Goal: Information Seeking & Learning: Learn about a topic

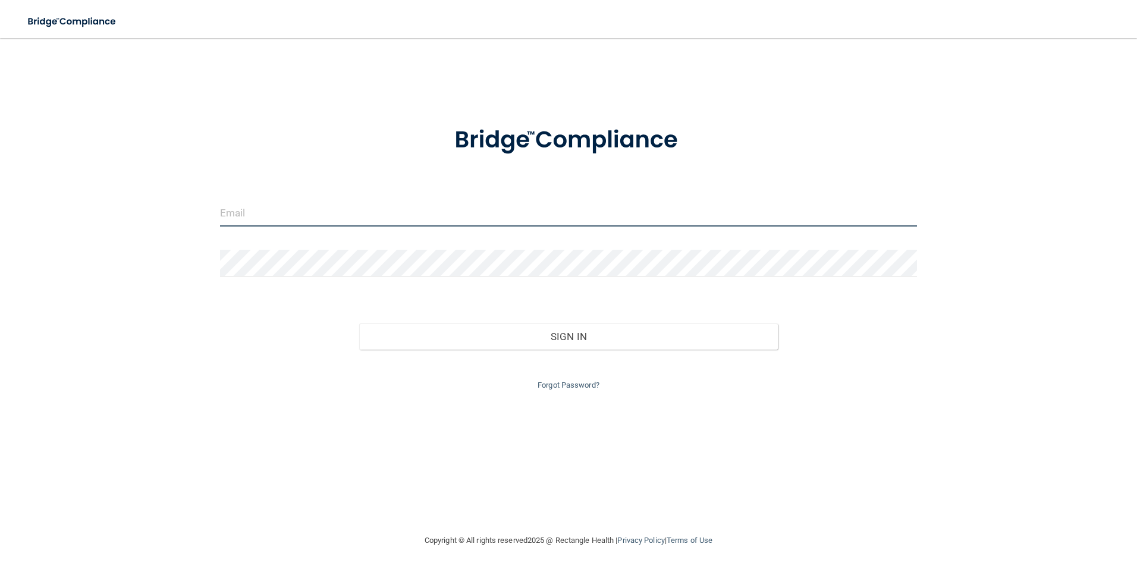
click at [279, 213] on input "email" at bounding box center [568, 213] width 697 height 27
type input "[EMAIL_ADDRESS][DOMAIN_NAME]"
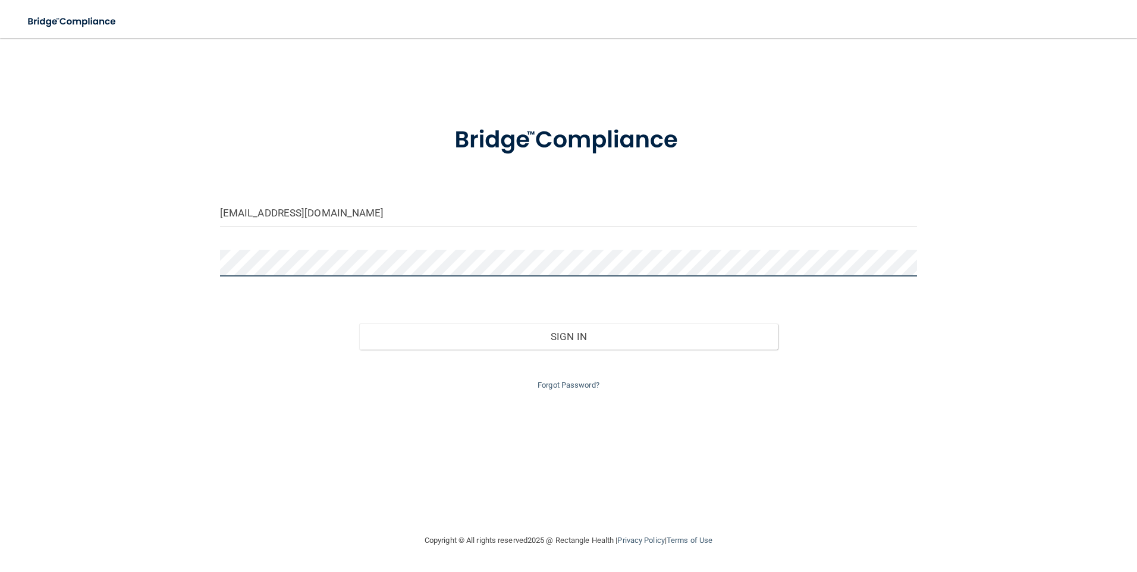
click at [359, 323] on button "Sign In" at bounding box center [568, 336] width 419 height 26
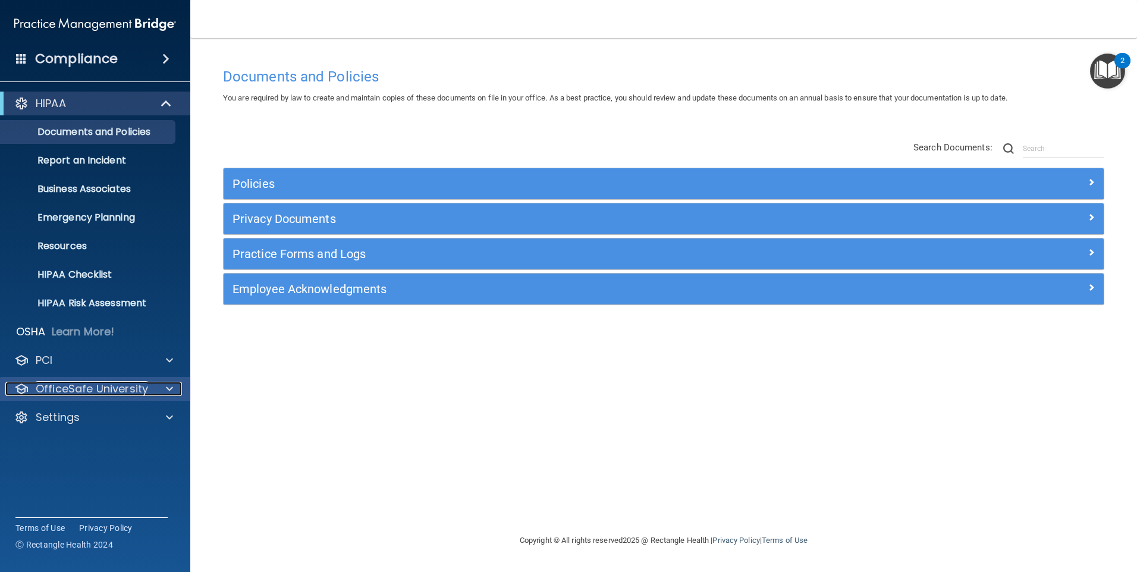
click at [70, 385] on p "OfficeSafe University" at bounding box center [92, 389] width 112 height 14
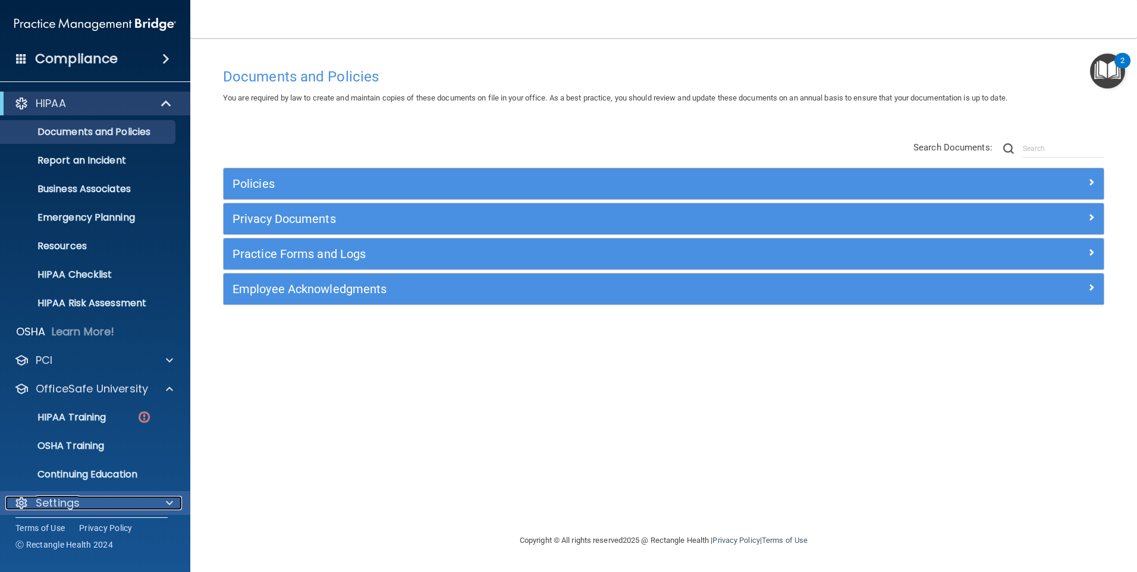
click at [64, 508] on p "Settings" at bounding box center [58, 503] width 44 height 14
click at [81, 501] on div "Settings" at bounding box center [78, 503] width 147 height 14
click at [480, 411] on div "Documents and Policies You are required by law to create and maintain copies of…" at bounding box center [663, 297] width 899 height 471
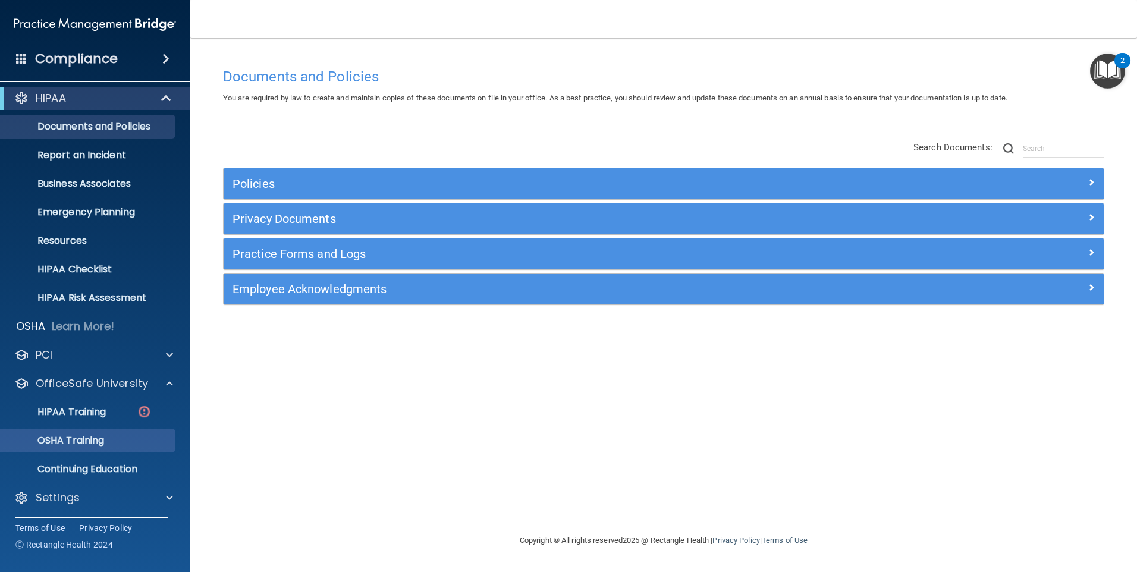
scroll to position [7, 0]
click at [78, 407] on p "HIPAA Training" at bounding box center [57, 410] width 98 height 12
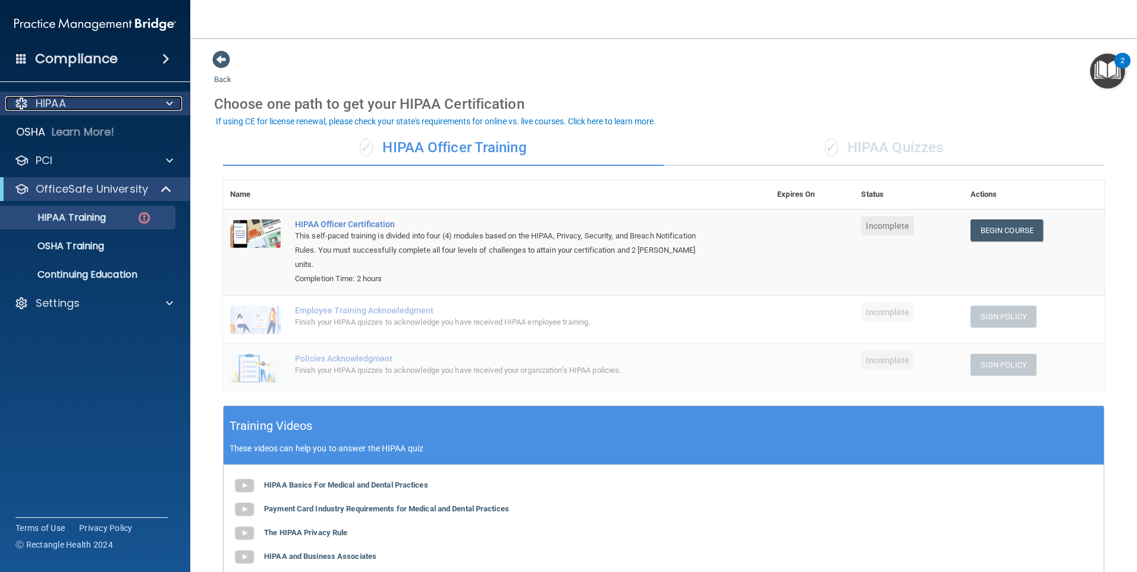
click at [66, 102] on p "HIPAA" at bounding box center [51, 103] width 30 height 14
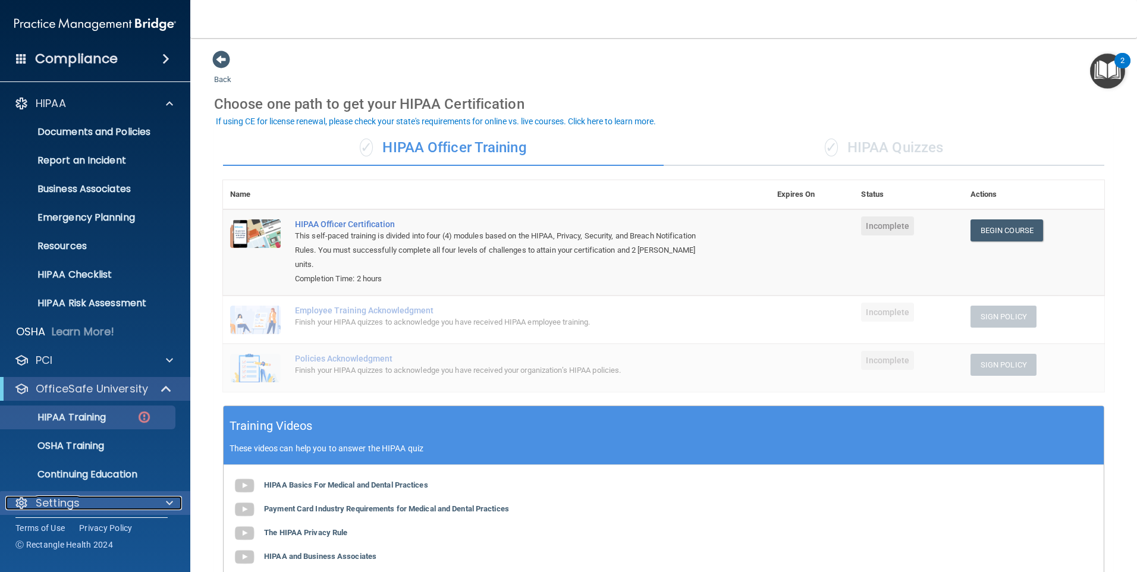
click at [58, 500] on p "Settings" at bounding box center [58, 503] width 44 height 14
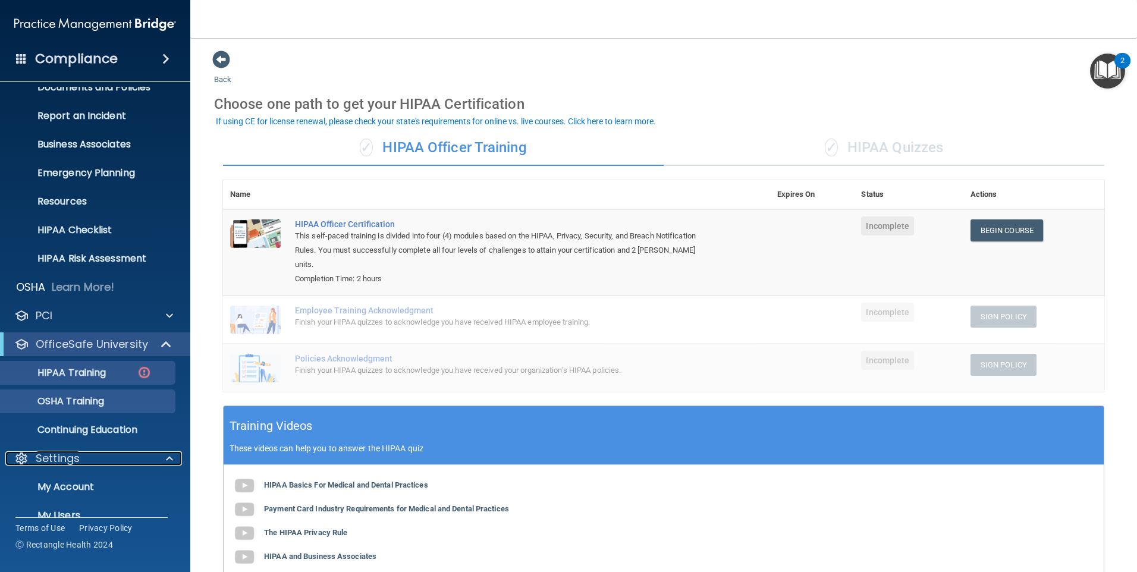
scroll to position [121, 0]
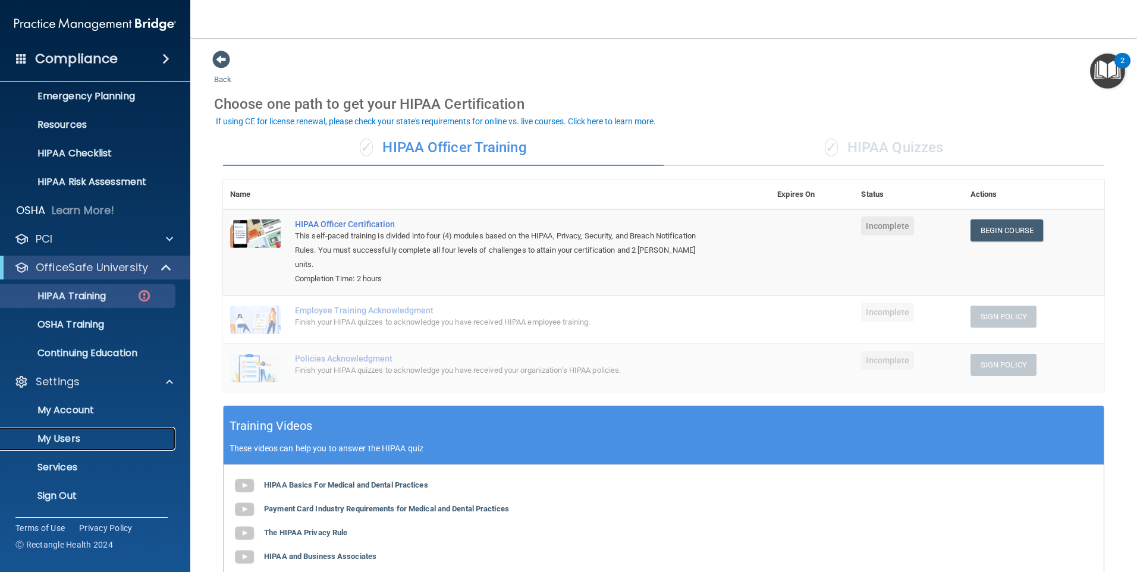
click at [68, 436] on p "My Users" at bounding box center [89, 439] width 162 height 12
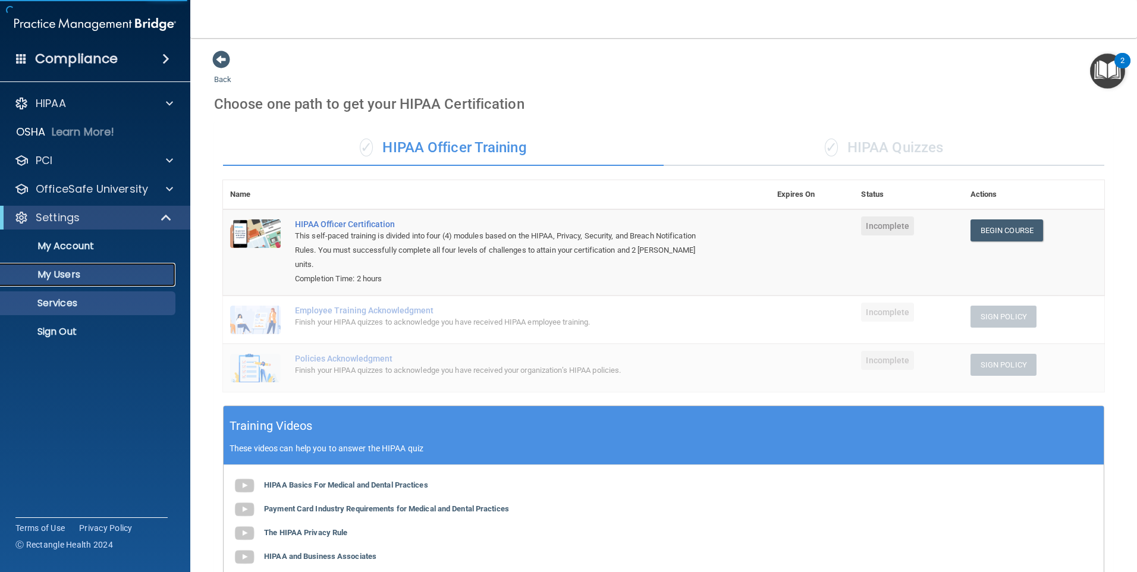
select select "20"
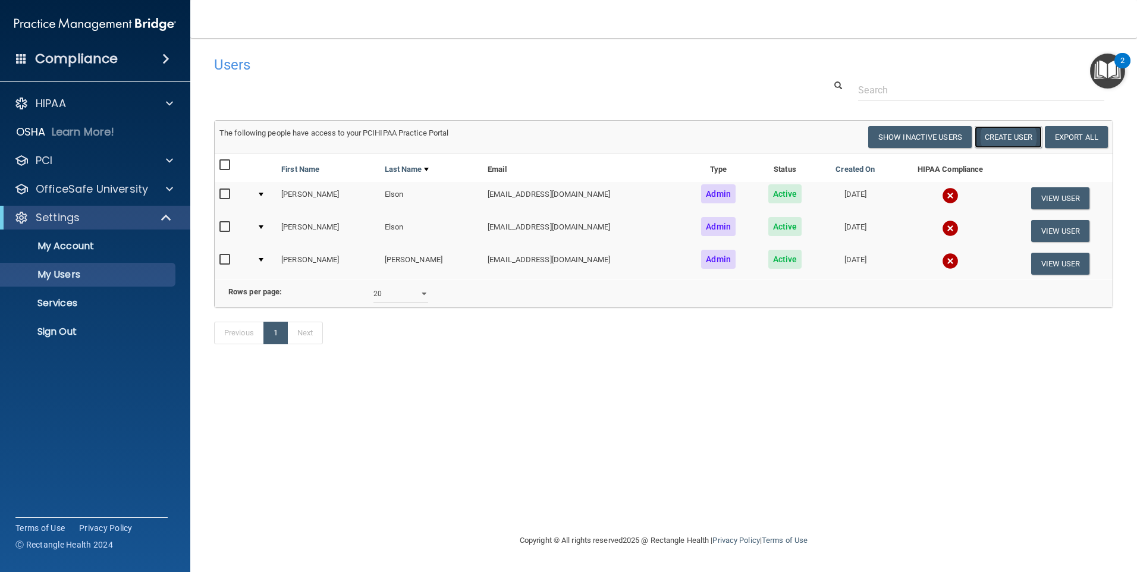
click at [1015, 131] on button "Create User" at bounding box center [1007, 137] width 67 height 22
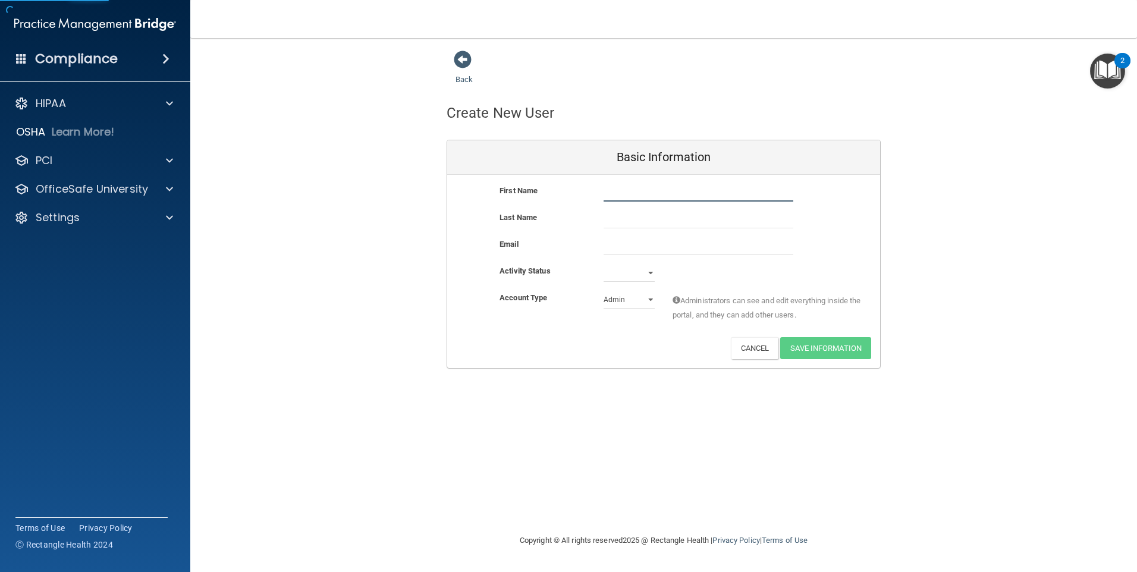
click at [641, 188] on input "text" at bounding box center [698, 193] width 190 height 18
type input "[PERSON_NAME]"
click at [624, 250] on input "email" at bounding box center [698, 246] width 190 height 18
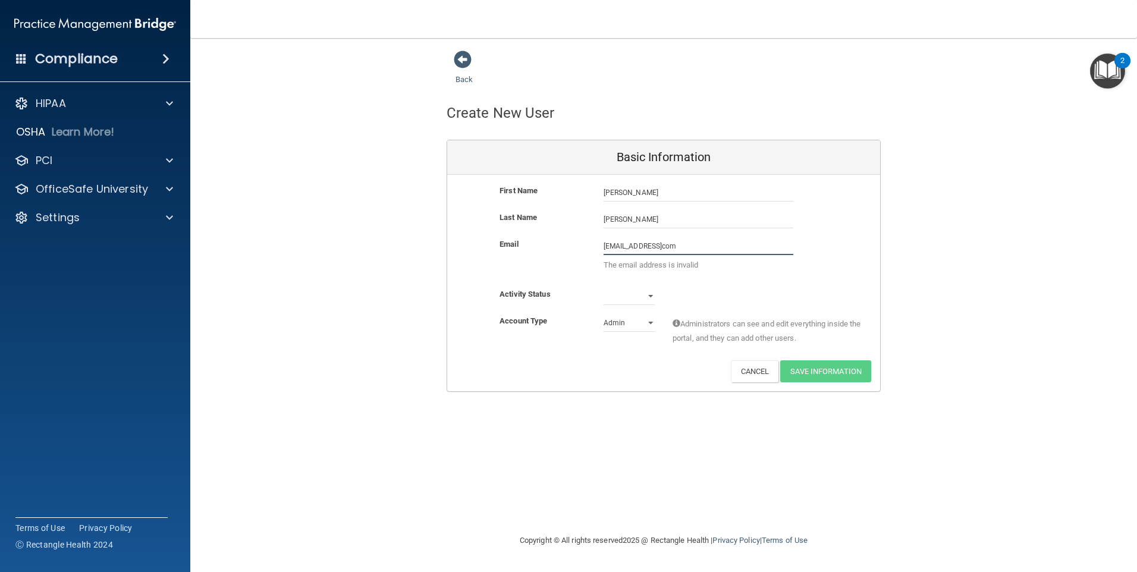
type input "[EMAIL_ADDRESS]com"
click at [649, 297] on select "Active Inactive" at bounding box center [628, 296] width 51 height 18
select select "active"
click at [603, 287] on select "Active Inactive" at bounding box center [628, 296] width 51 height 18
click at [649, 320] on select "Admin Member" at bounding box center [628, 323] width 51 height 18
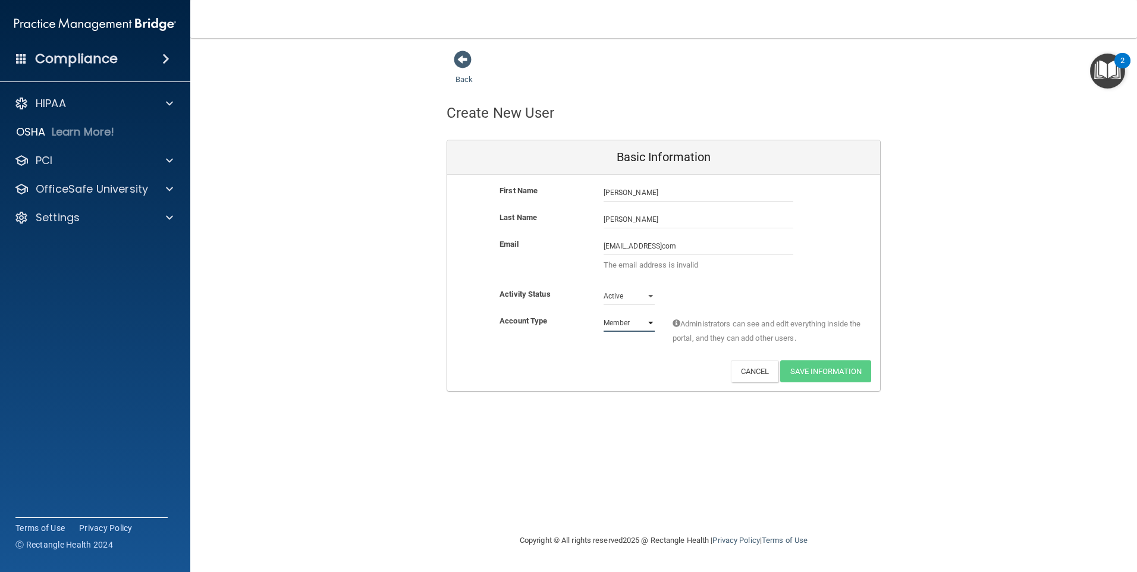
click at [603, 314] on select "Admin Member" at bounding box center [628, 323] width 51 height 18
click at [650, 321] on select "Admin Member" at bounding box center [628, 323] width 51 height 18
click at [603, 314] on select "Admin Member" at bounding box center [628, 323] width 51 height 18
click at [649, 323] on select "Admin Member" at bounding box center [628, 323] width 51 height 18
select select "practice_member"
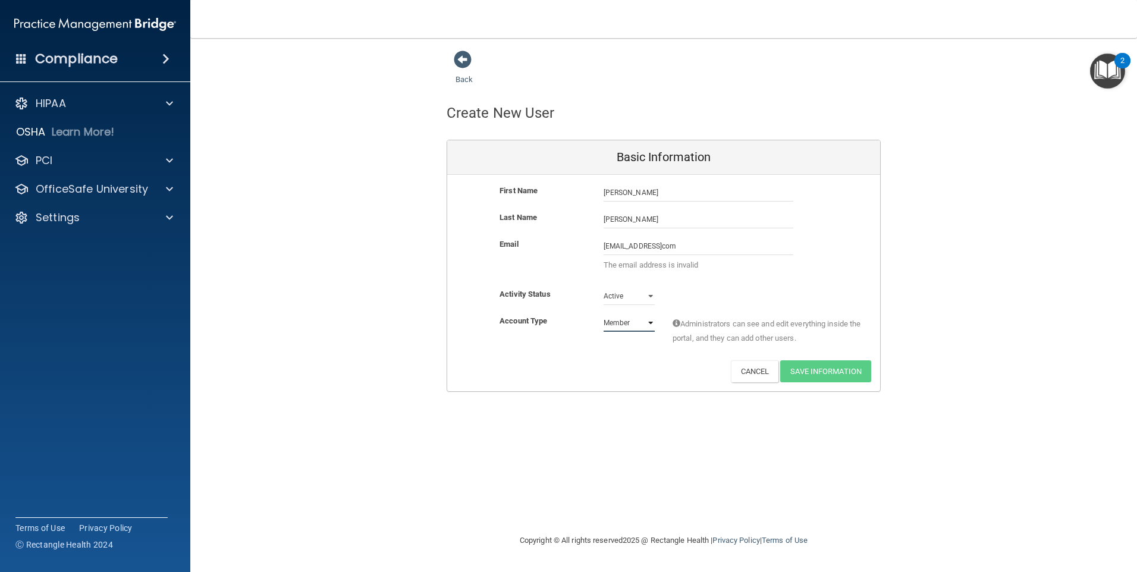
click at [603, 314] on select "Admin Member" at bounding box center [628, 323] width 51 height 18
click at [652, 296] on select "Active Inactive" at bounding box center [628, 296] width 51 height 18
click at [603, 287] on select "Active Inactive" at bounding box center [628, 296] width 51 height 18
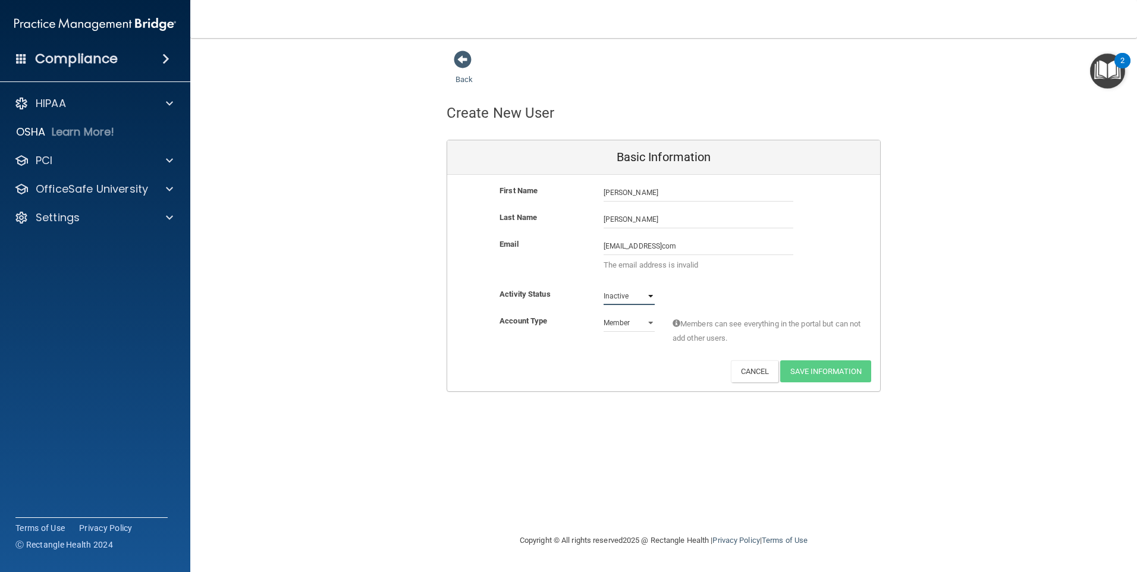
click at [652, 297] on select "Active Inactive" at bounding box center [628, 296] width 51 height 18
select select "active"
click at [603, 287] on select "Active Inactive" at bounding box center [628, 296] width 51 height 18
click at [688, 246] on input "[EMAIL_ADDRESS]com" at bounding box center [698, 246] width 190 height 18
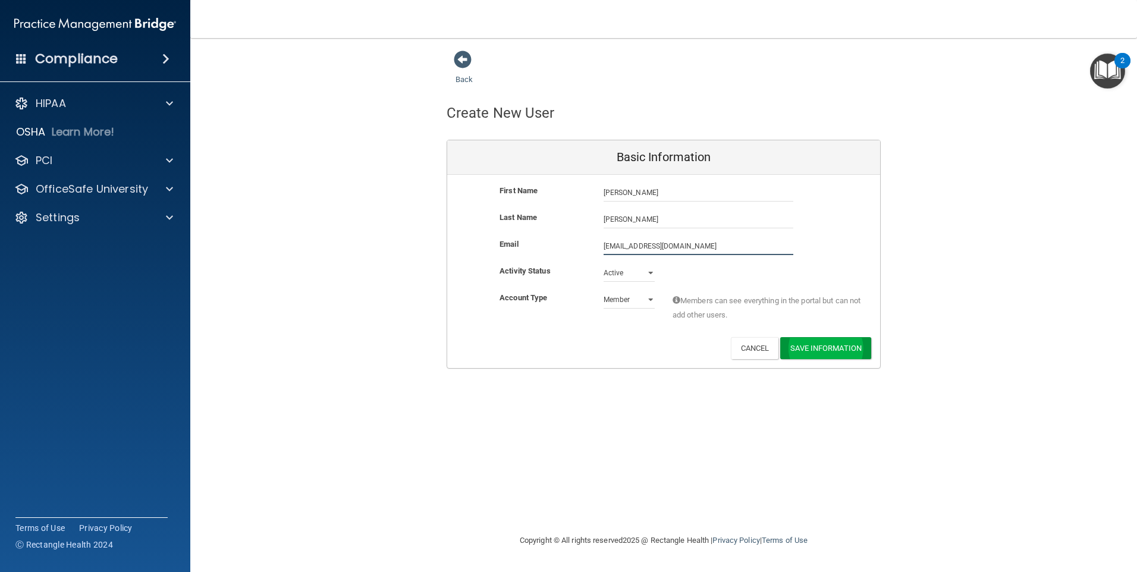
type input "[EMAIL_ADDRESS][DOMAIN_NAME]"
click at [817, 352] on button "Save Information" at bounding box center [825, 350] width 91 height 22
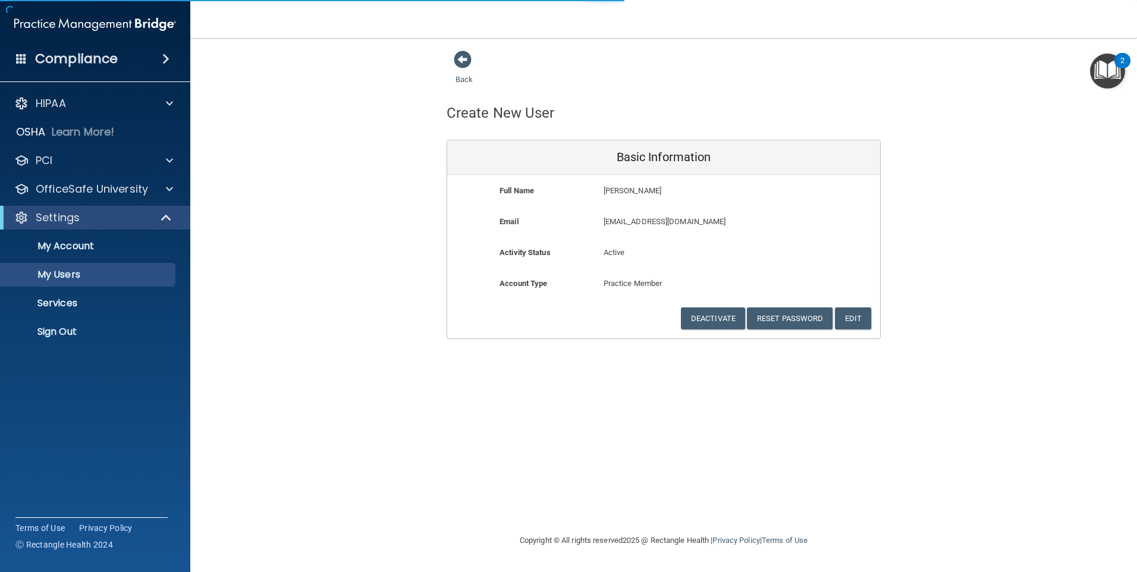
select select "20"
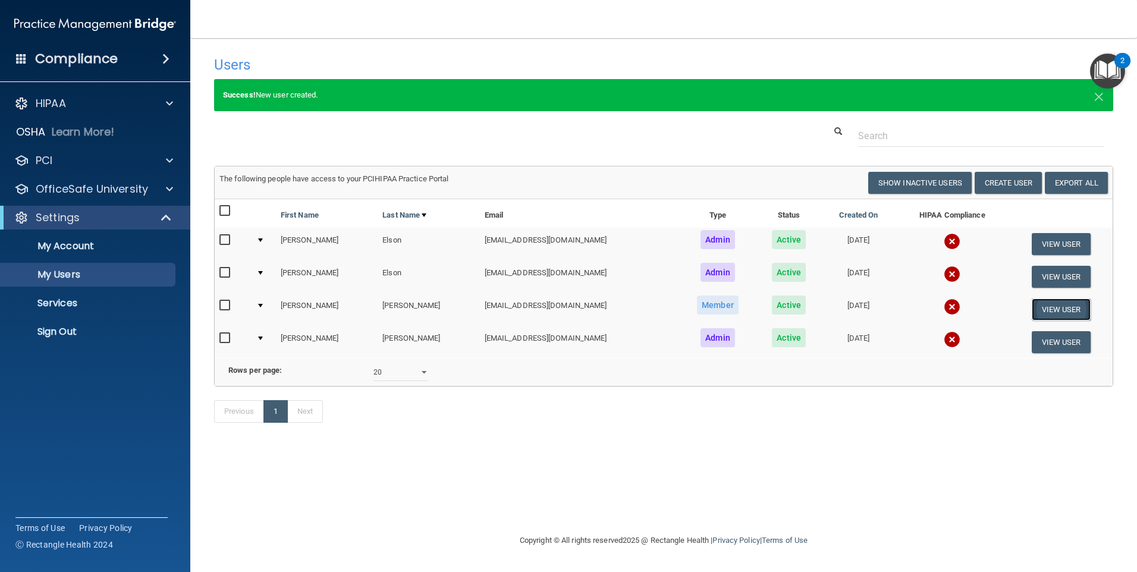
click at [1058, 313] on button "View User" at bounding box center [1061, 309] width 59 height 22
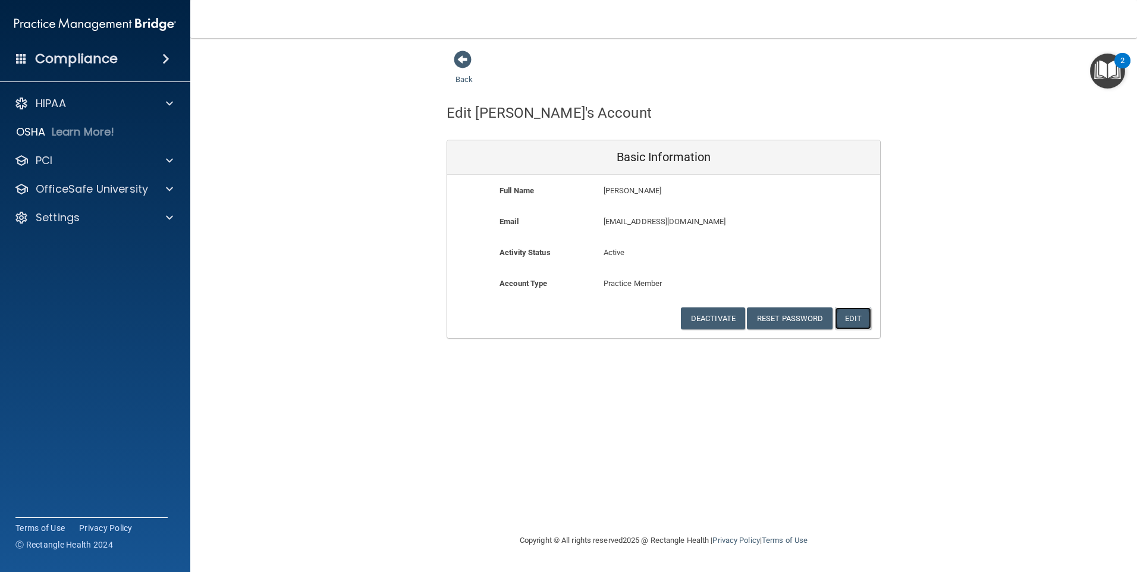
click at [851, 317] on button "Edit" at bounding box center [853, 318] width 36 height 22
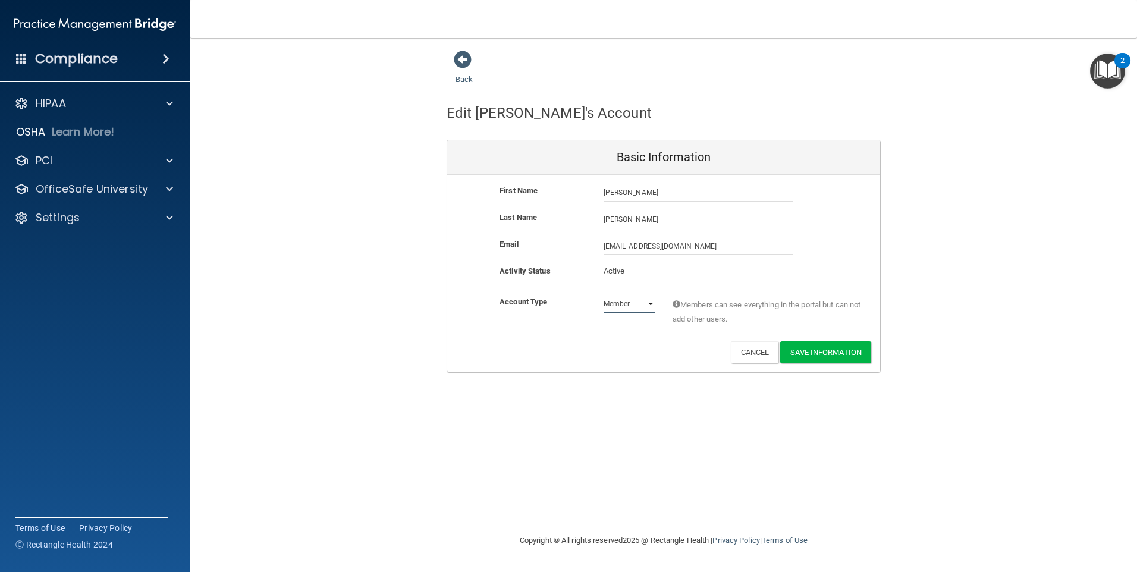
click at [647, 304] on select "Admin Member" at bounding box center [628, 304] width 51 height 18
select select "practice_admin"
click at [603, 295] on select "Admin Member" at bounding box center [628, 304] width 51 height 18
click at [810, 355] on button "Save Information" at bounding box center [825, 352] width 91 height 22
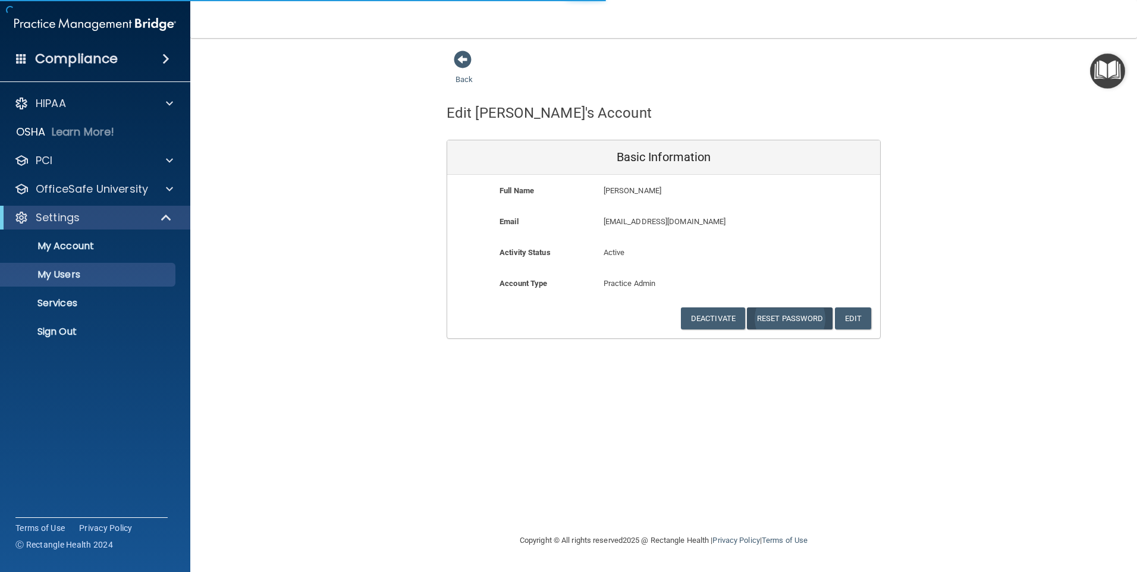
select select "20"
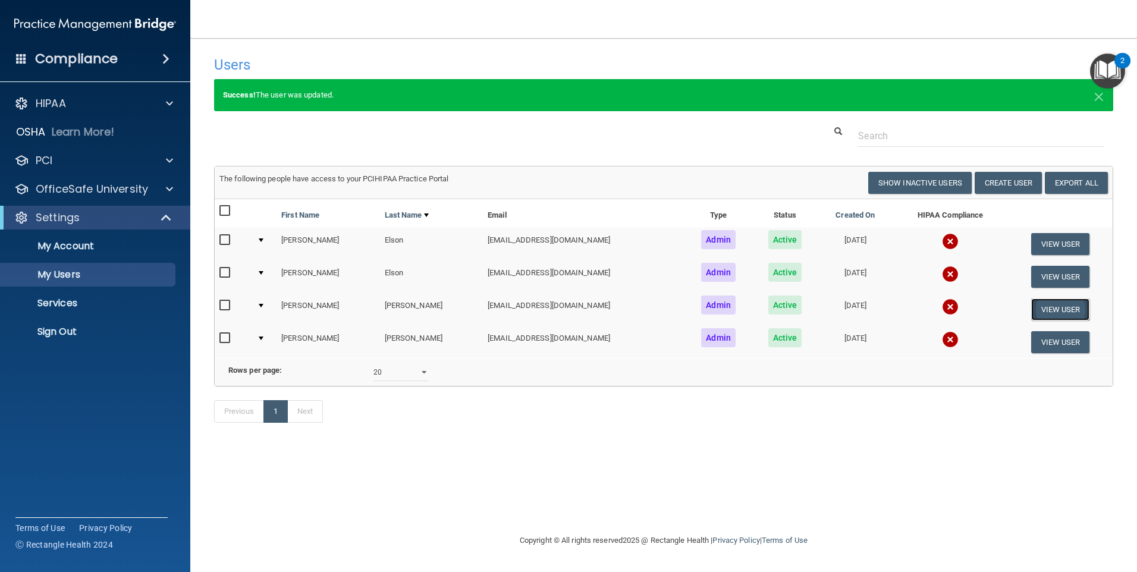
click at [1052, 310] on button "View User" at bounding box center [1060, 309] width 59 height 22
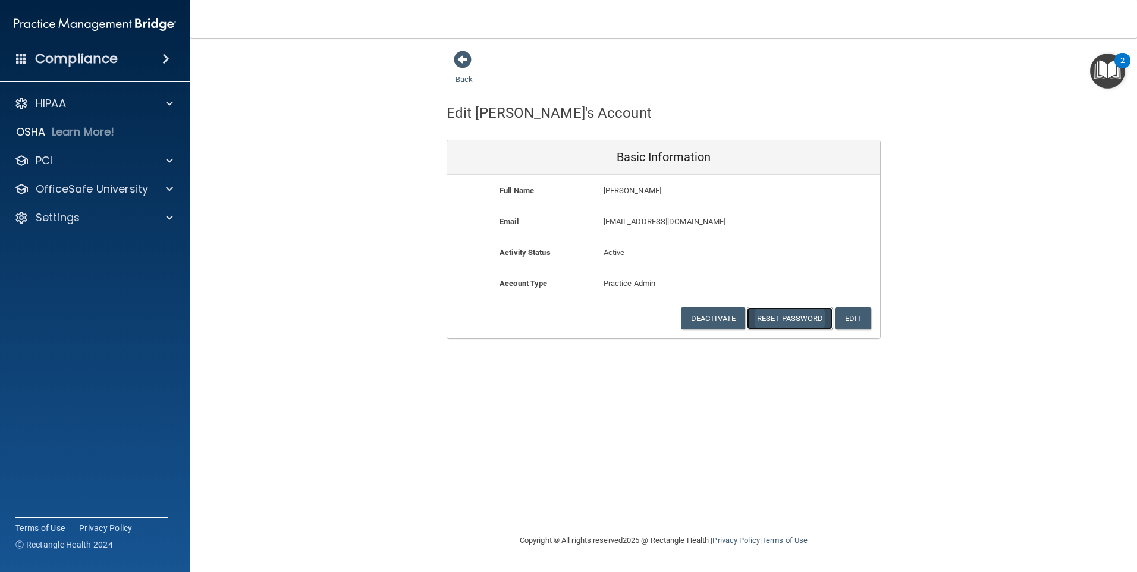
click at [776, 320] on button "Reset Password" at bounding box center [790, 318] width 86 height 22
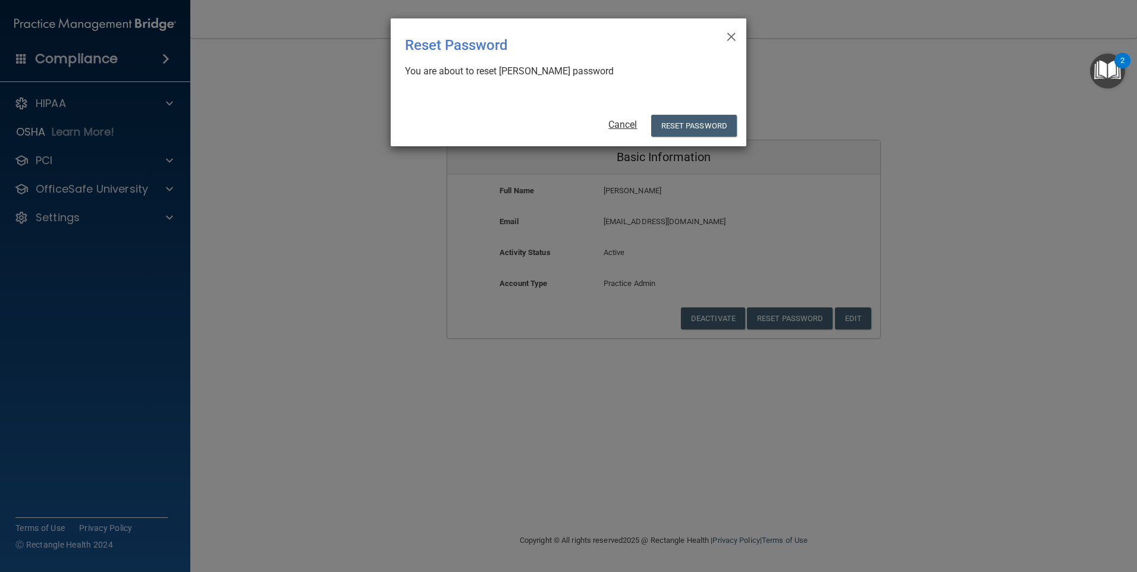
click at [623, 125] on link "Cancel" at bounding box center [622, 124] width 29 height 11
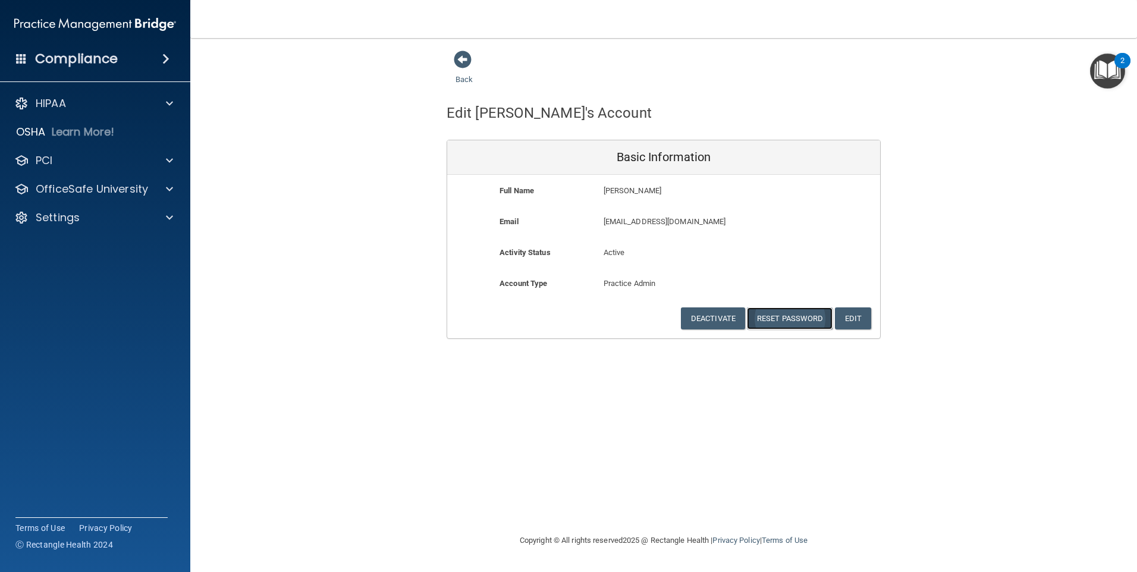
click at [775, 322] on button "Reset Password" at bounding box center [790, 318] width 86 height 22
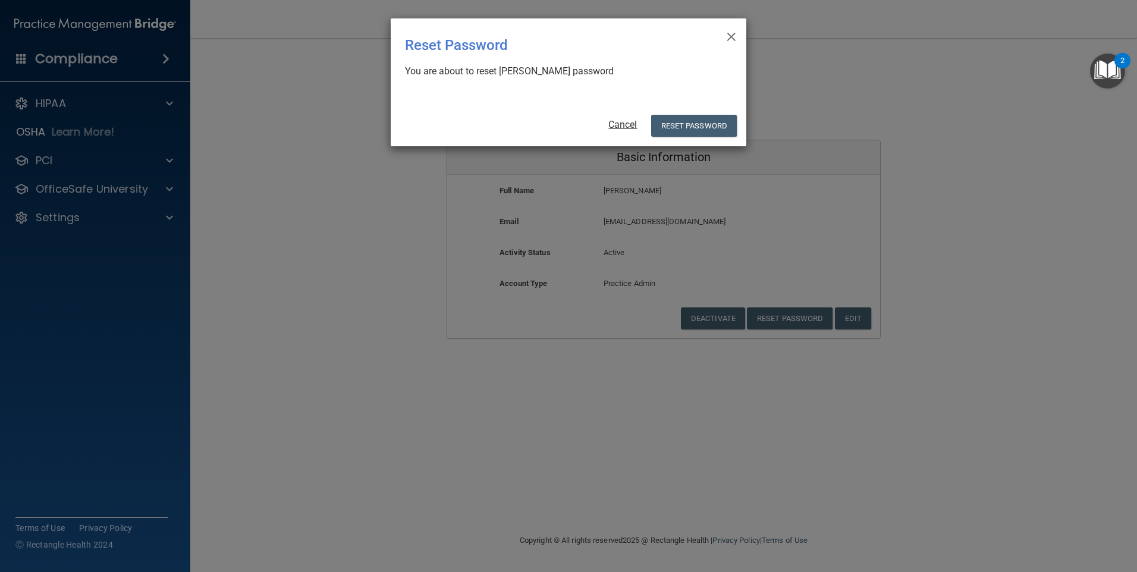
click at [622, 127] on link "Cancel" at bounding box center [622, 124] width 29 height 11
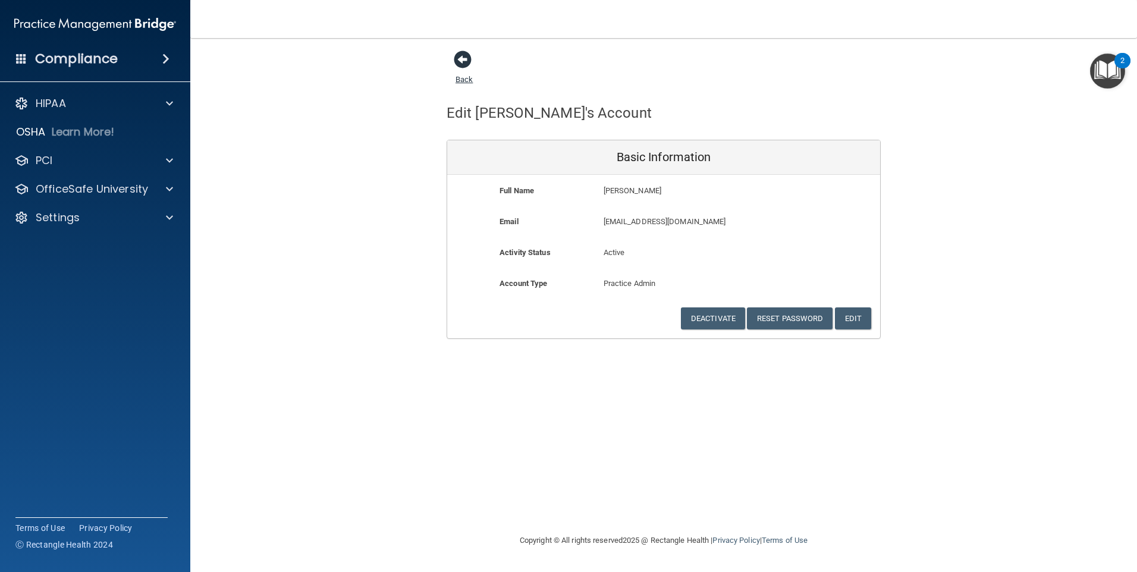
click at [457, 58] on span at bounding box center [463, 60] width 18 height 18
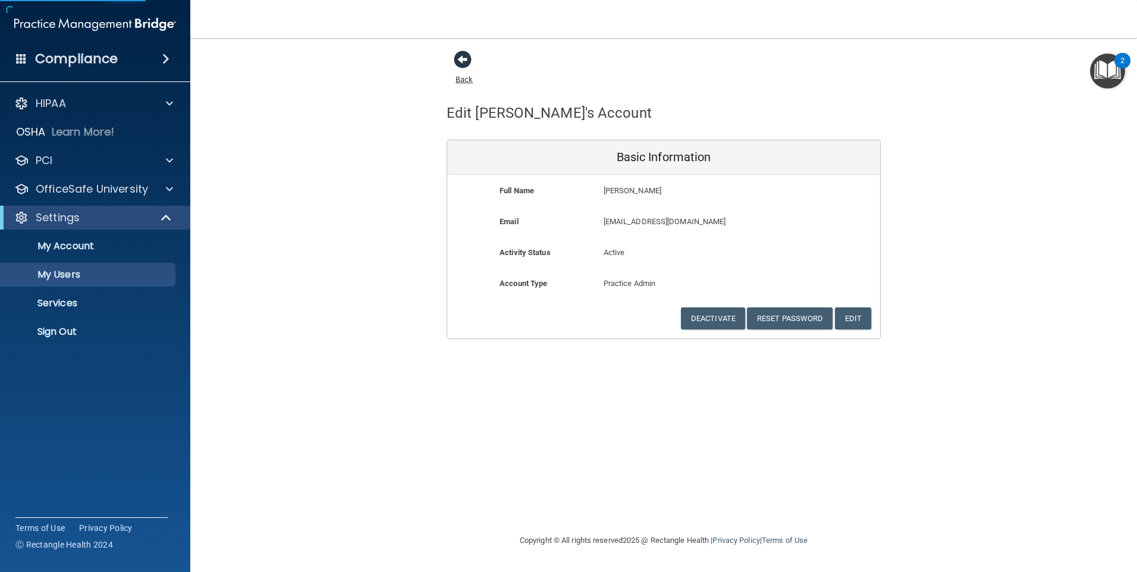
select select "20"
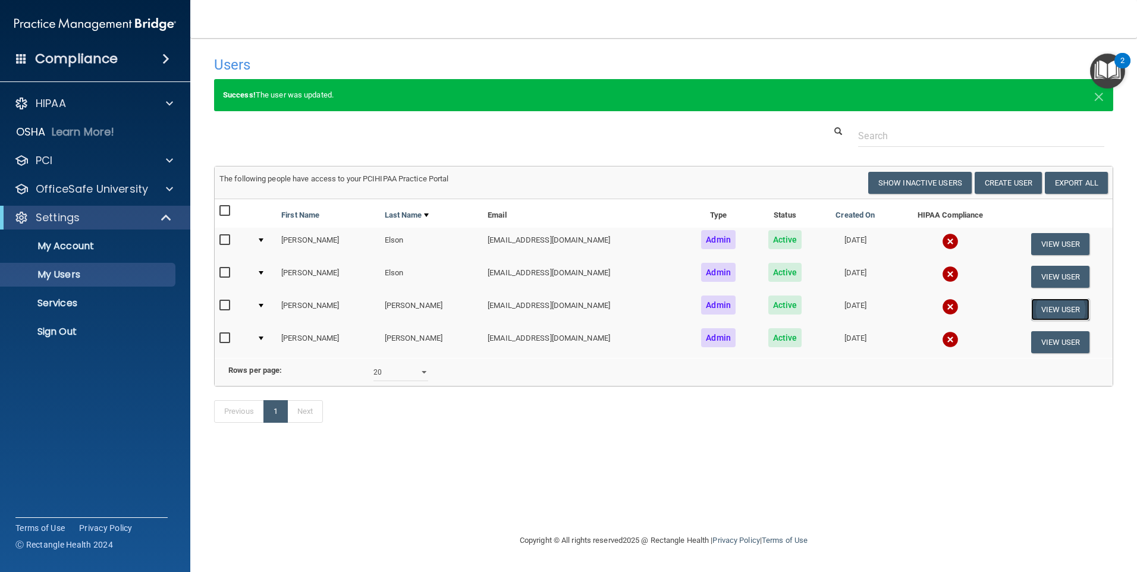
click at [1040, 310] on button "View User" at bounding box center [1060, 309] width 59 height 22
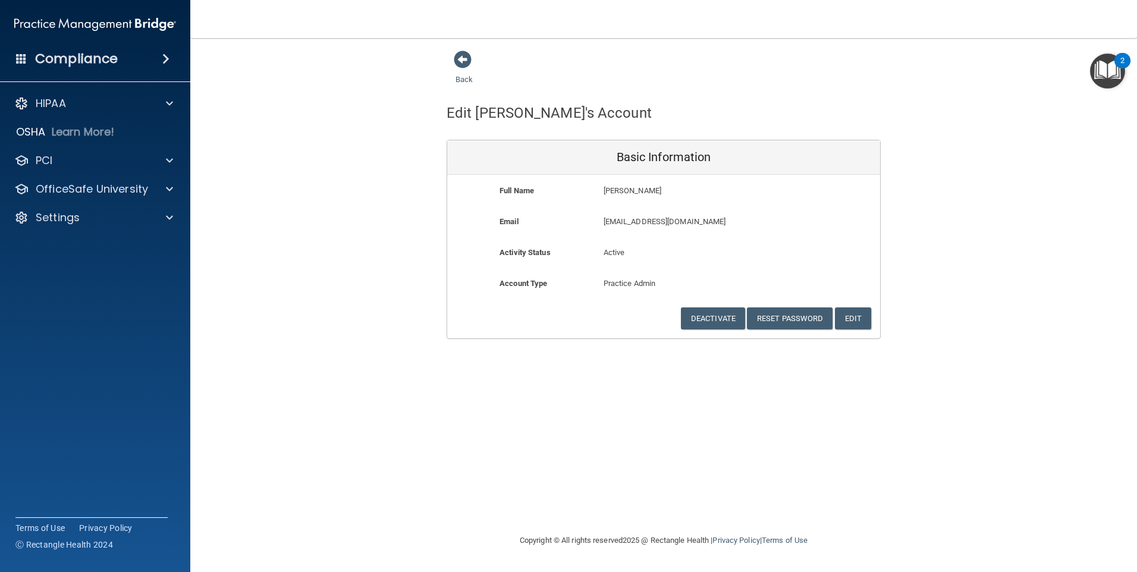
click at [87, 63] on h4 "Compliance" at bounding box center [76, 59] width 83 height 17
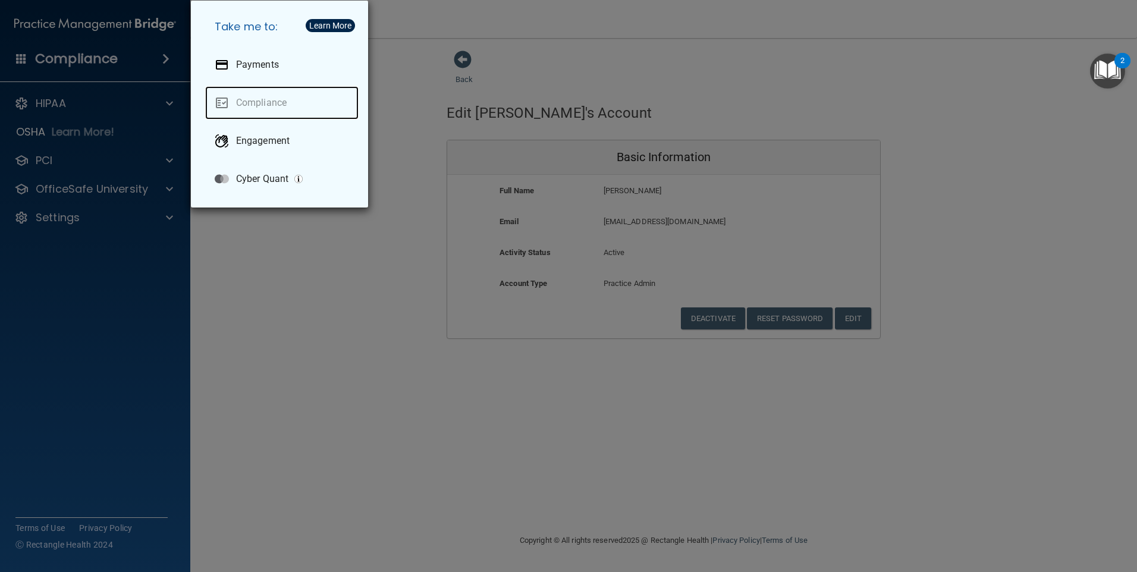
click at [251, 106] on link "Compliance" at bounding box center [281, 102] width 153 height 33
click at [313, 302] on div "Take me to: Payments Compliance Engagement Cyber Quant" at bounding box center [568, 286] width 1137 height 572
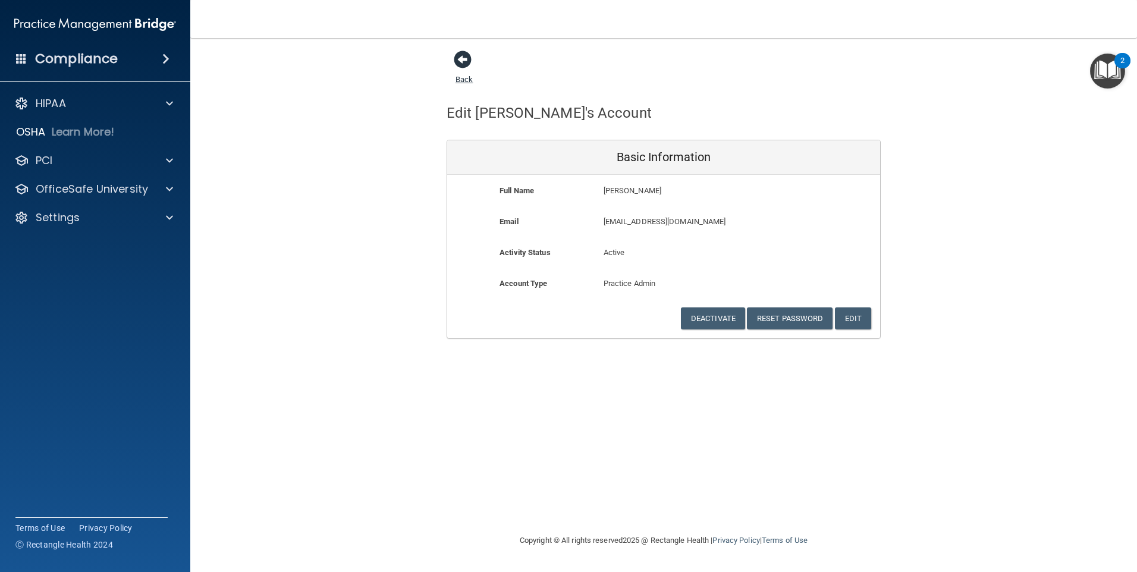
click at [460, 56] on span at bounding box center [463, 60] width 18 height 18
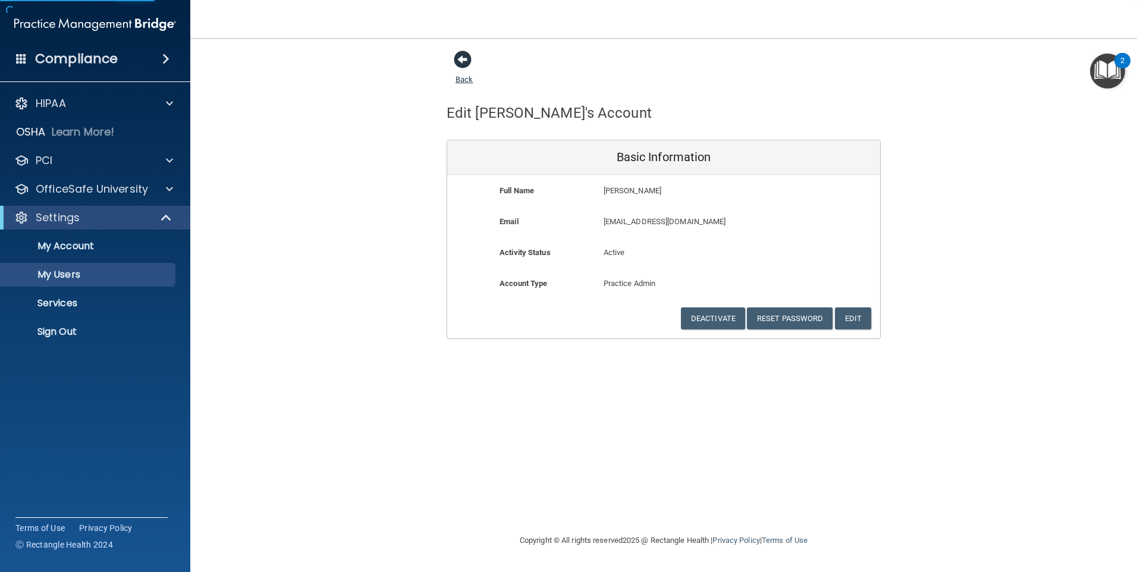
select select "20"
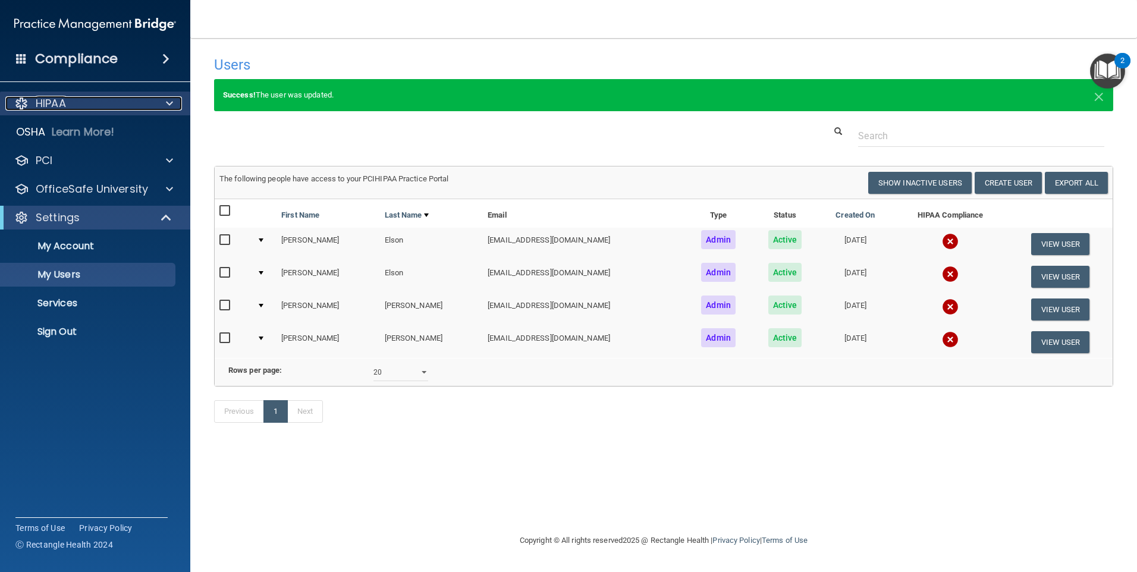
click at [165, 103] on div at bounding box center [168, 103] width 30 height 14
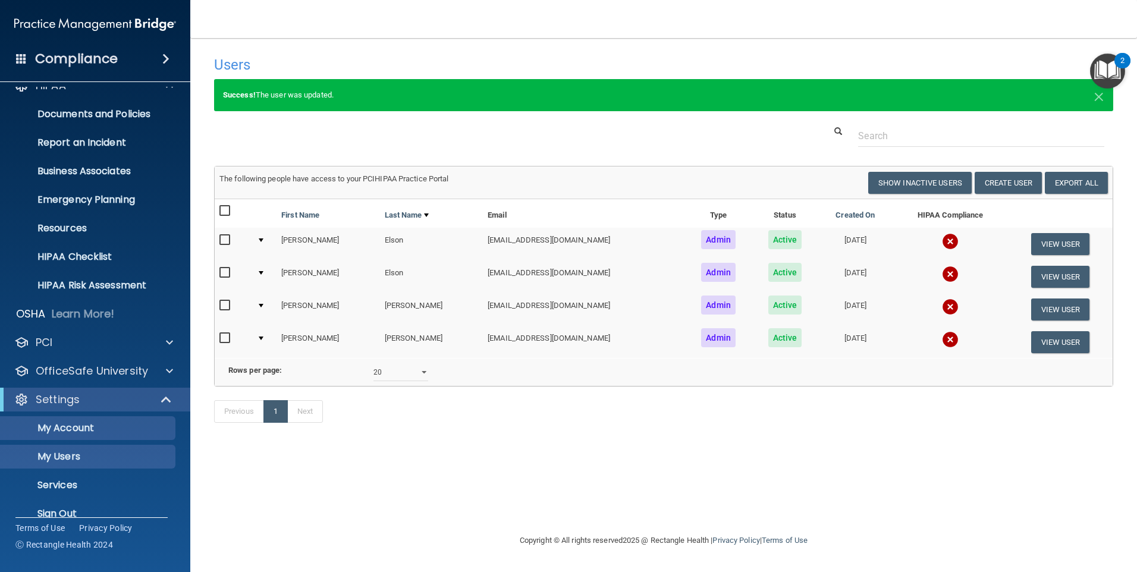
scroll to position [36, 0]
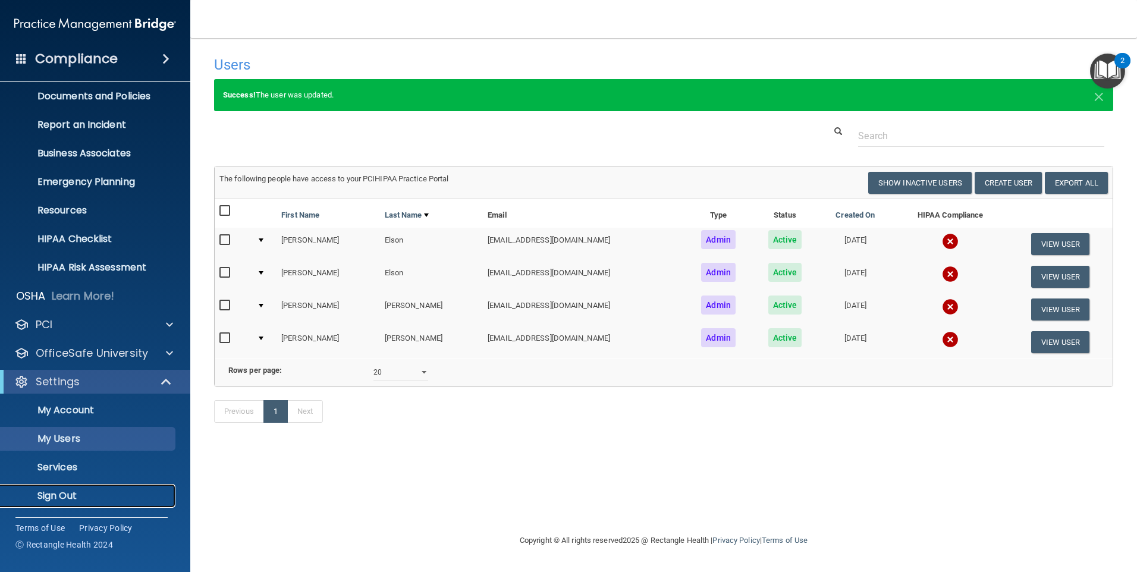
click at [60, 494] on p "Sign Out" at bounding box center [89, 496] width 162 height 12
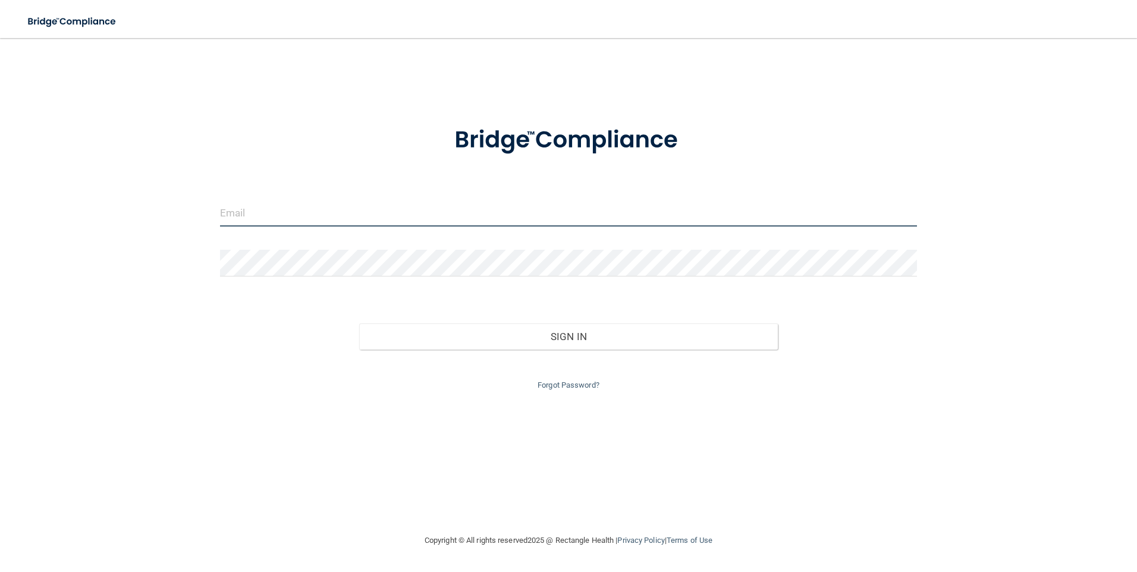
click at [244, 215] on input "email" at bounding box center [568, 213] width 697 height 27
type input "[EMAIL_ADDRESS][DOMAIN_NAME]"
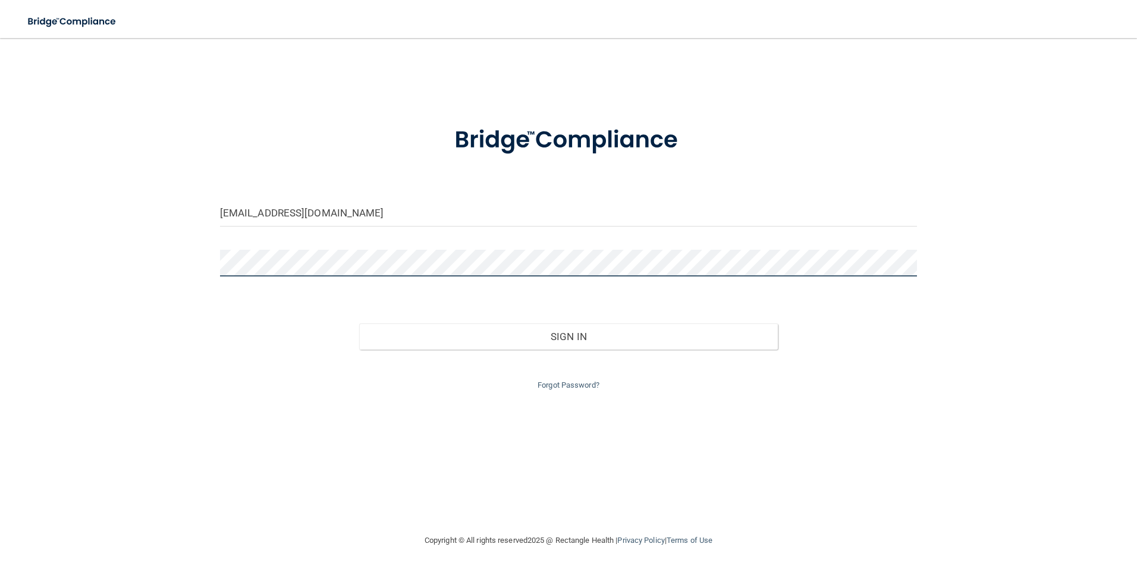
click at [359, 323] on button "Sign In" at bounding box center [568, 336] width 419 height 26
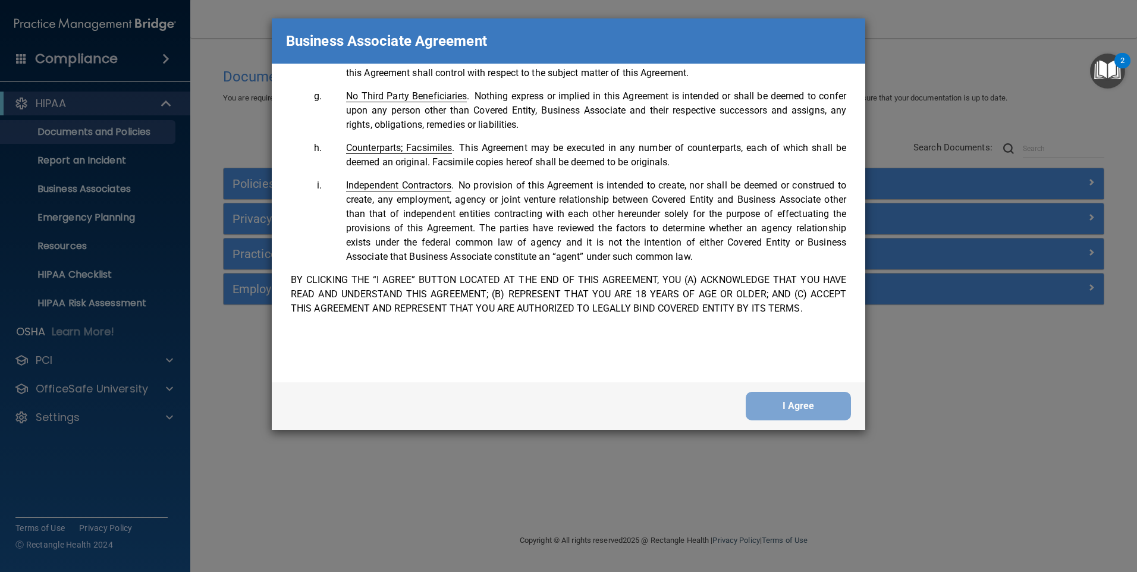
scroll to position [2424, 0]
click at [798, 405] on button "I Agree" at bounding box center [798, 406] width 105 height 29
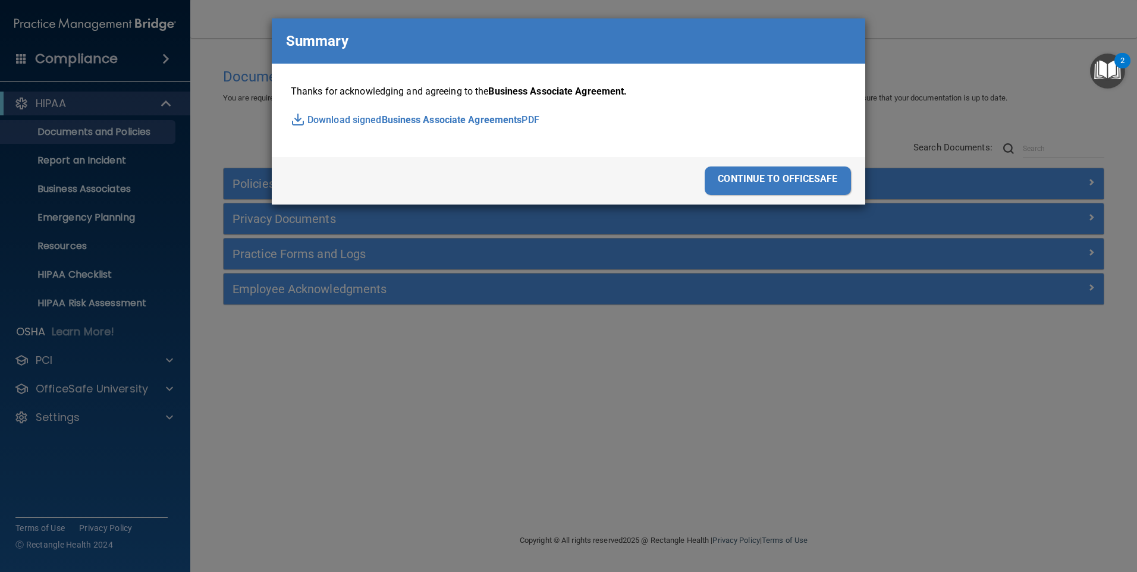
click at [760, 178] on div "continue to officesafe" at bounding box center [778, 180] width 146 height 29
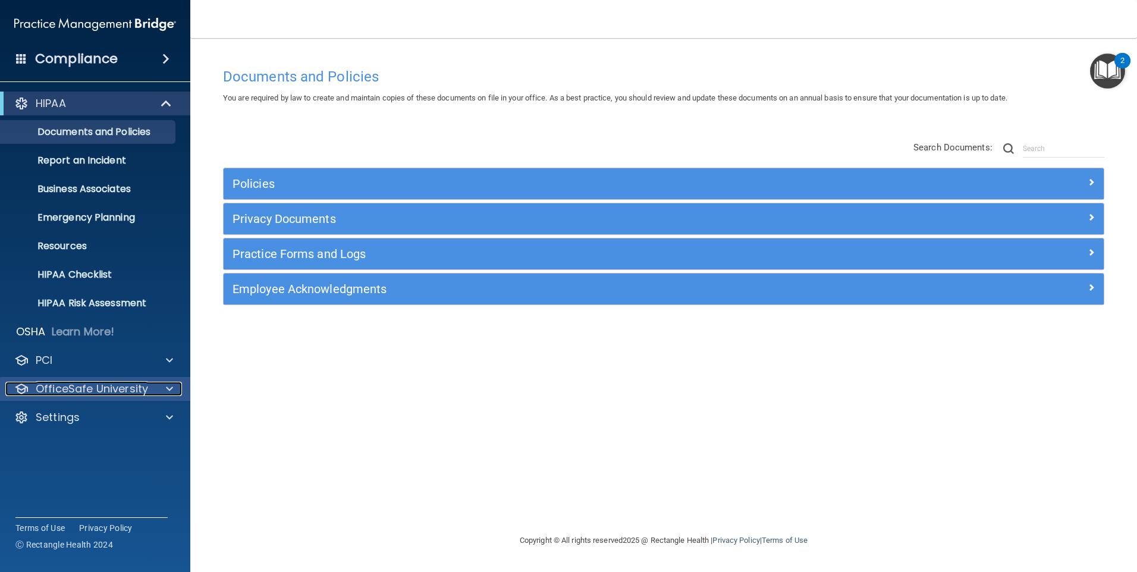
click at [70, 386] on p "OfficeSafe University" at bounding box center [92, 389] width 112 height 14
click at [81, 388] on p "OfficeSafe University" at bounding box center [92, 389] width 112 height 14
click at [165, 390] on div at bounding box center [168, 389] width 30 height 14
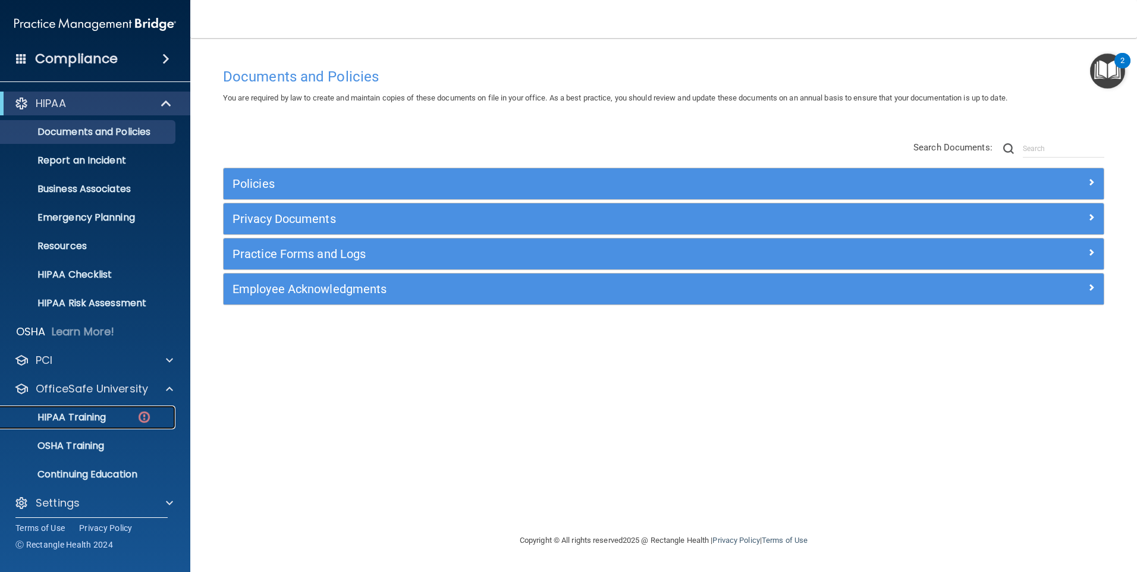
click at [98, 413] on p "HIPAA Training" at bounding box center [57, 417] width 98 height 12
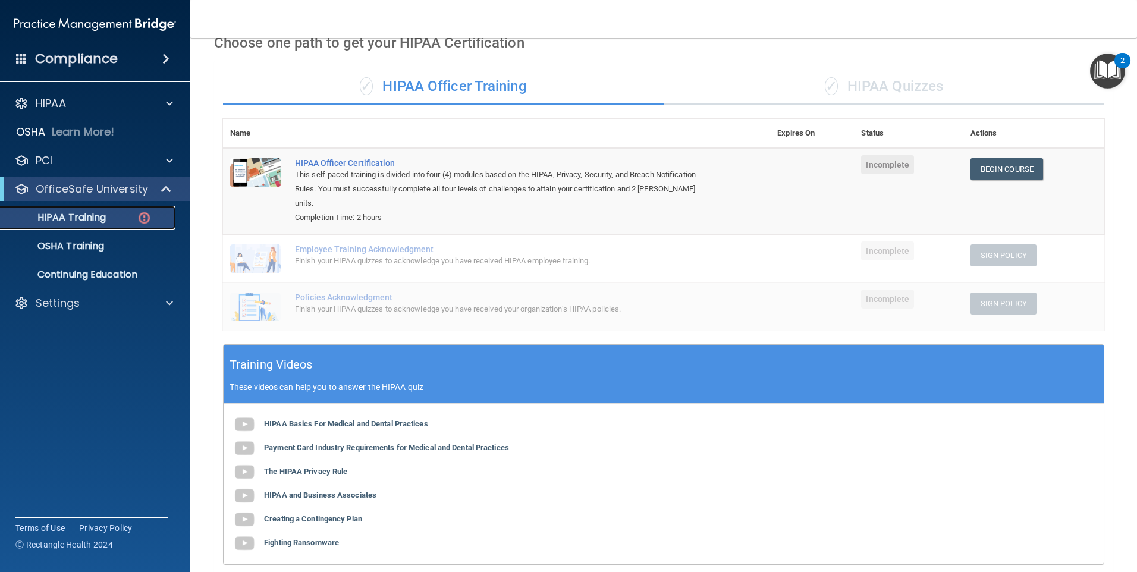
scroll to position [49, 0]
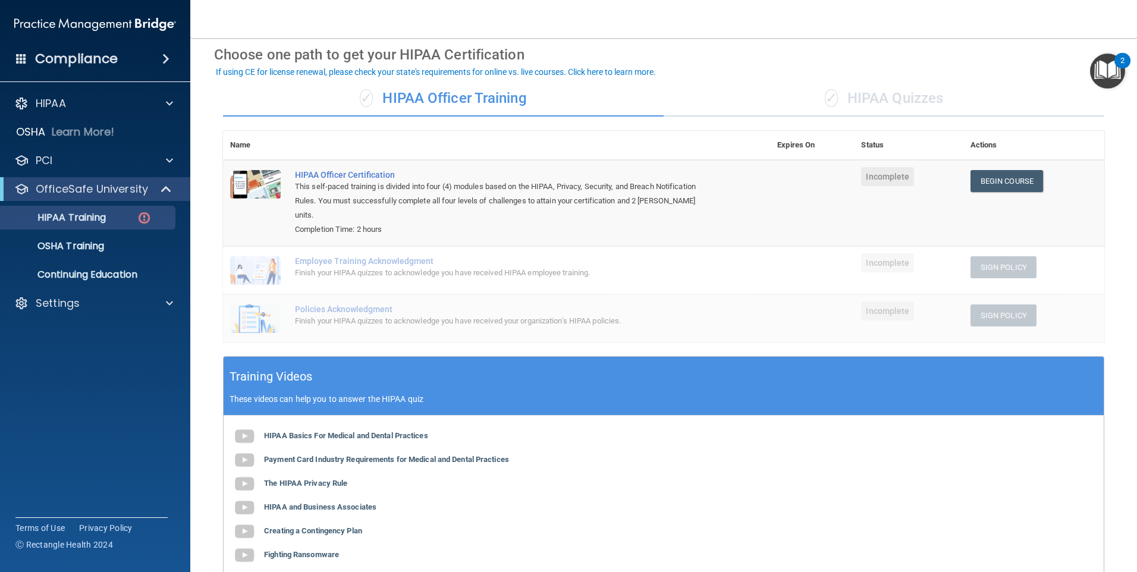
click at [872, 101] on div "✓ HIPAA Quizzes" at bounding box center [883, 99] width 441 height 36
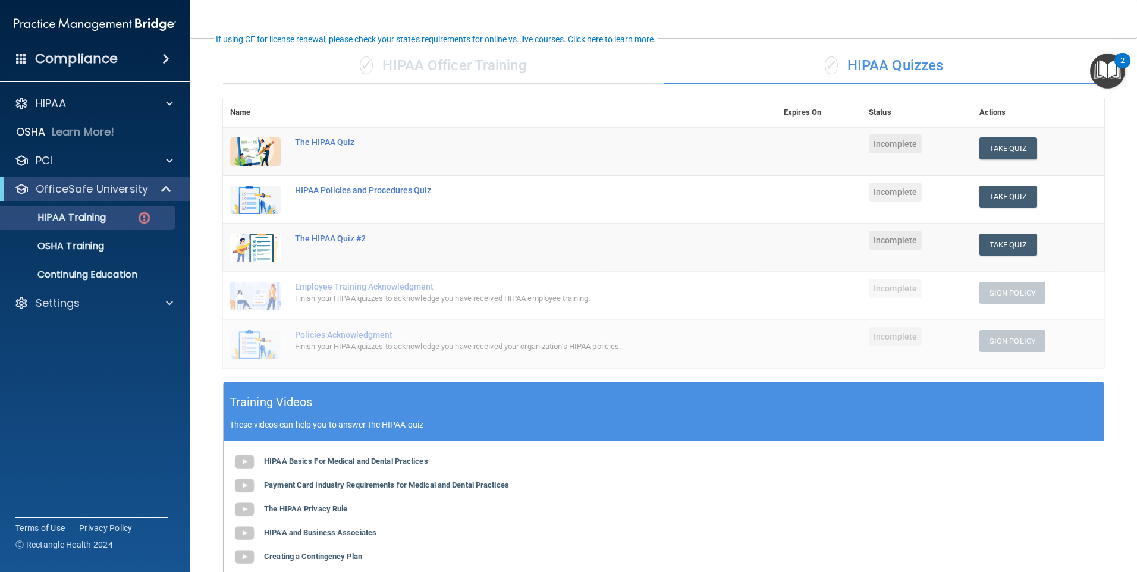
scroll to position [99, 0]
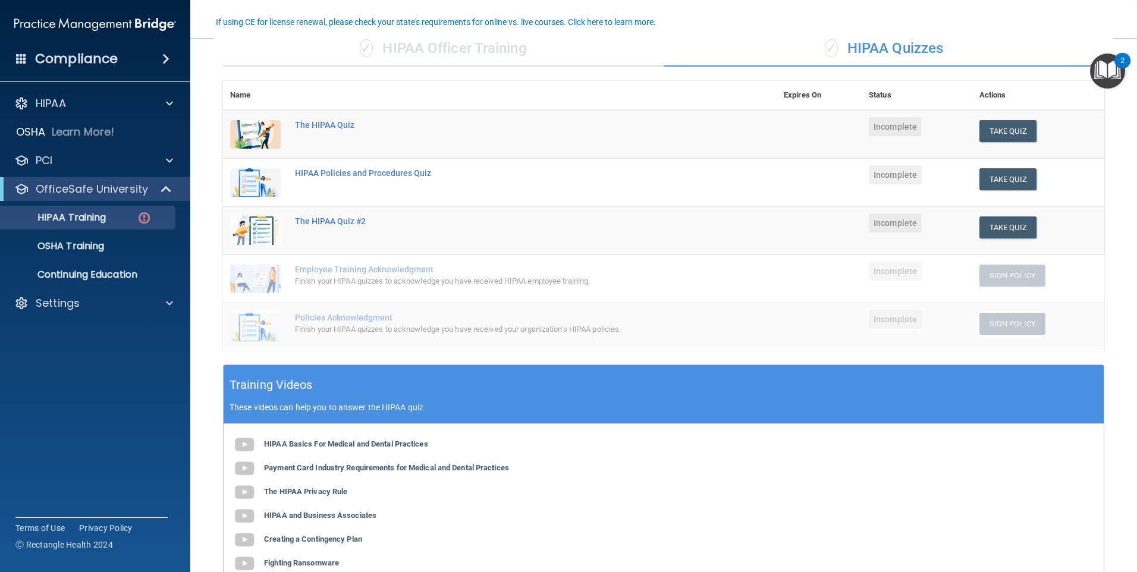
click at [539, 42] on div "✓ HIPAA Officer Training" at bounding box center [443, 49] width 441 height 36
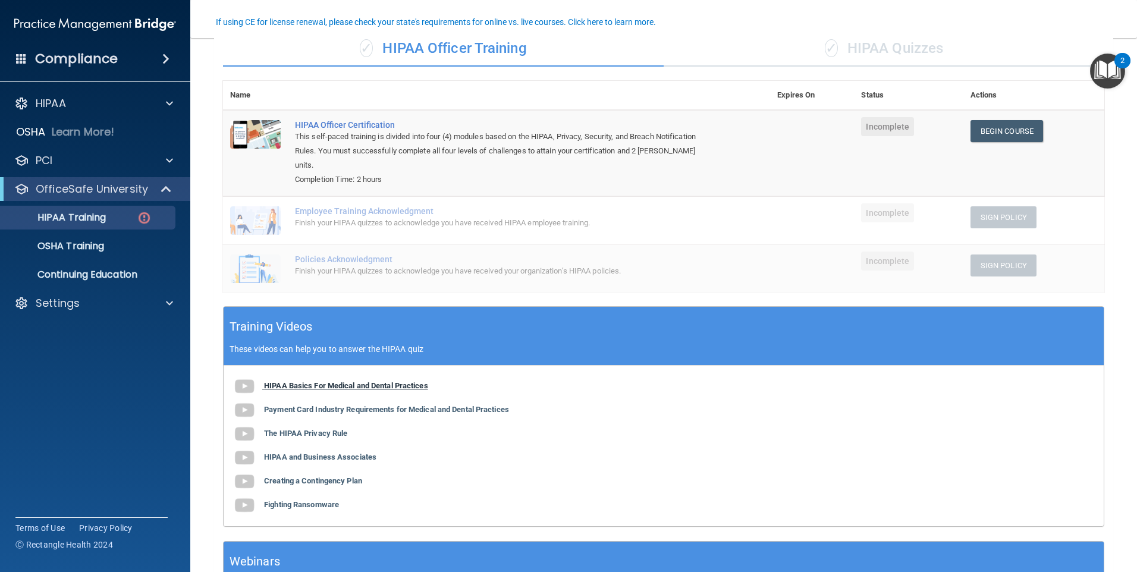
click at [279, 381] on b "HIPAA Basics For Medical and Dental Practices" at bounding box center [346, 385] width 164 height 9
click at [286, 381] on b "HIPAA Basics For Medical and Dental Practices" at bounding box center [346, 385] width 164 height 9
click at [95, 216] on p "HIPAA Training" at bounding box center [57, 218] width 98 height 12
click at [293, 381] on b "HIPAA Basics For Medical and Dental Practices" at bounding box center [346, 385] width 164 height 9
click at [286, 405] on b "Payment Card Industry Requirements for Medical and Dental Practices" at bounding box center [386, 409] width 245 height 9
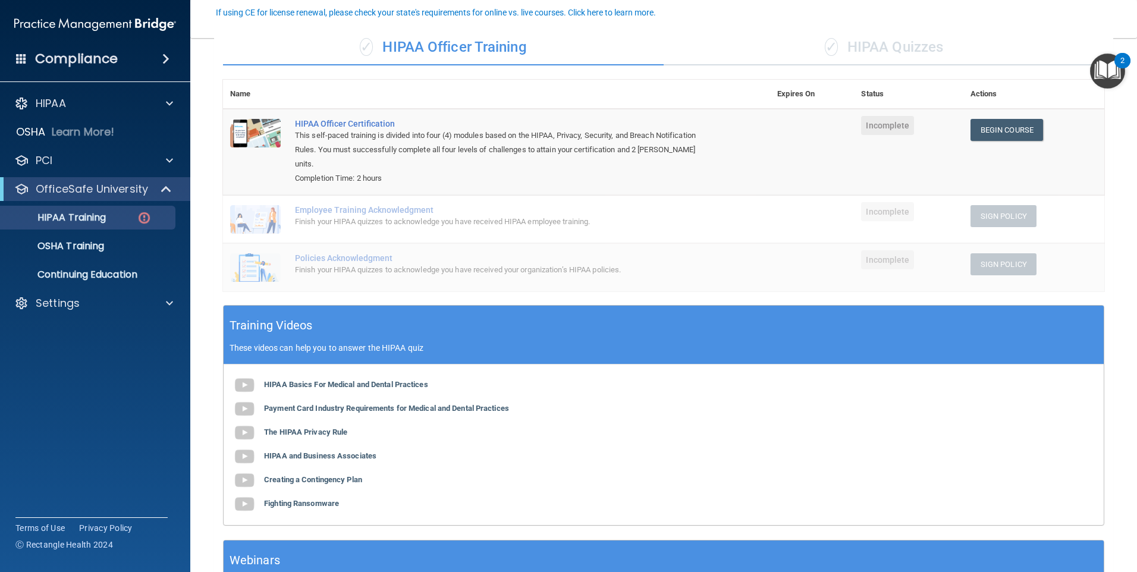
scroll to position [130, 0]
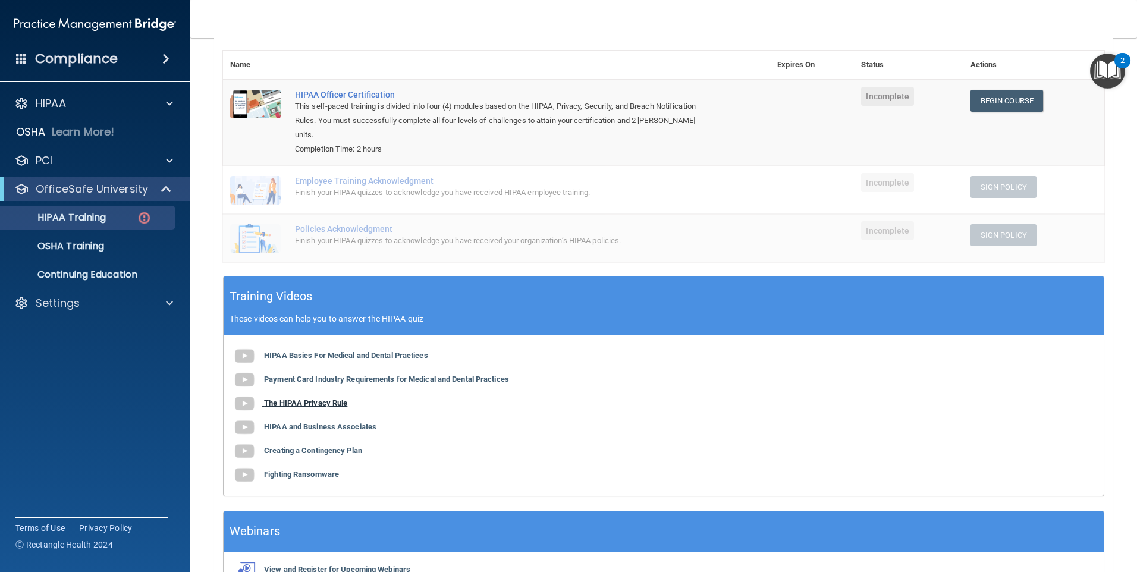
click at [300, 398] on b "The HIPAA Privacy Rule" at bounding box center [305, 402] width 83 height 9
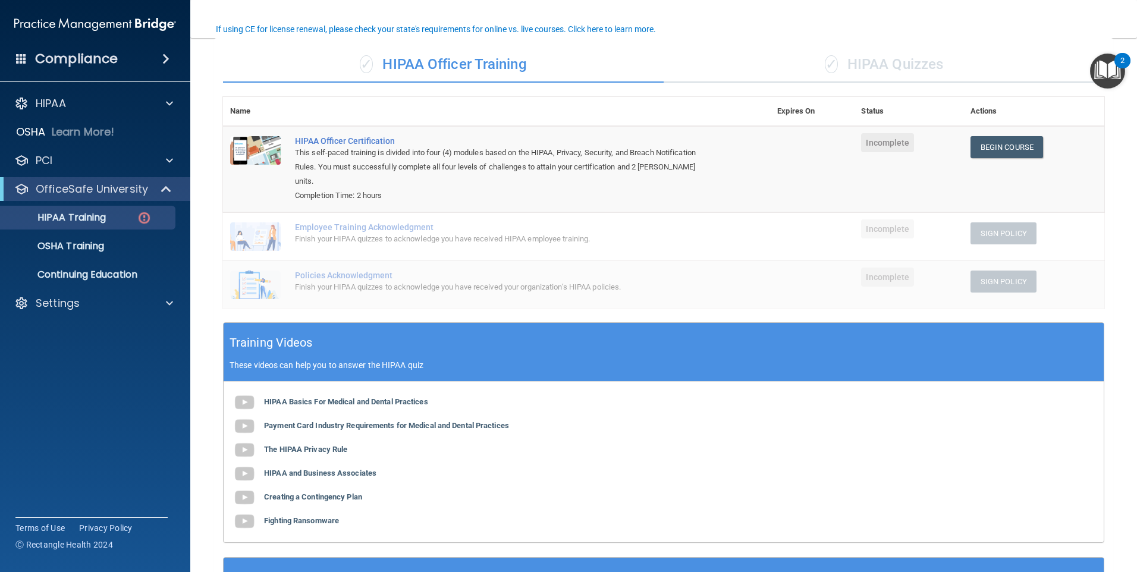
scroll to position [189, 0]
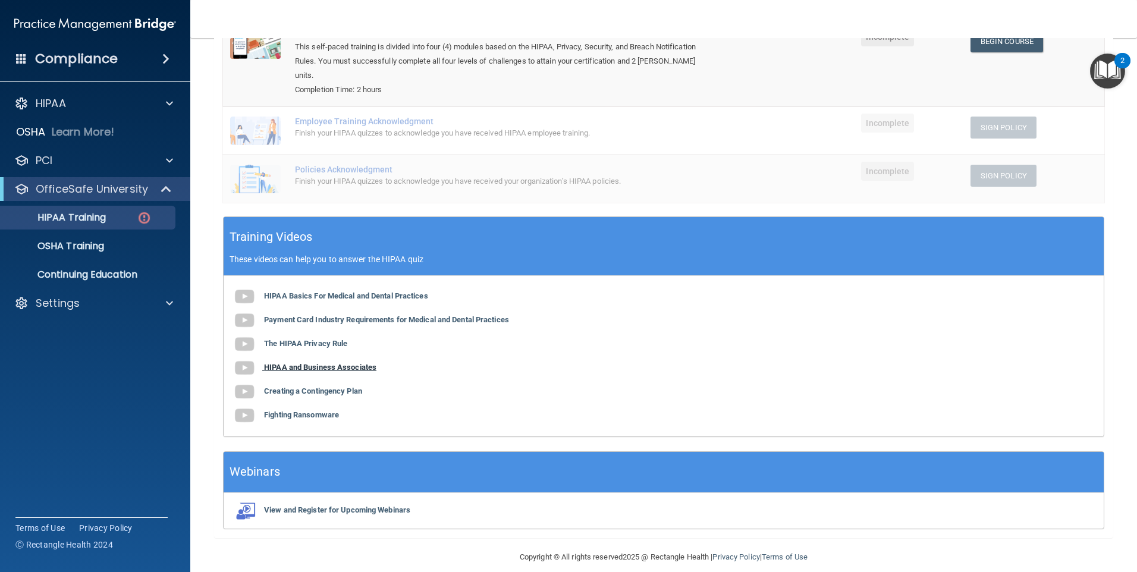
click at [284, 363] on b "HIPAA and Business Associates" at bounding box center [320, 367] width 112 height 9
click at [284, 386] on b "Creating a Contingency Plan" at bounding box center [313, 390] width 98 height 9
click at [280, 410] on b "Fighting Ransomware" at bounding box center [301, 414] width 75 height 9
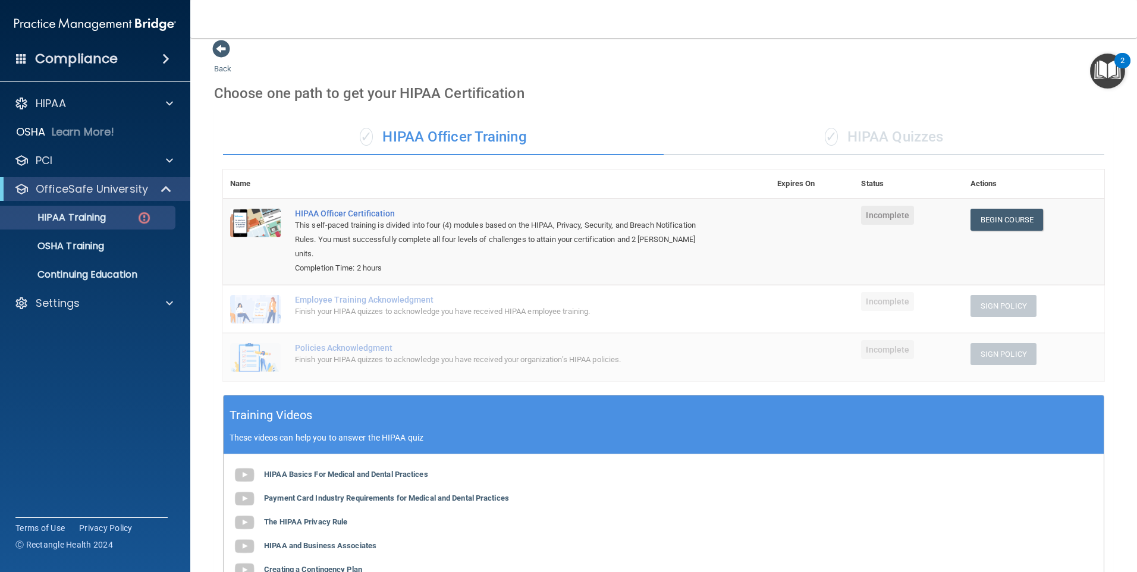
scroll to position [0, 0]
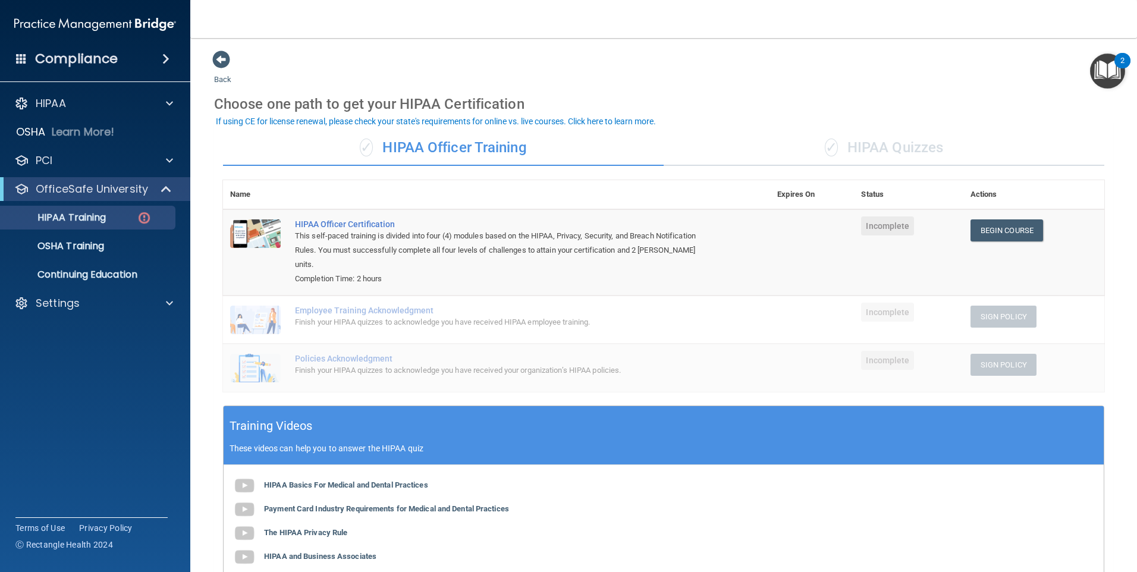
click at [663, 164] on div "✓ HIPAA Quizzes" at bounding box center [883, 148] width 441 height 36
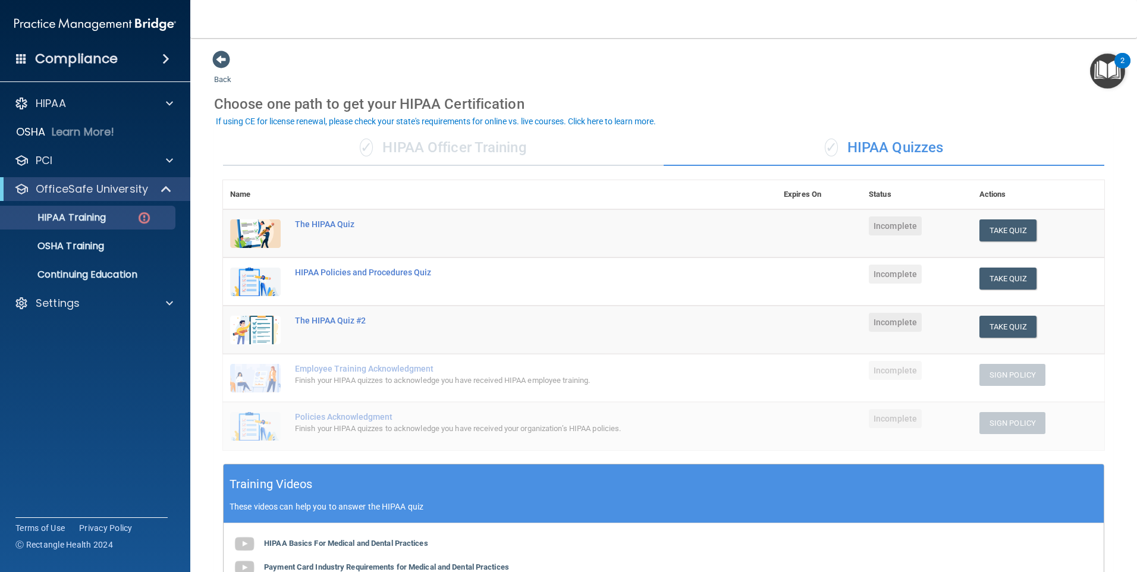
click at [857, 153] on div "✓ HIPAA Quizzes" at bounding box center [883, 148] width 441 height 36
click at [995, 227] on button "Take Quiz" at bounding box center [1007, 230] width 57 height 22
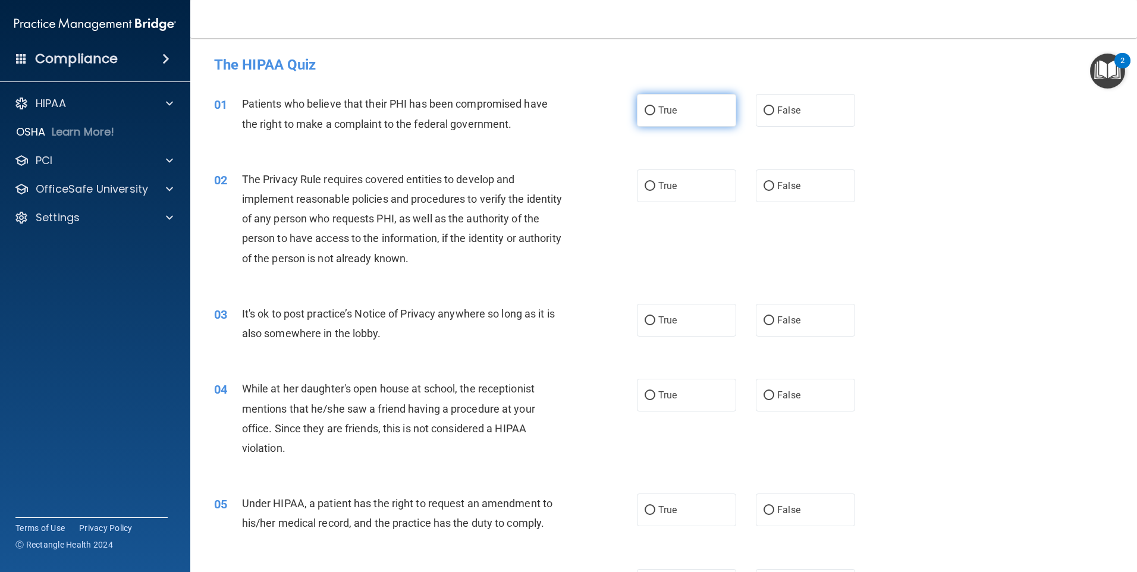
click at [644, 111] on input "True" at bounding box center [649, 110] width 11 height 9
radio input "true"
click at [646, 185] on input "True" at bounding box center [649, 186] width 11 height 9
radio input "true"
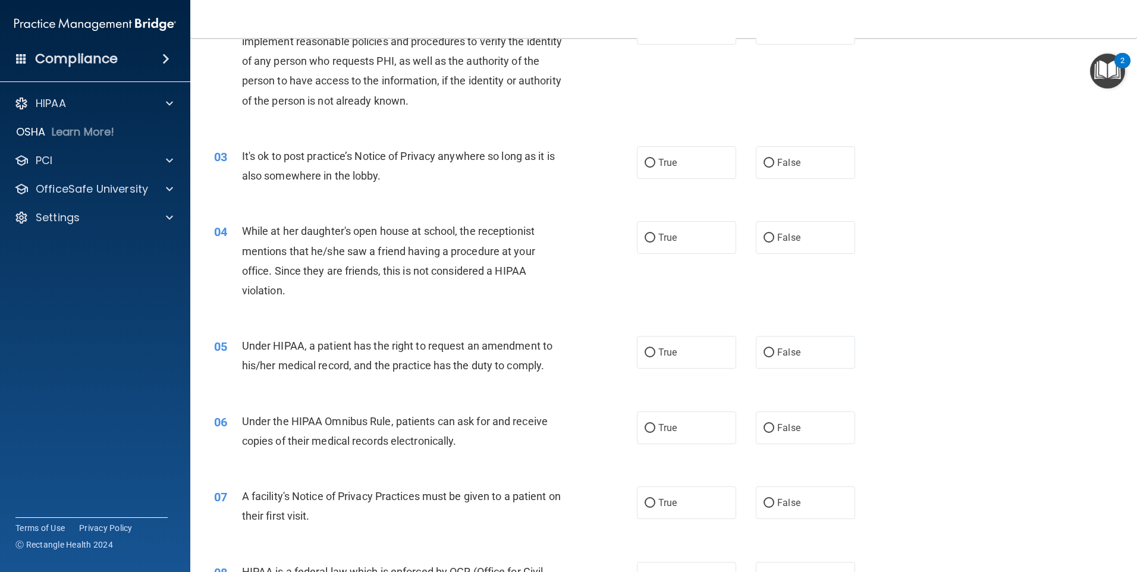
scroll to position [178, 0]
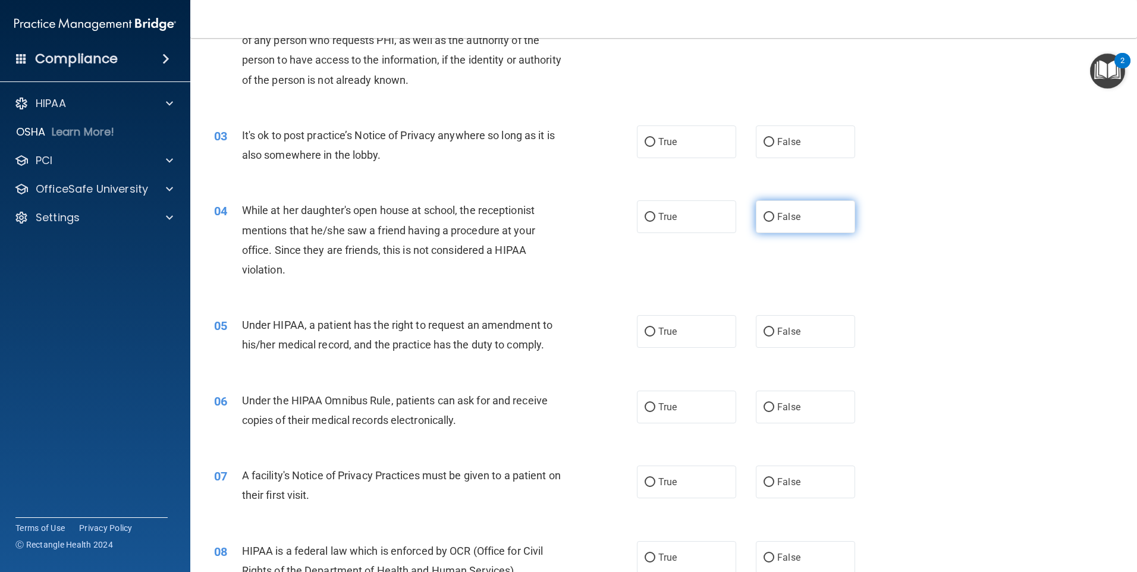
click at [763, 213] on input "False" at bounding box center [768, 217] width 11 height 9
radio input "true"
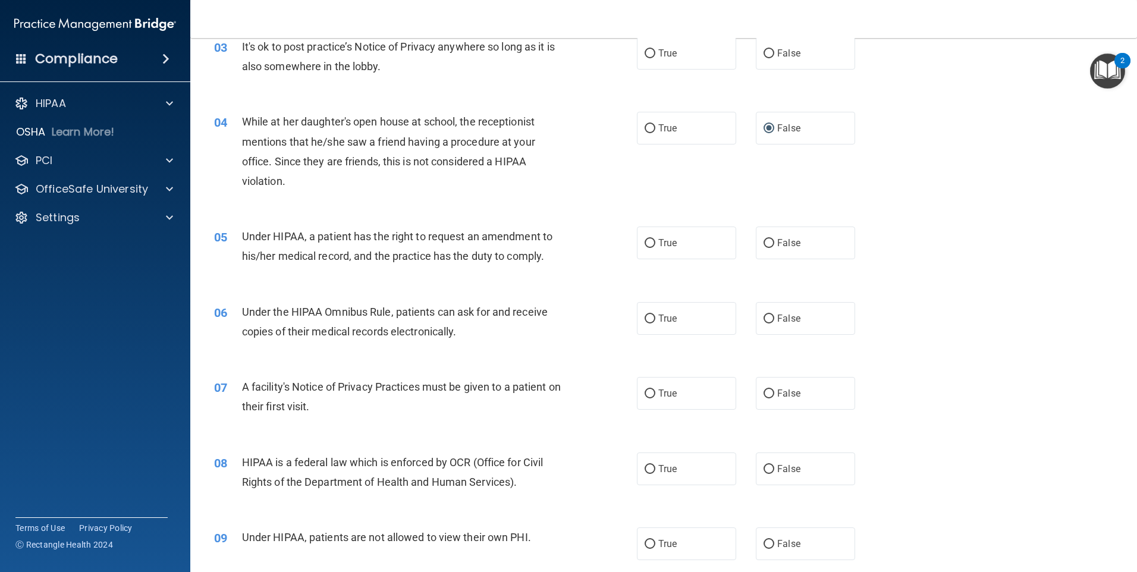
scroll to position [297, 0]
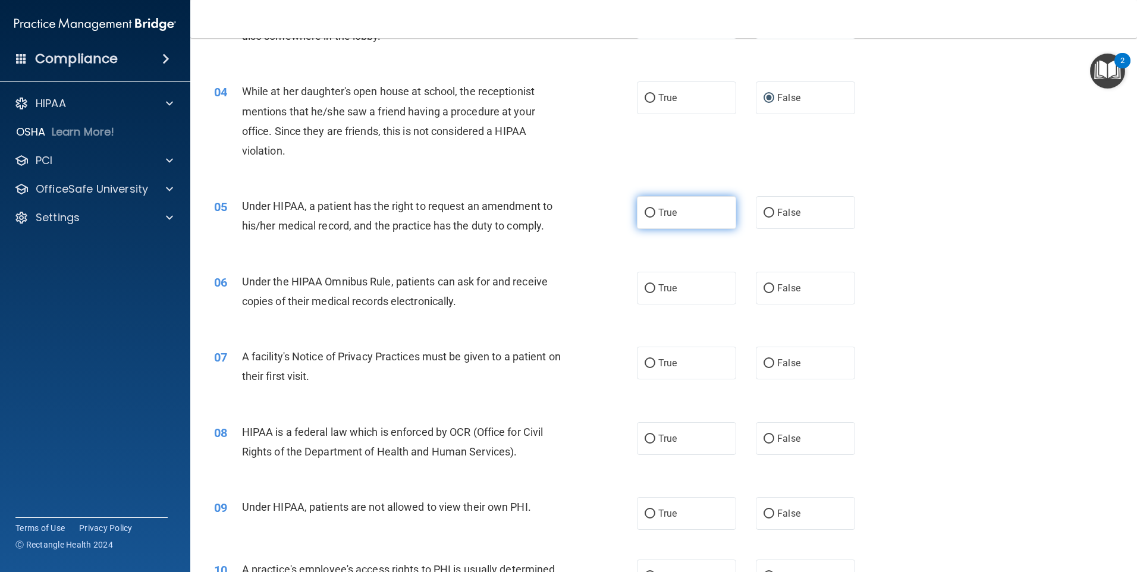
click at [644, 213] on input "True" at bounding box center [649, 213] width 11 height 9
radio input "true"
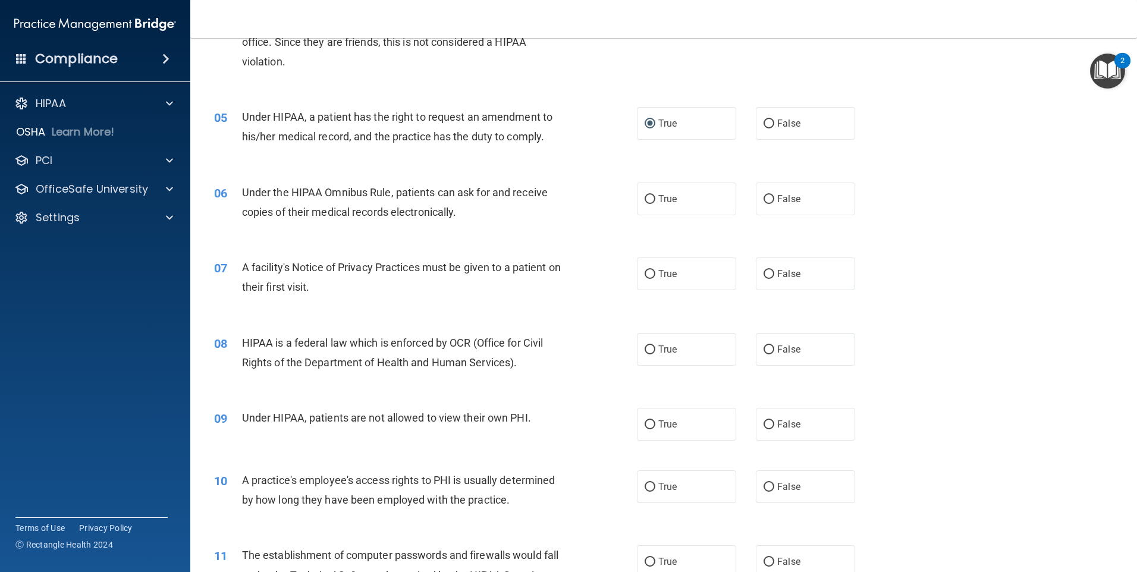
scroll to position [416, 0]
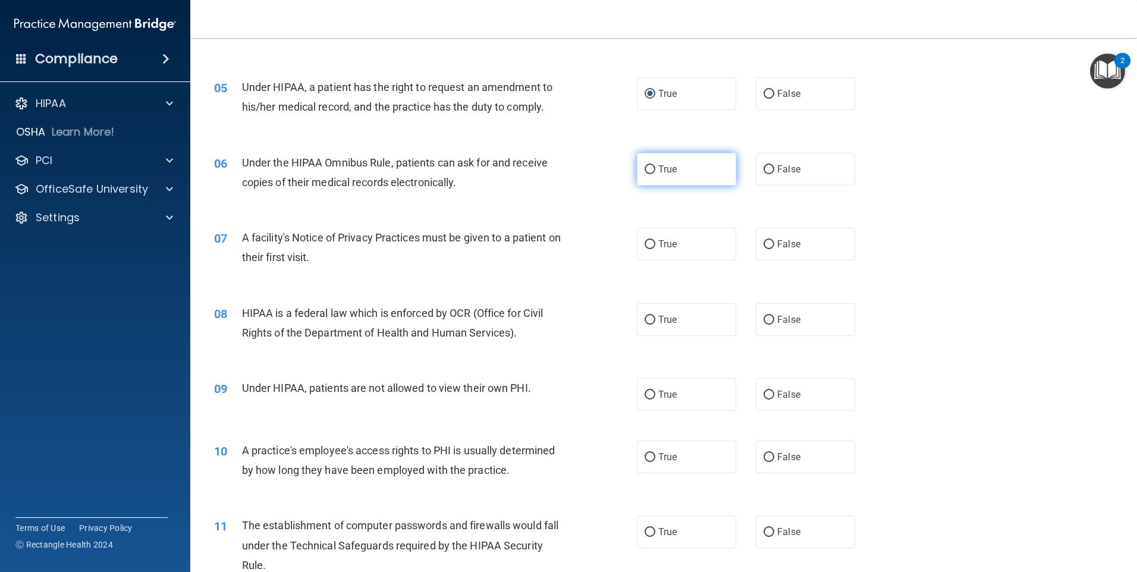
click at [645, 172] on input "True" at bounding box center [649, 169] width 11 height 9
radio input "true"
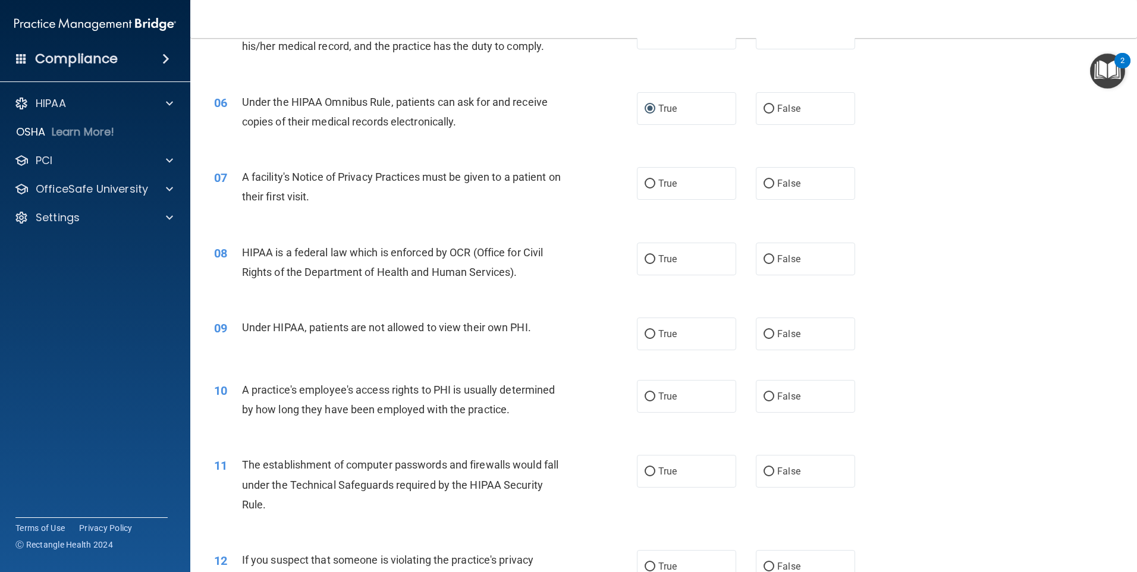
scroll to position [535, 0]
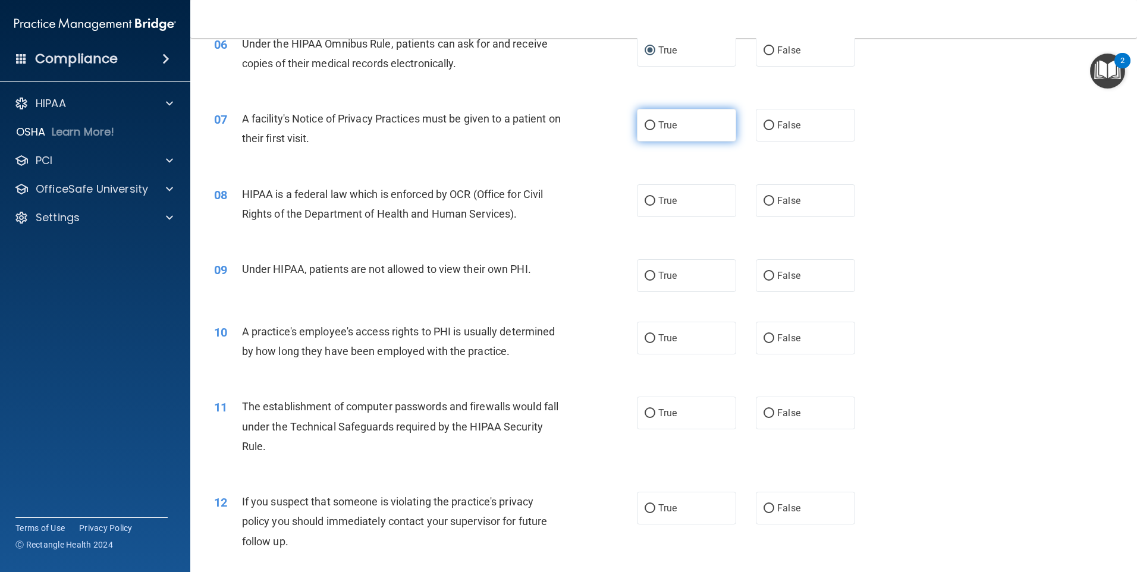
click at [644, 125] on input "True" at bounding box center [649, 125] width 11 height 9
radio input "true"
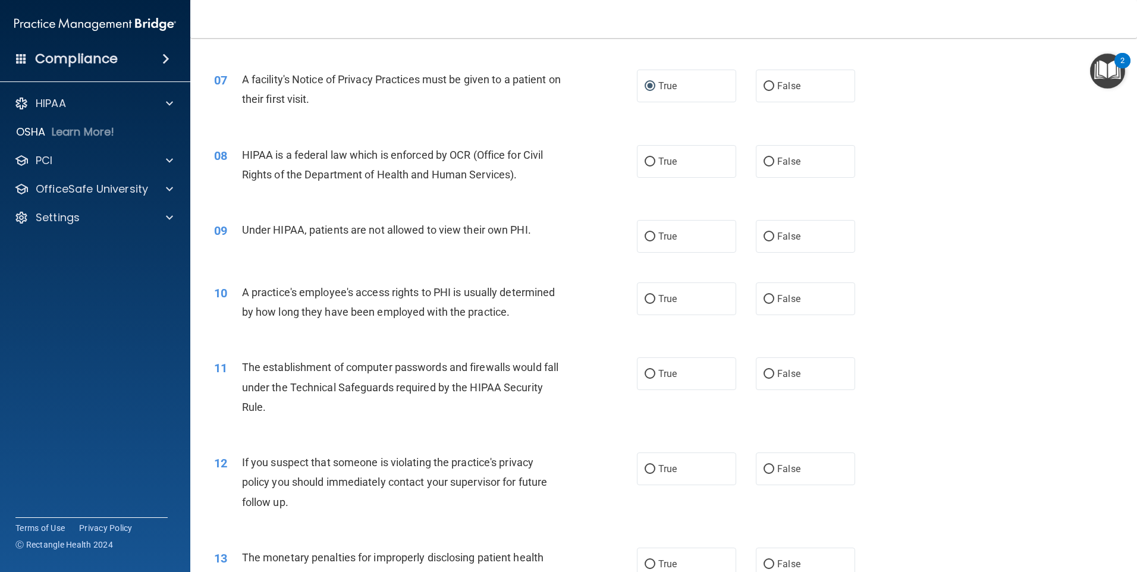
scroll to position [595, 0]
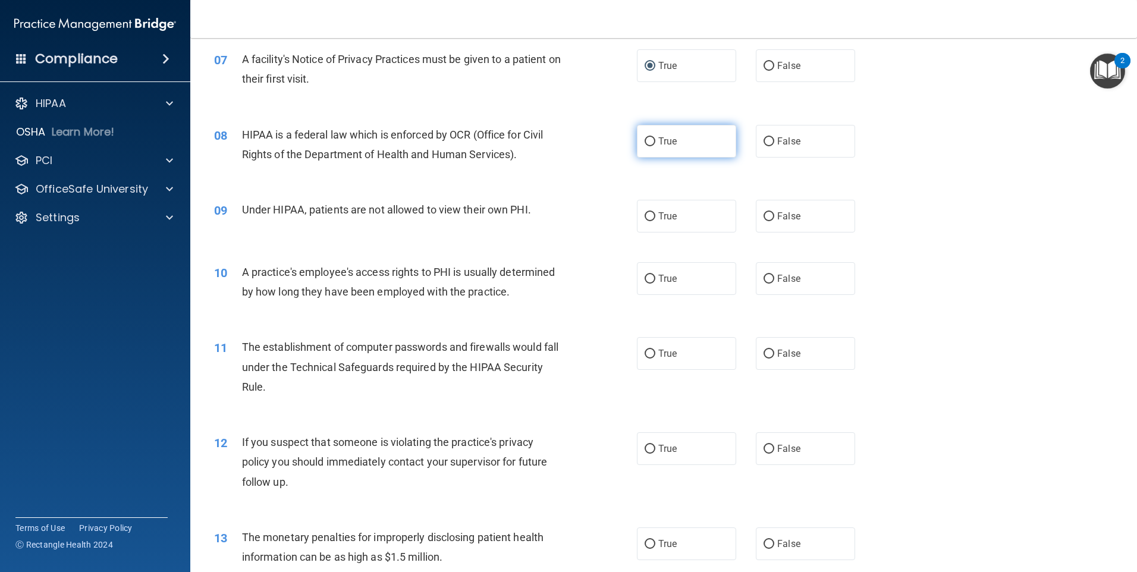
click at [644, 141] on input "True" at bounding box center [649, 141] width 11 height 9
radio input "true"
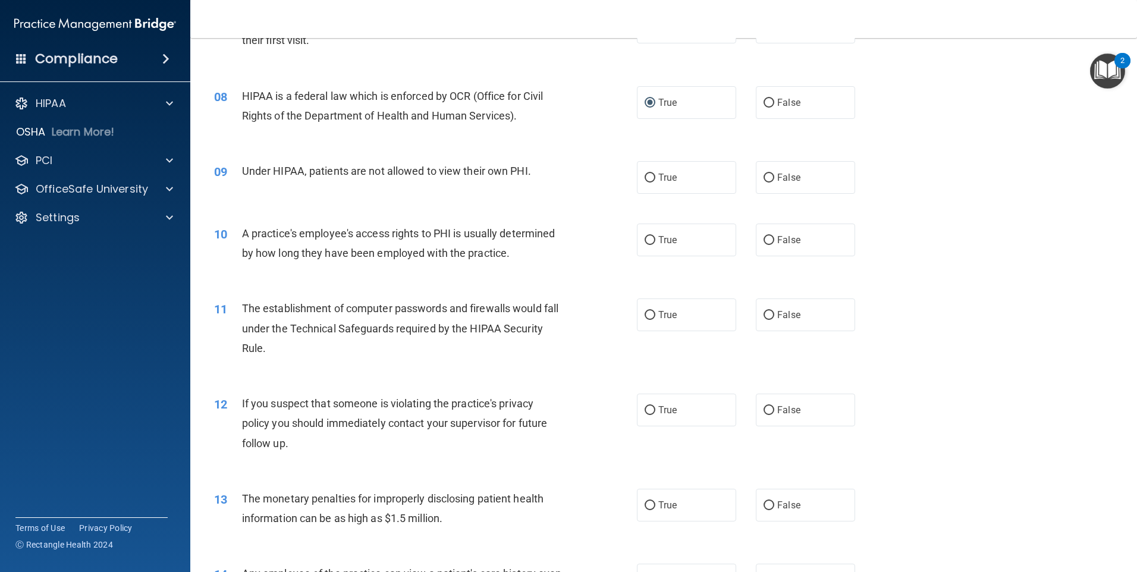
scroll to position [654, 0]
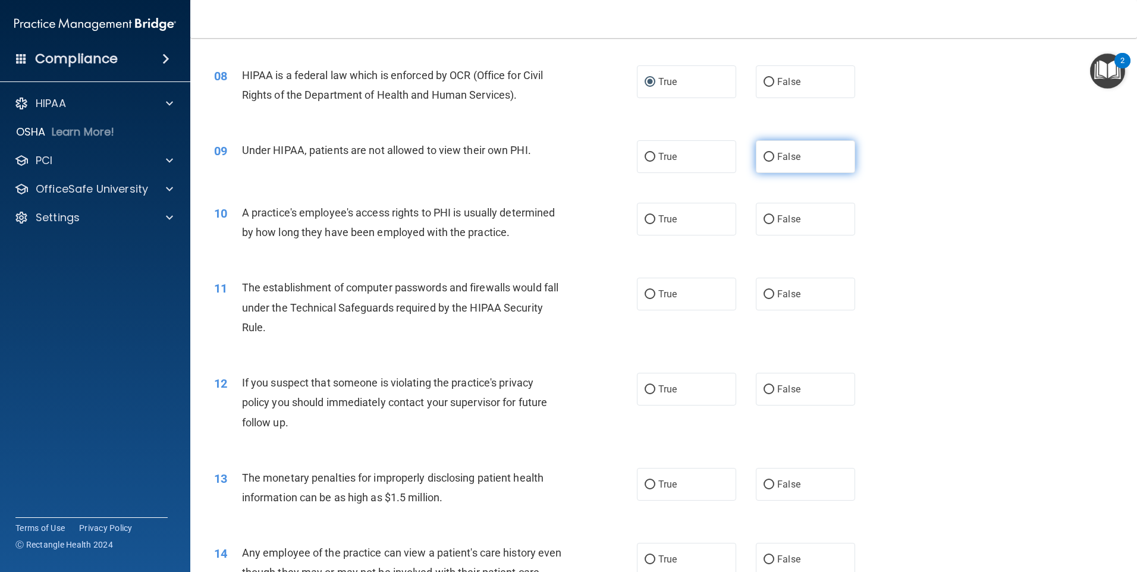
click at [766, 155] on input "False" at bounding box center [768, 157] width 11 height 9
radio input "true"
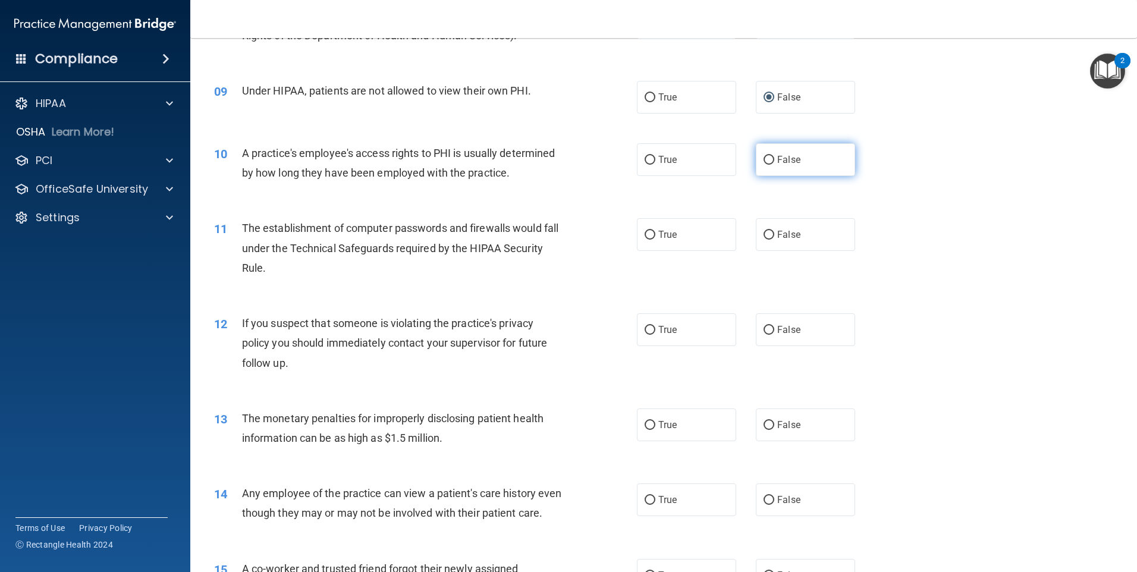
click at [763, 159] on input "False" at bounding box center [768, 160] width 11 height 9
radio input "true"
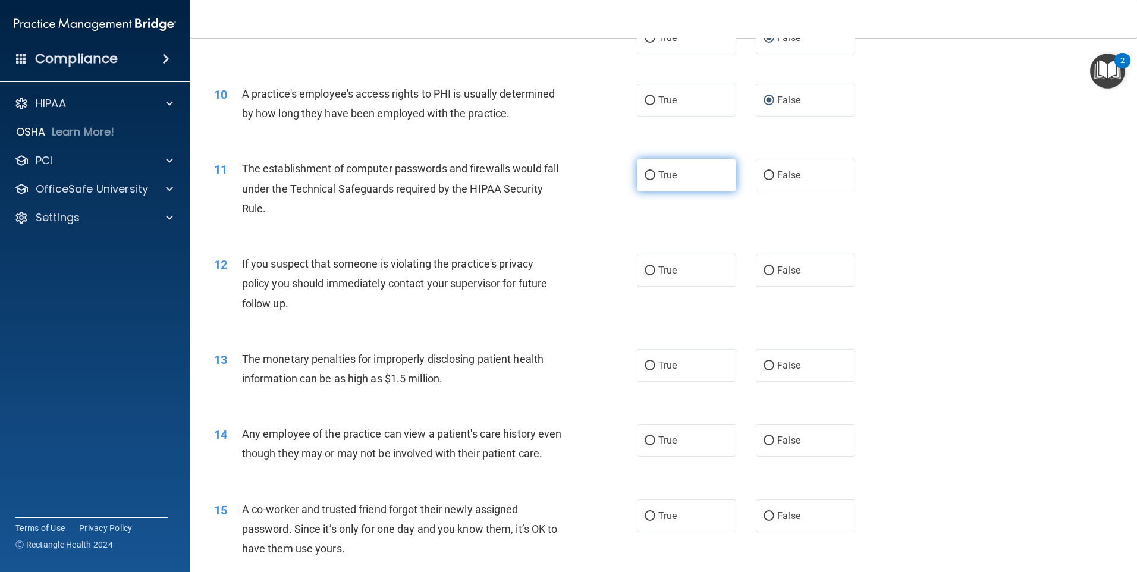
click at [648, 172] on input "True" at bounding box center [649, 175] width 11 height 9
radio input "true"
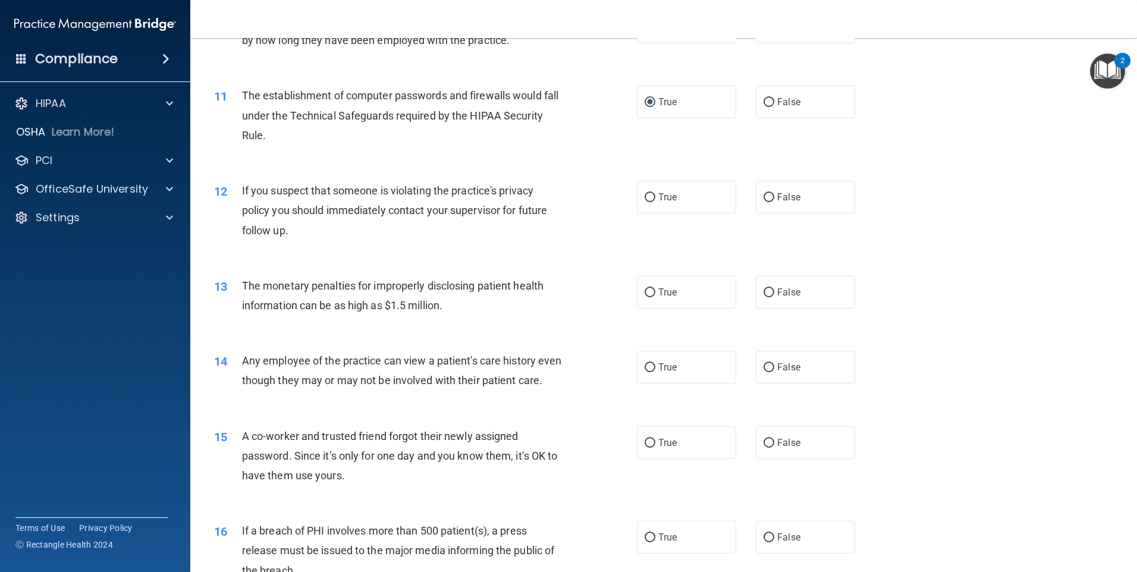
scroll to position [892, 0]
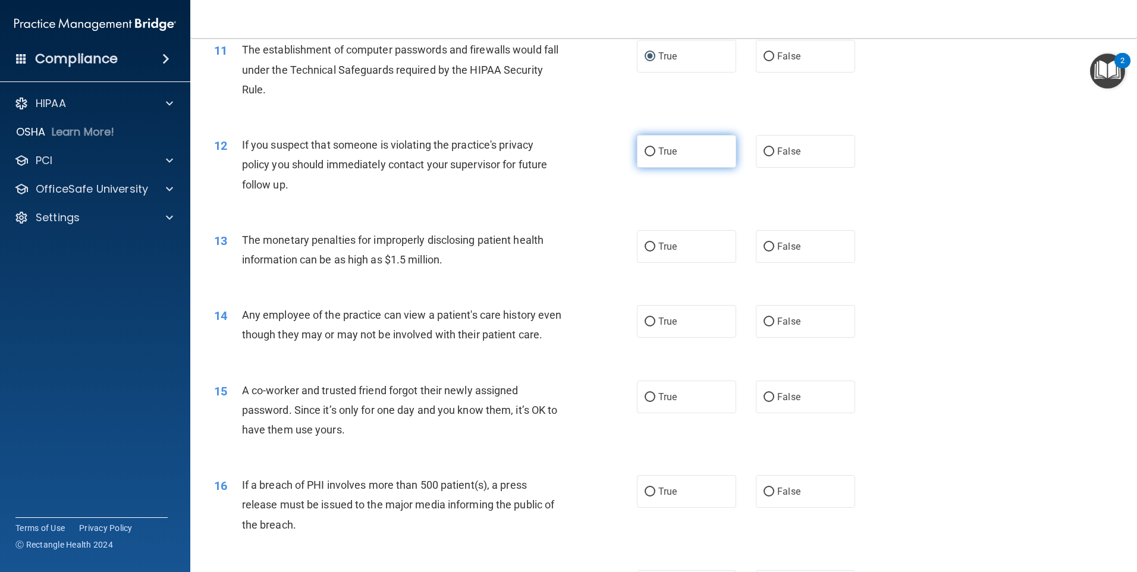
click at [647, 149] on input "True" at bounding box center [649, 151] width 11 height 9
radio input "true"
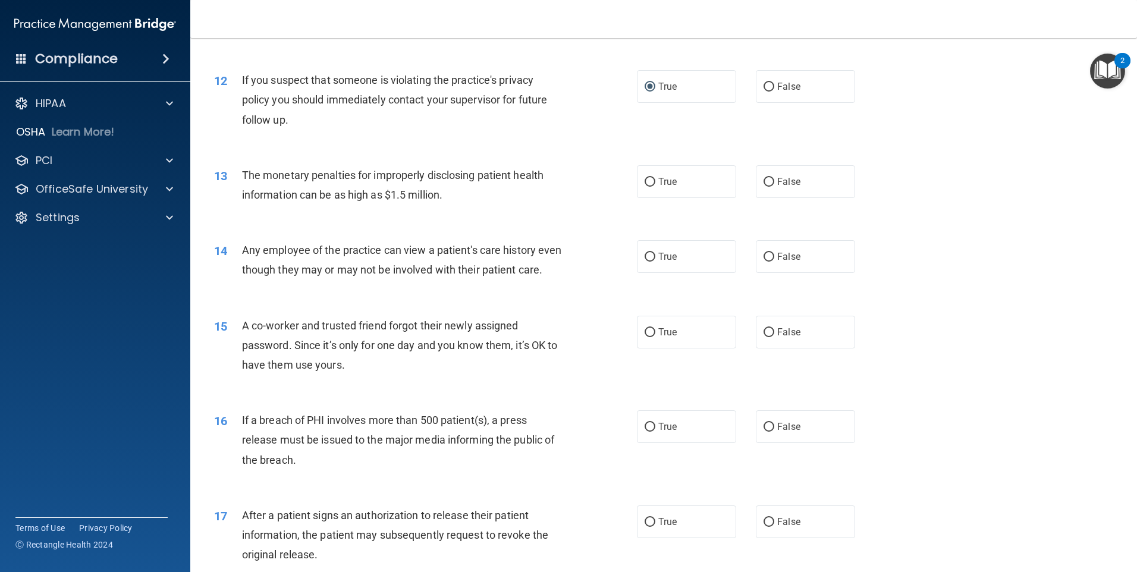
scroll to position [1011, 0]
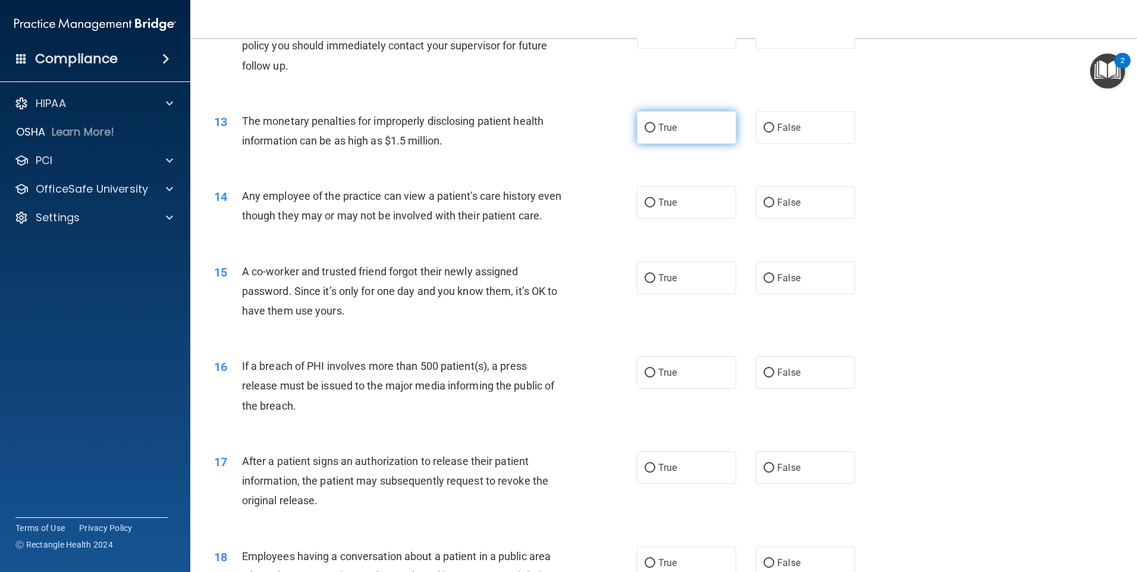
click at [644, 131] on input "True" at bounding box center [649, 128] width 11 height 9
radio input "true"
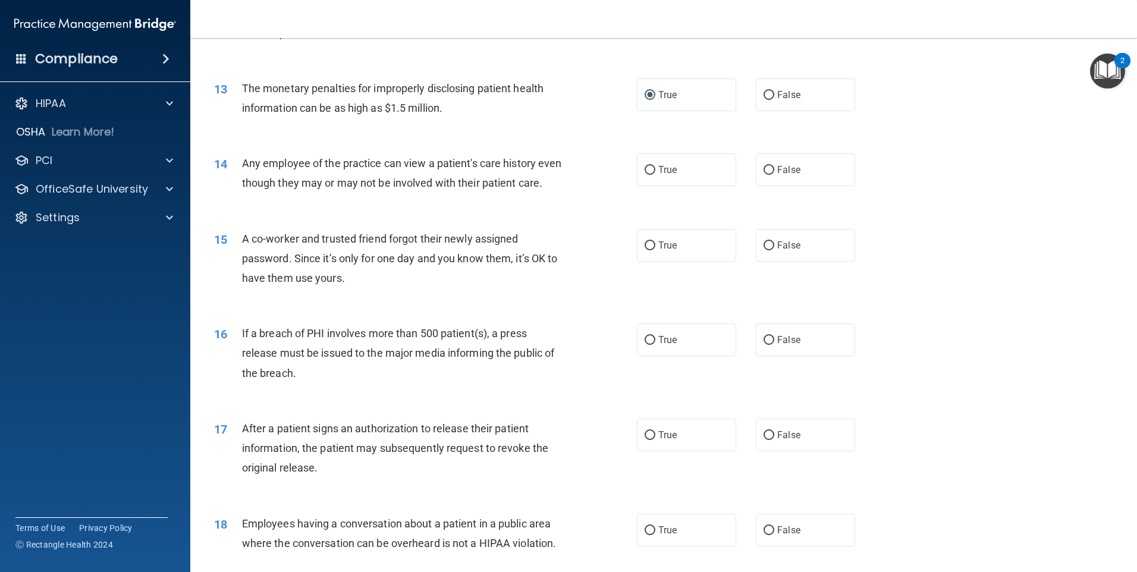
scroll to position [1070, 0]
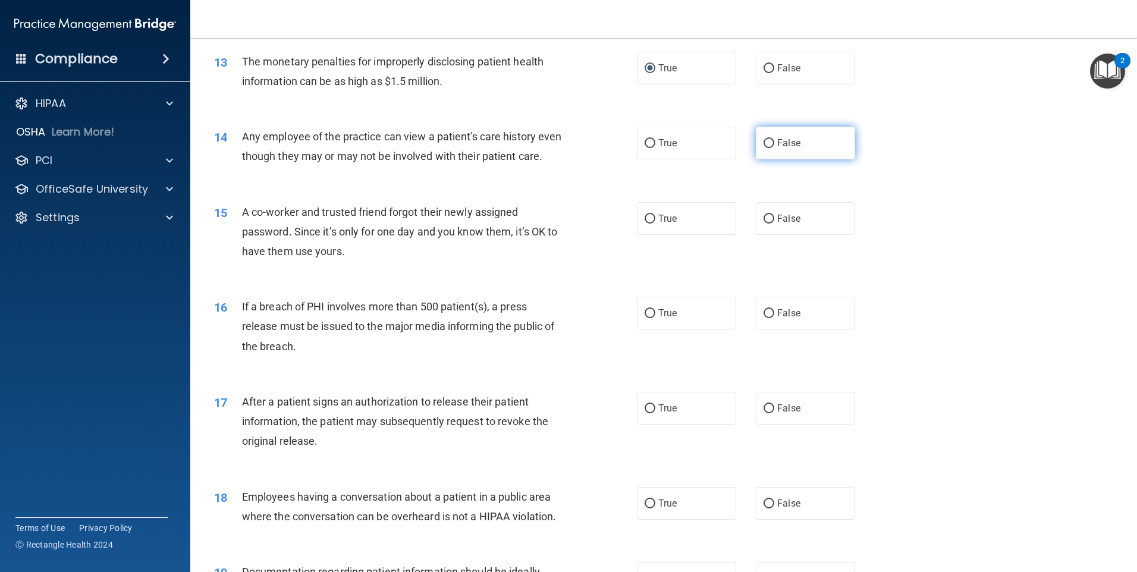
click at [763, 139] on input "False" at bounding box center [768, 143] width 11 height 9
radio input "true"
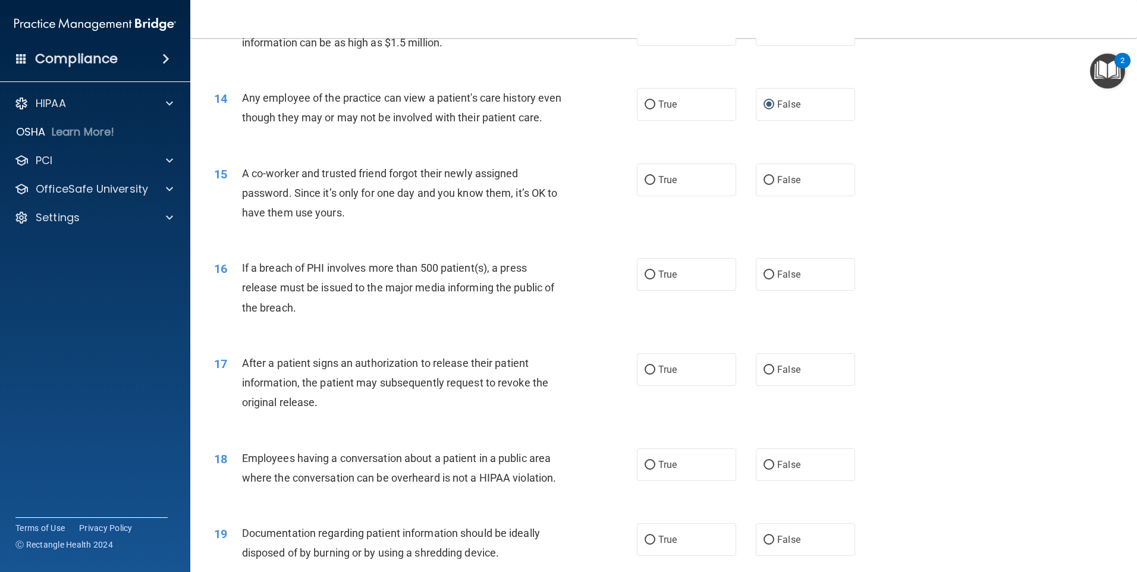
scroll to position [1130, 0]
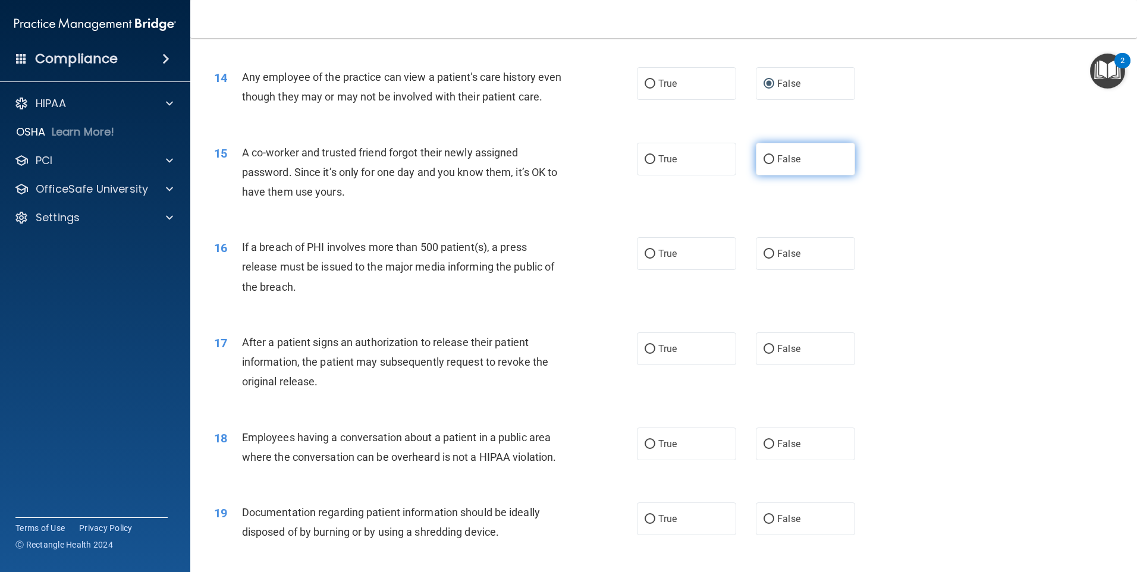
click at [763, 164] on input "False" at bounding box center [768, 159] width 11 height 9
radio input "true"
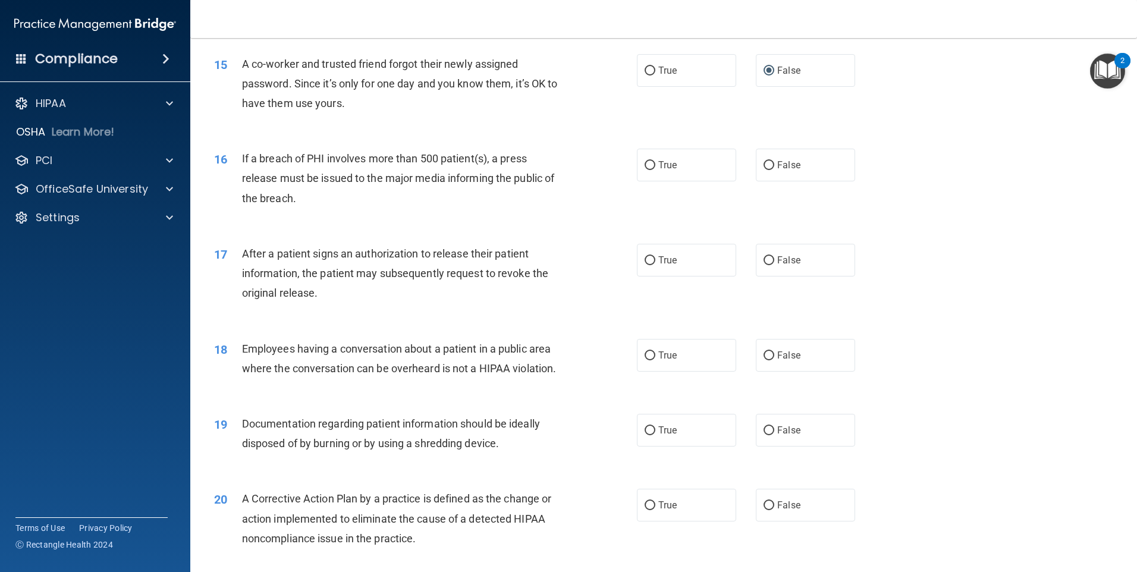
scroll to position [1249, 0]
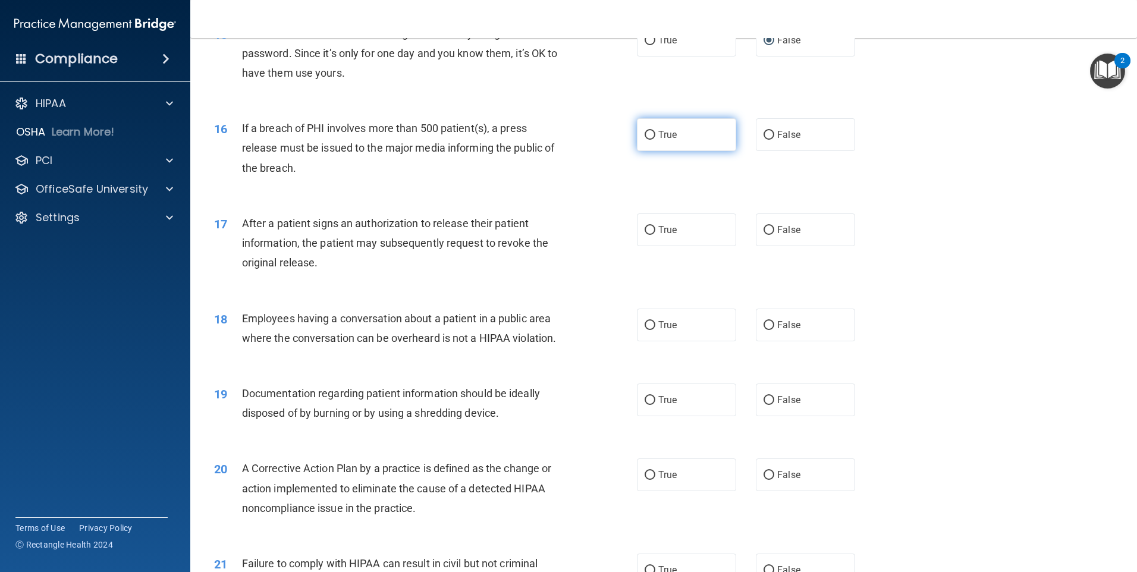
click at [649, 140] on input "True" at bounding box center [649, 135] width 11 height 9
radio input "true"
click at [644, 235] on input "True" at bounding box center [649, 230] width 11 height 9
radio input "true"
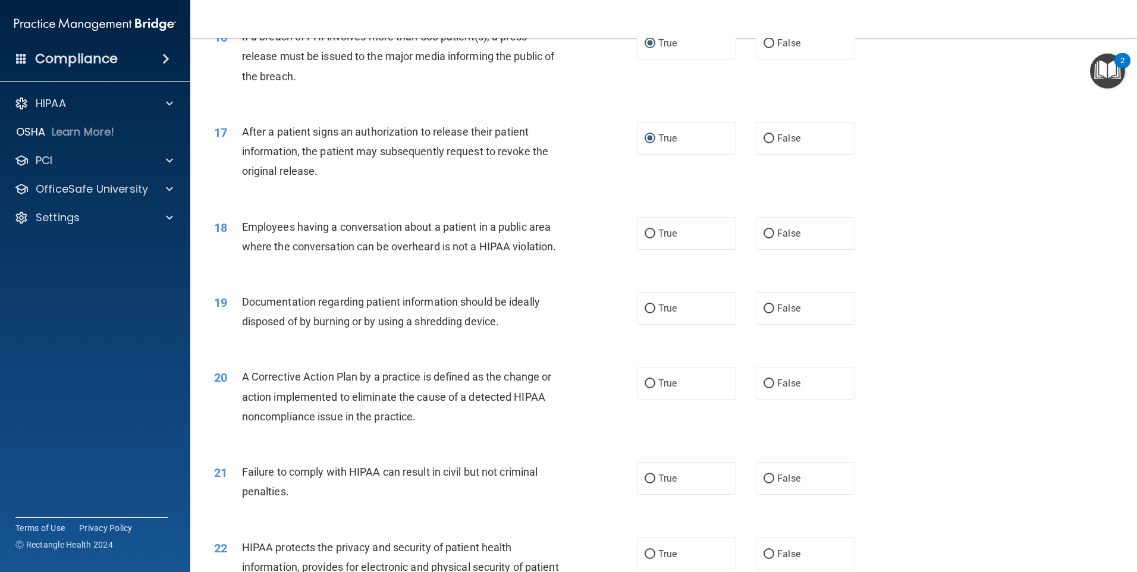
scroll to position [1367, 0]
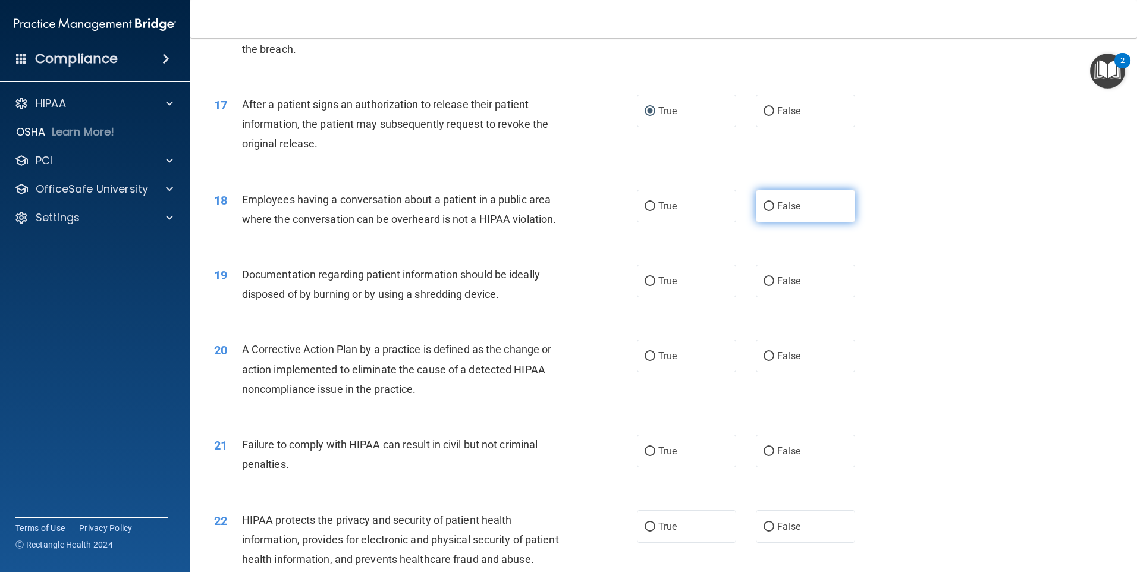
click at [763, 211] on input "False" at bounding box center [768, 206] width 11 height 9
radio input "true"
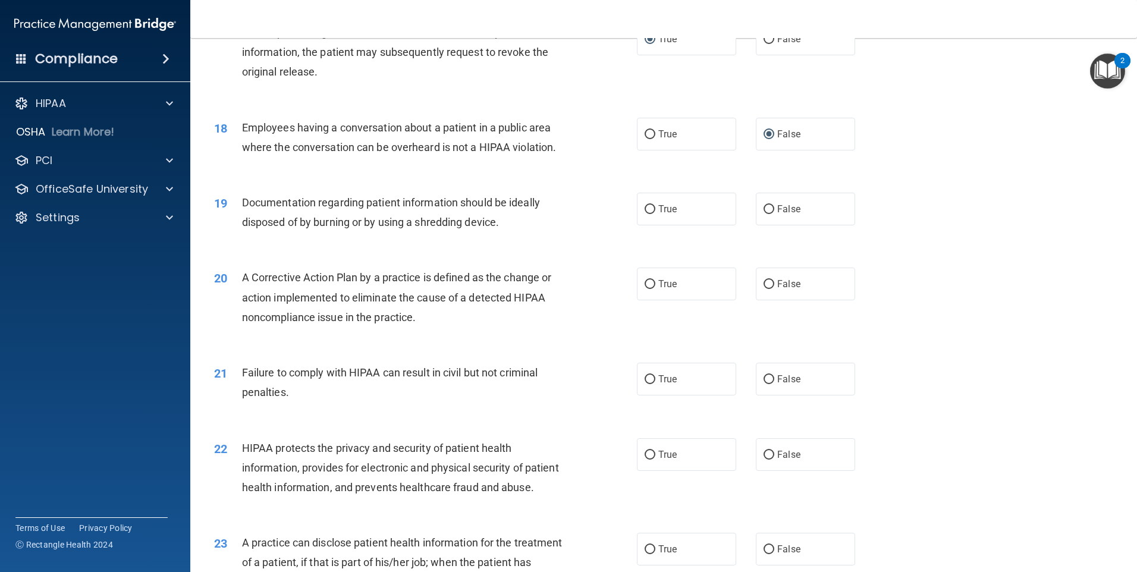
scroll to position [1486, 0]
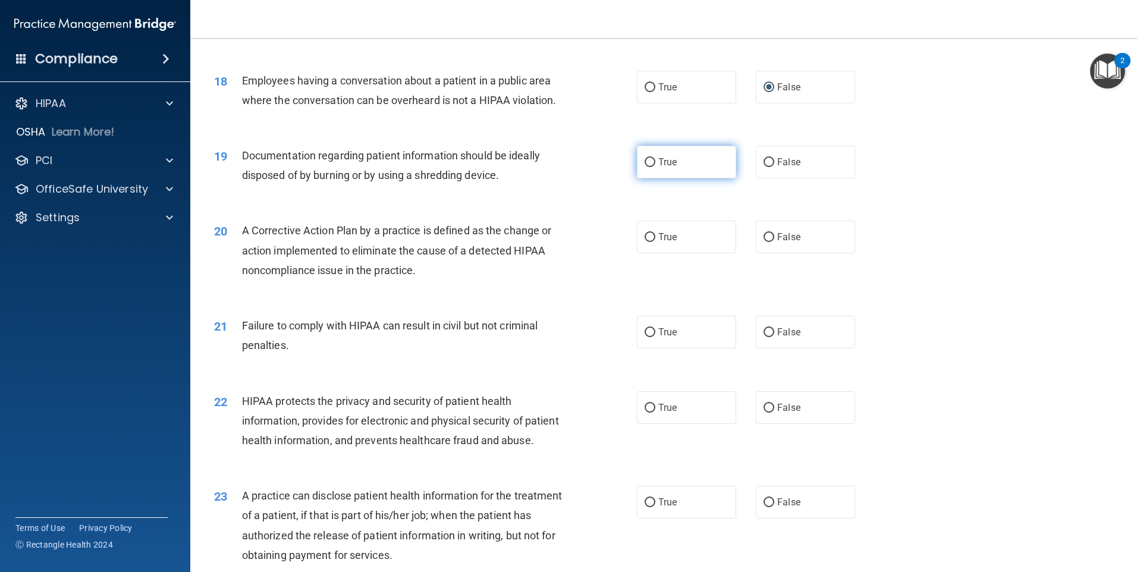
click at [647, 167] on input "True" at bounding box center [649, 162] width 11 height 9
radio input "true"
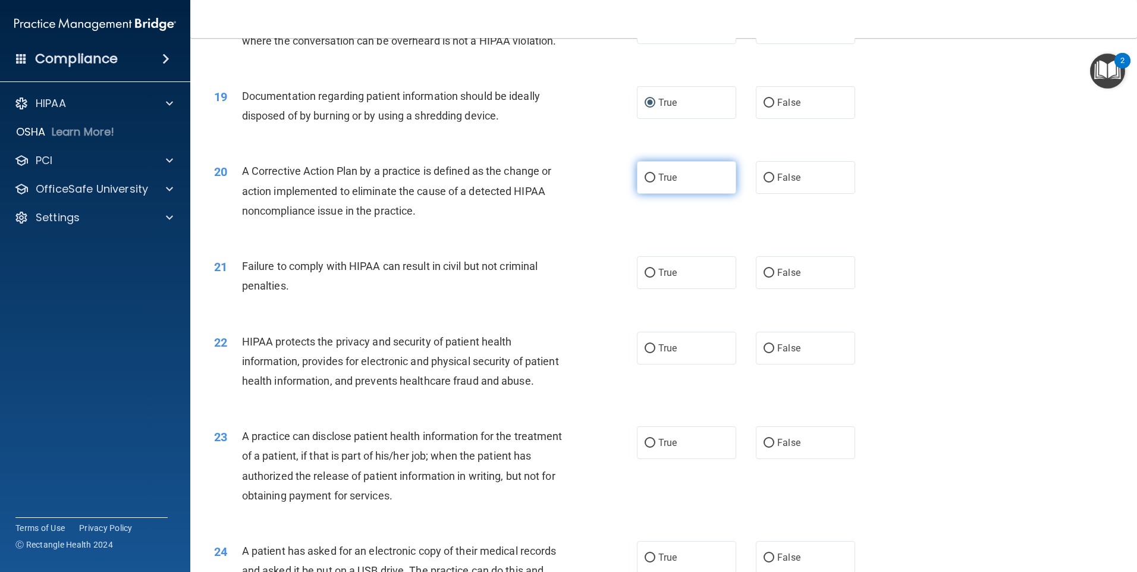
click at [644, 183] on input "True" at bounding box center [649, 178] width 11 height 9
radio input "true"
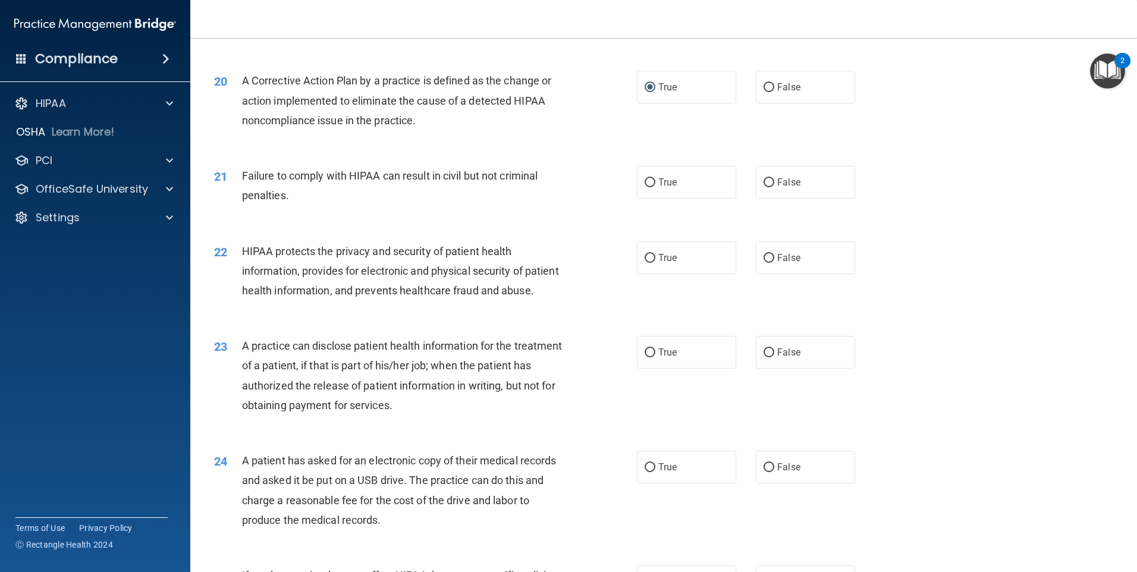
scroll to position [1665, 0]
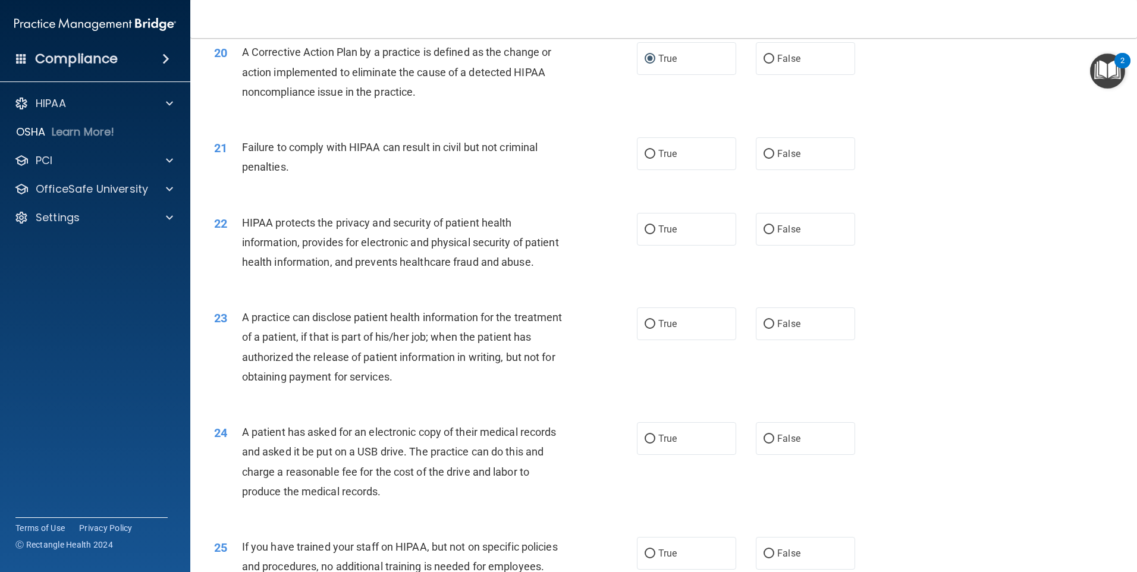
drag, startPoint x: 762, startPoint y: 174, endPoint x: 743, endPoint y: 180, distance: 19.8
click at [763, 159] on input "False" at bounding box center [768, 154] width 11 height 9
radio input "true"
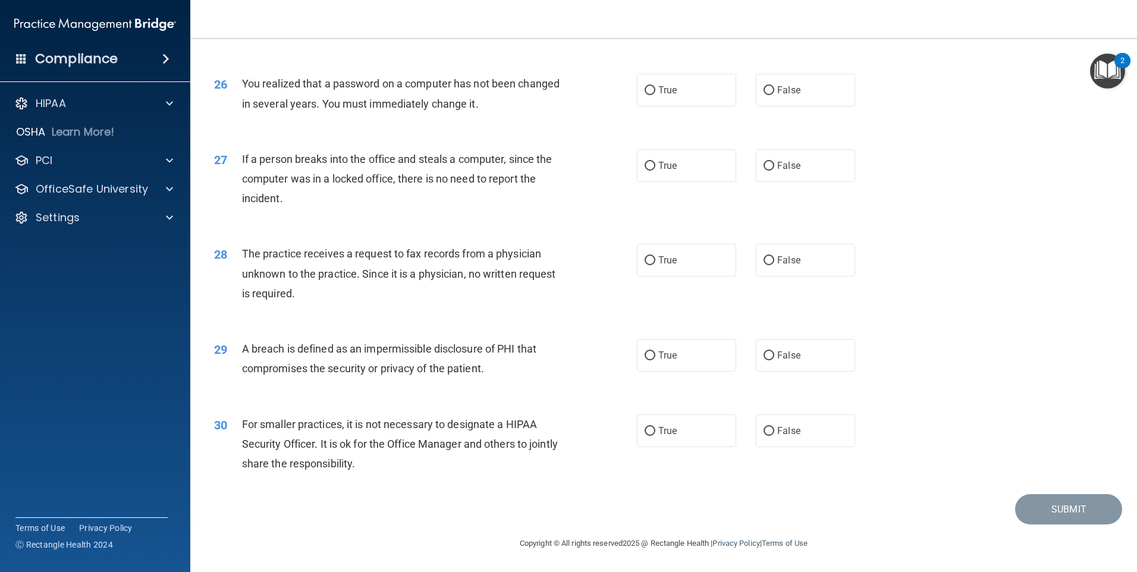
scroll to position [2262, 0]
click at [645, 359] on input "True" at bounding box center [649, 355] width 11 height 9
radio input "true"
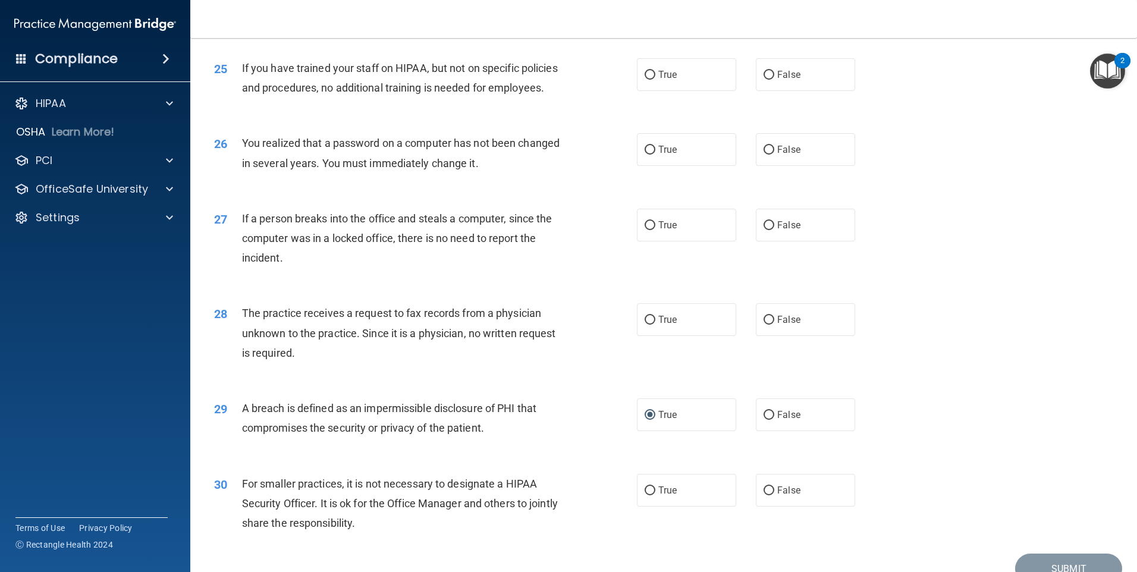
scroll to position [2143, 0]
click at [764, 231] on input "False" at bounding box center [768, 226] width 11 height 9
radio input "true"
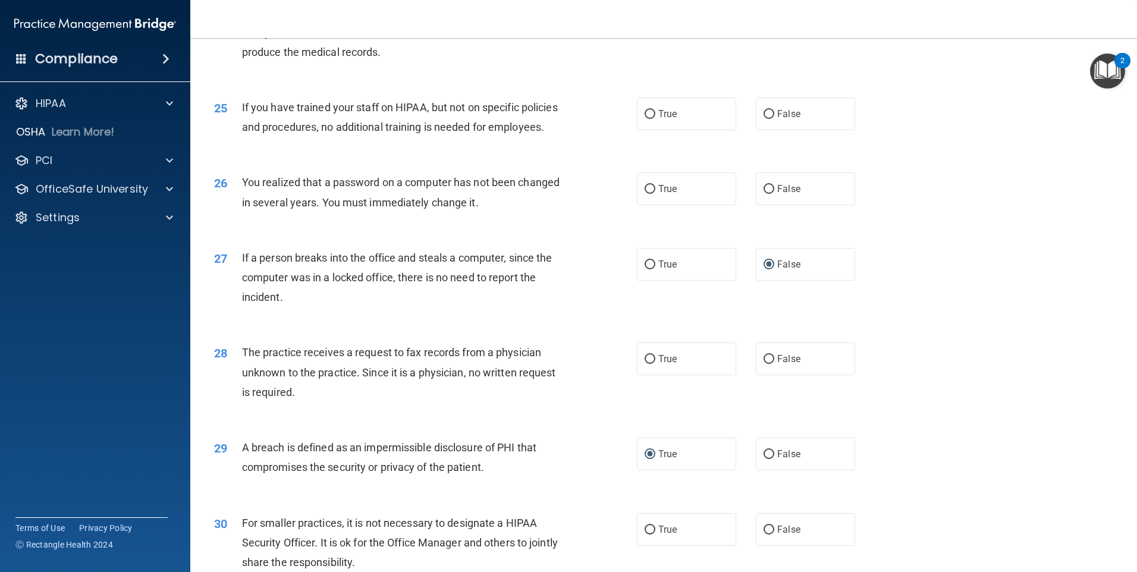
scroll to position [2083, 0]
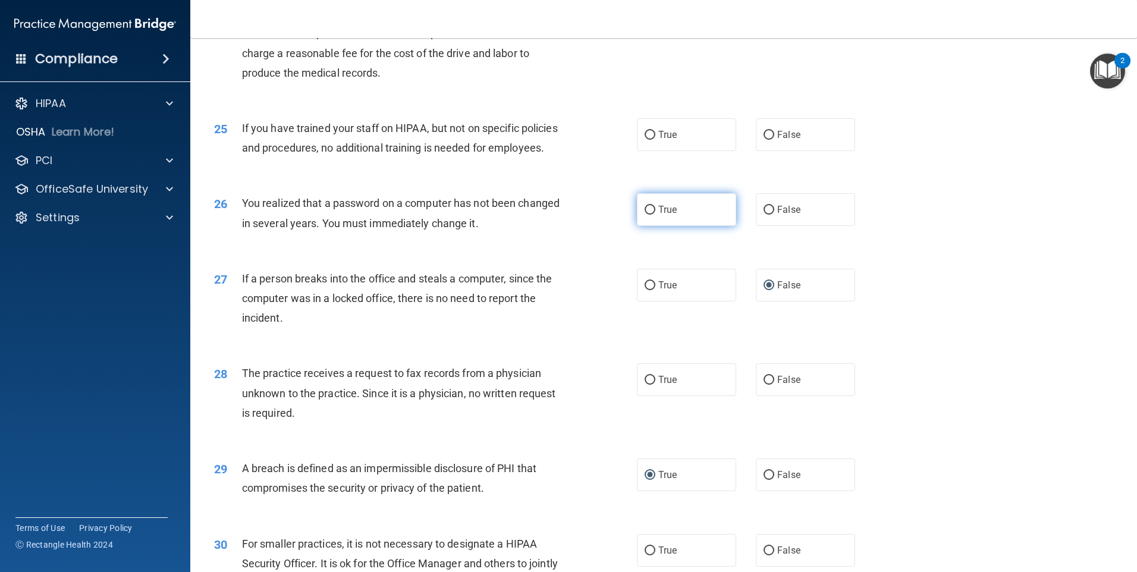
click at [650, 215] on input "True" at bounding box center [649, 210] width 11 height 9
radio input "true"
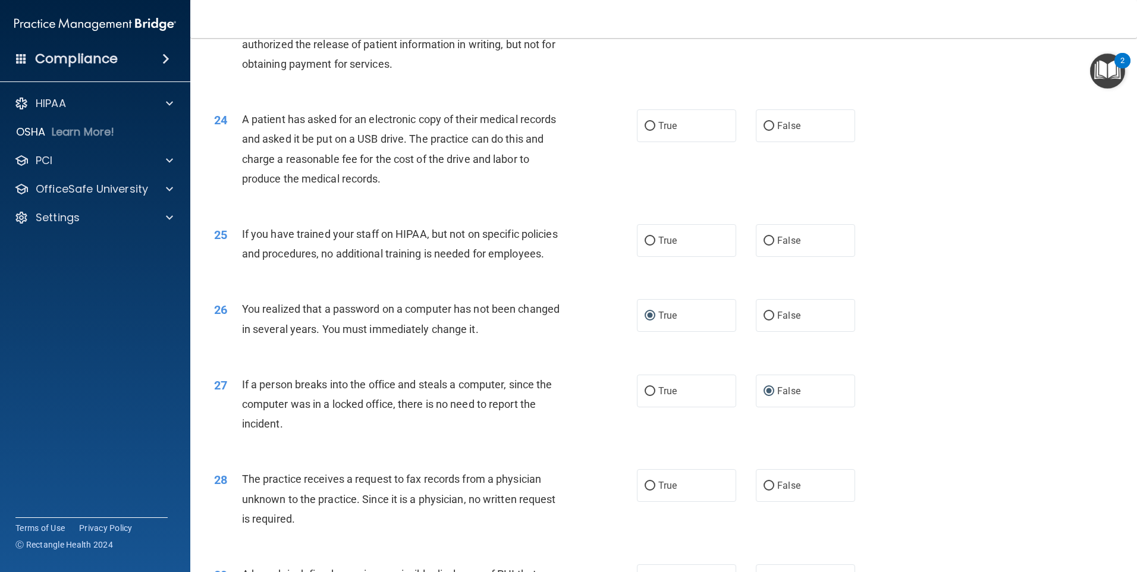
scroll to position [1964, 0]
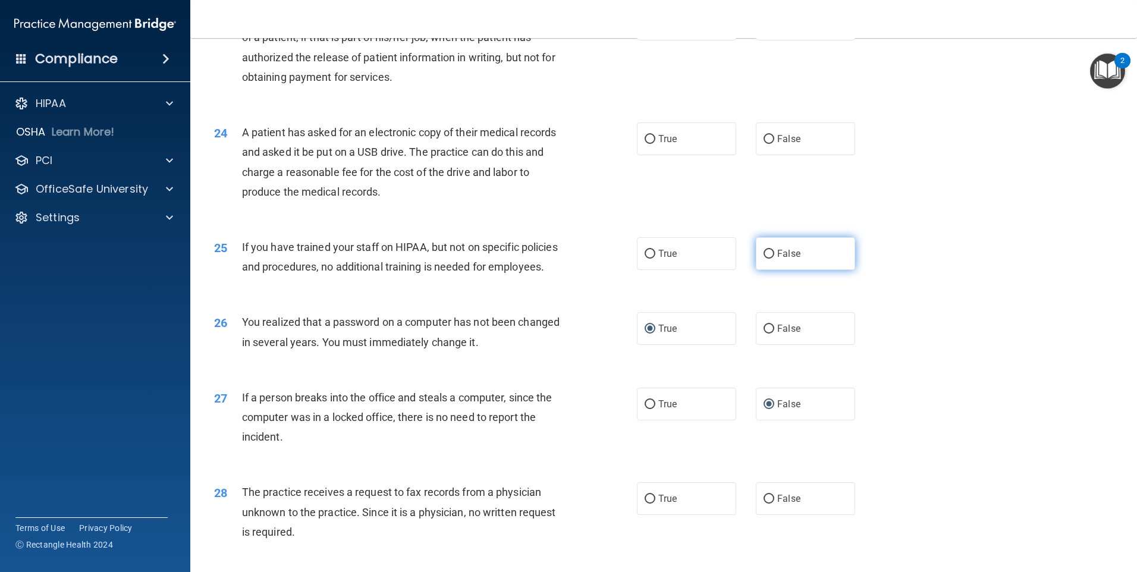
click at [763, 259] on input "False" at bounding box center [768, 254] width 11 height 9
radio input "true"
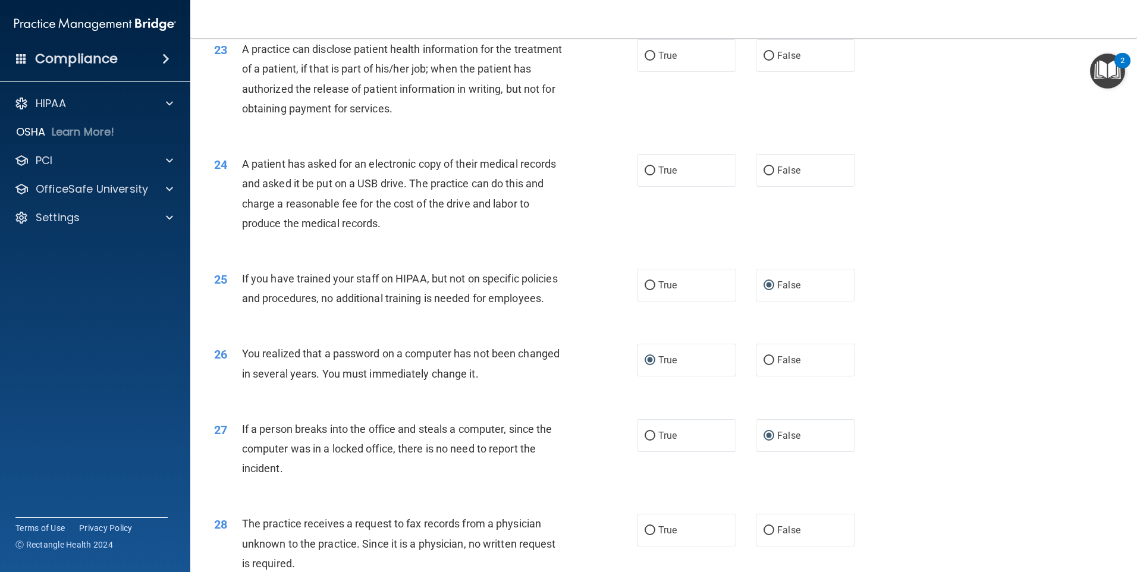
scroll to position [1905, 0]
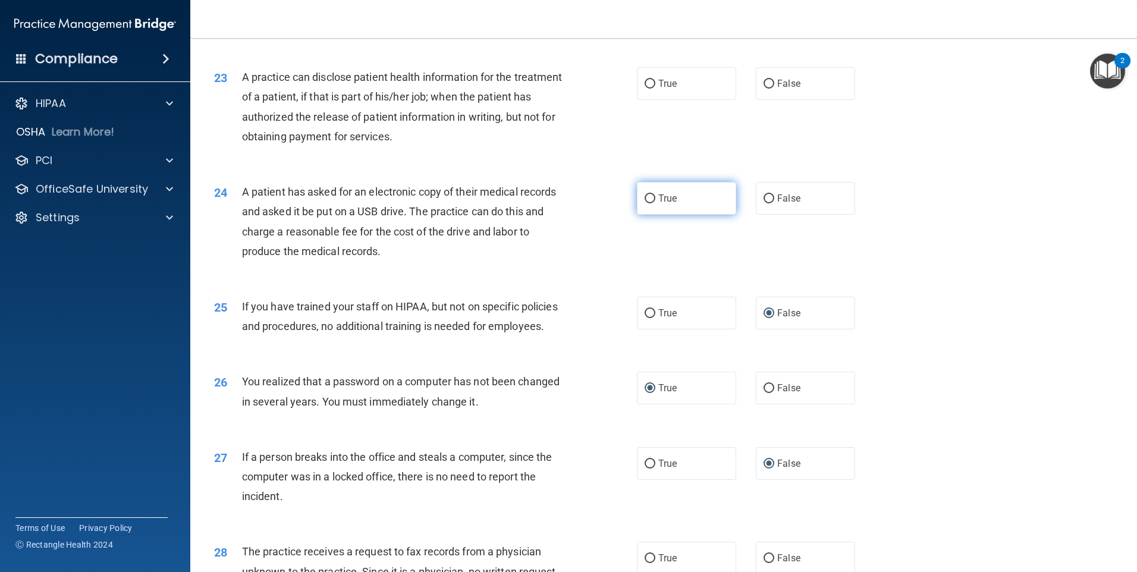
click at [647, 203] on input "True" at bounding box center [649, 198] width 11 height 9
radio input "true"
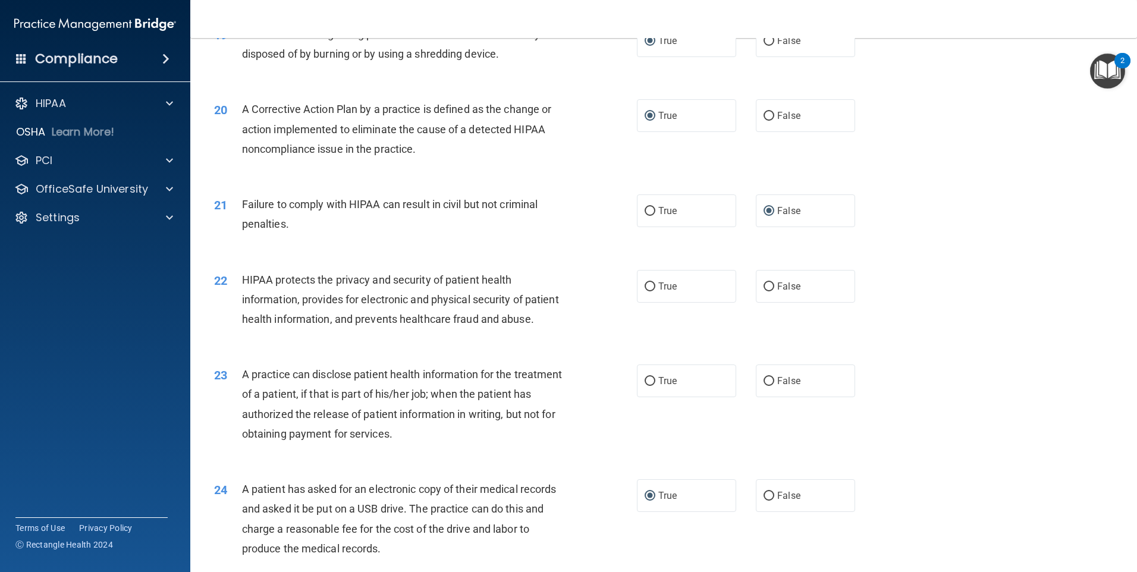
scroll to position [1667, 0]
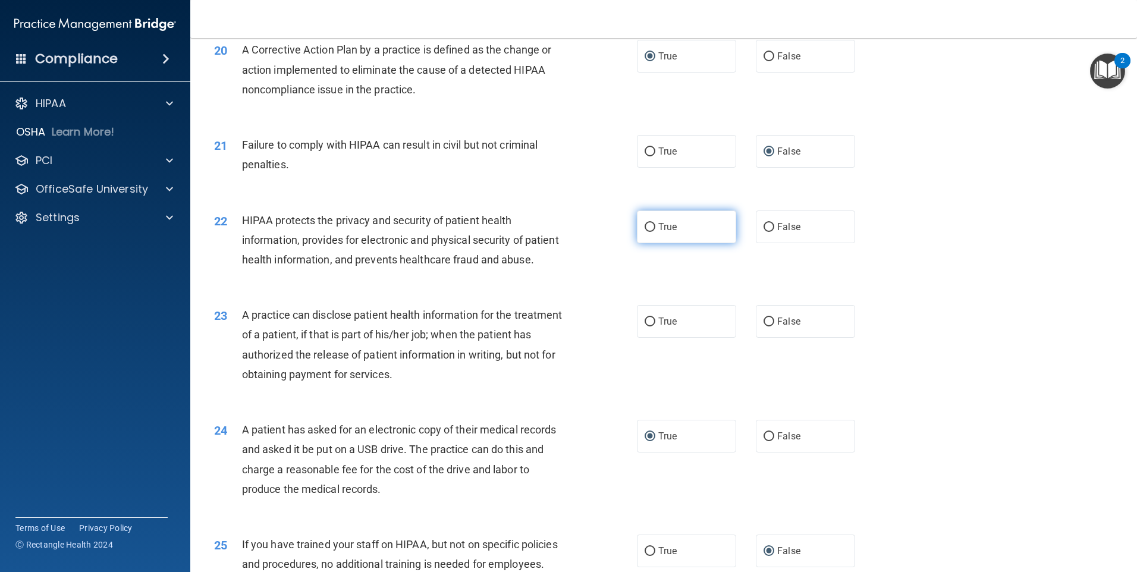
click at [647, 232] on input "True" at bounding box center [649, 227] width 11 height 9
radio input "true"
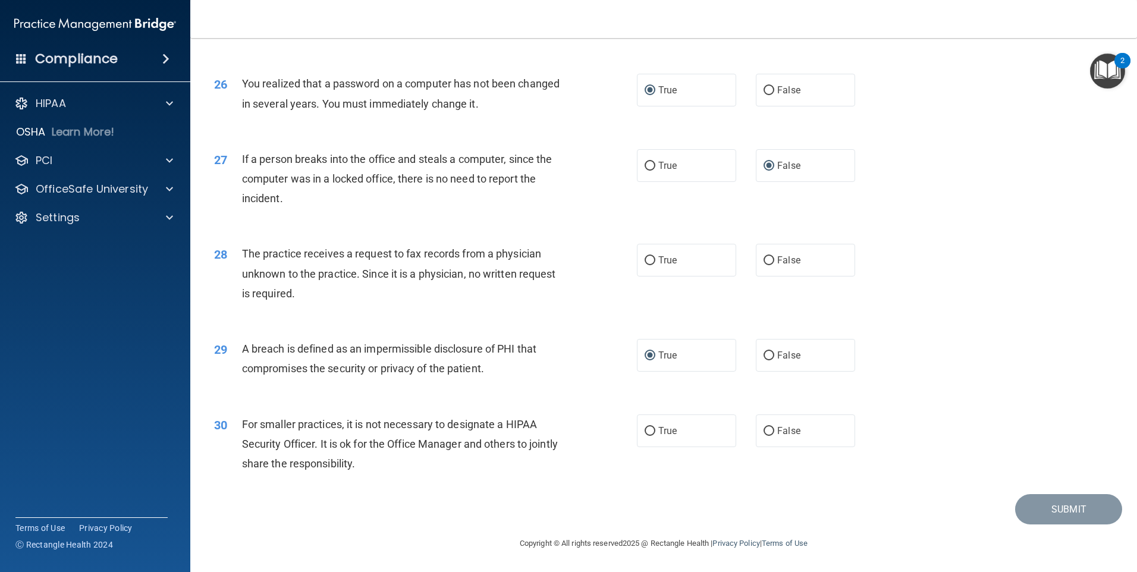
scroll to position [2262, 0]
click at [763, 264] on input "False" at bounding box center [768, 260] width 11 height 9
radio input "true"
click at [765, 431] on input "False" at bounding box center [768, 431] width 11 height 9
radio input "true"
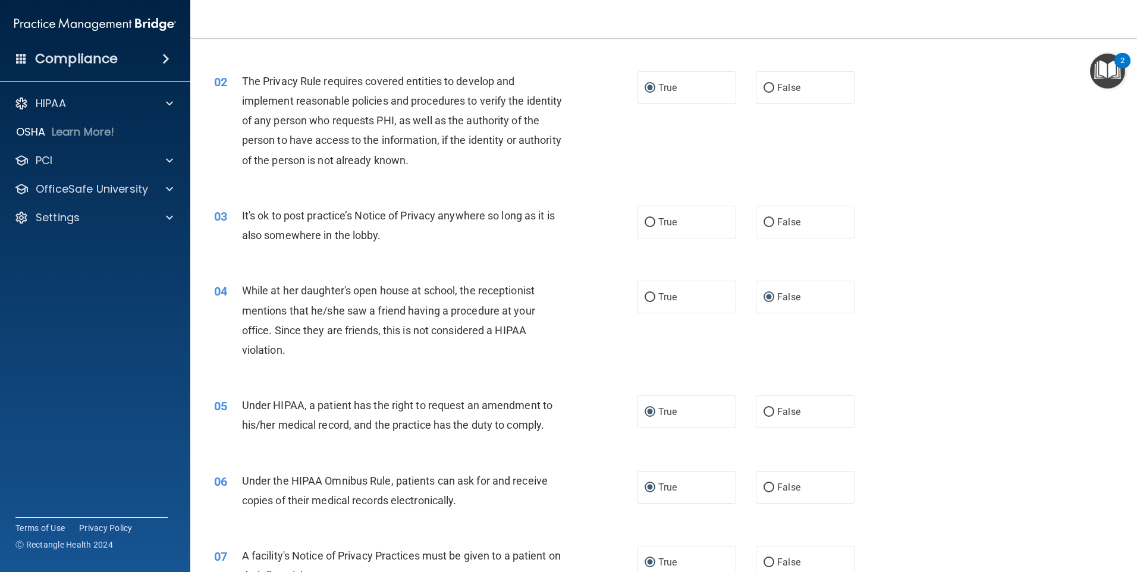
scroll to position [119, 0]
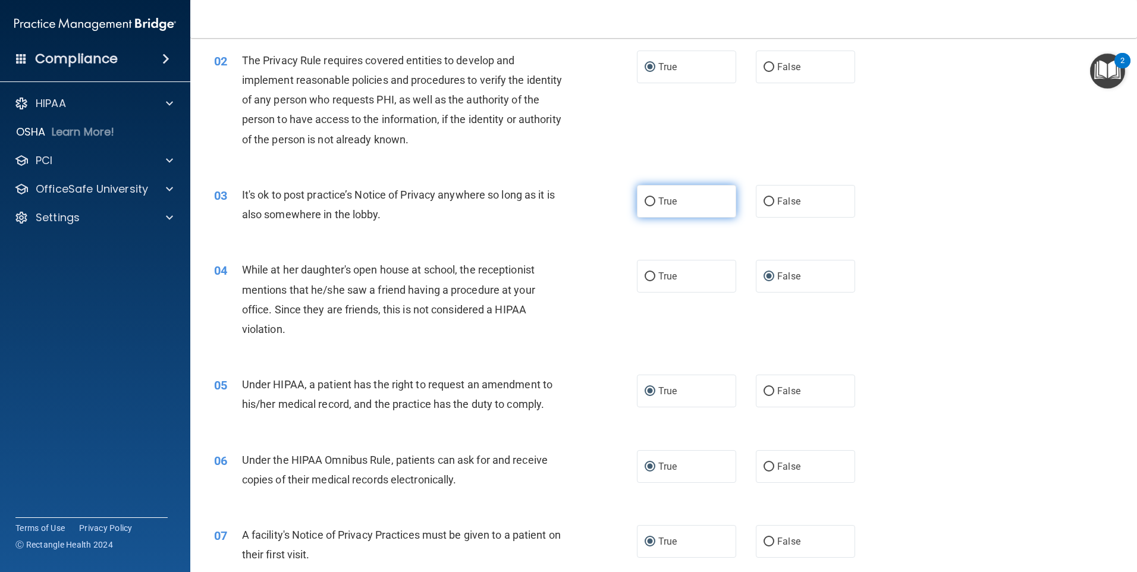
click at [644, 202] on input "True" at bounding box center [649, 201] width 11 height 9
radio input "true"
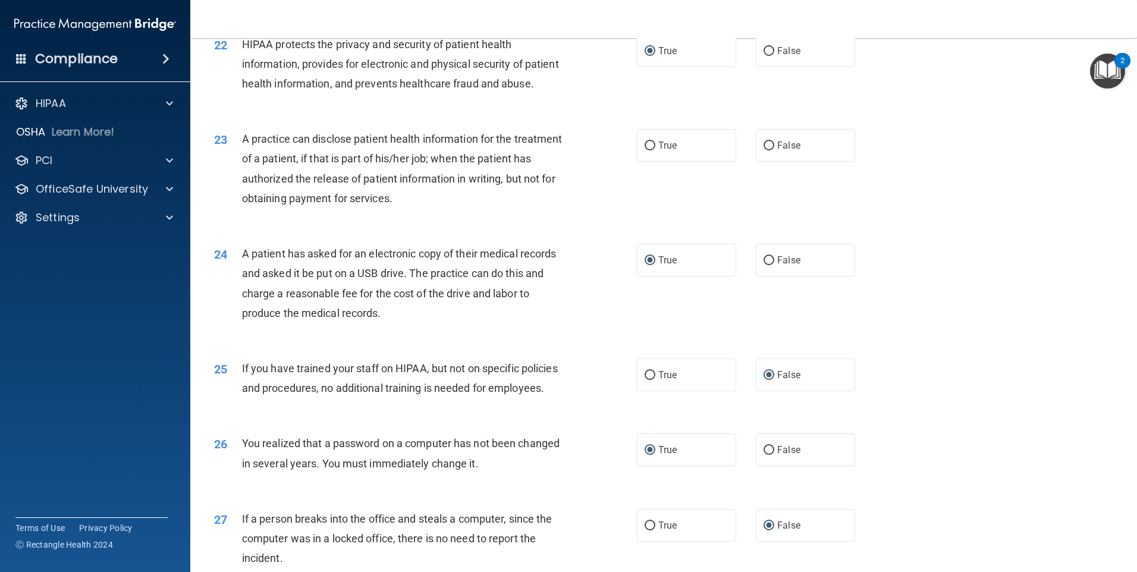
scroll to position [1902, 0]
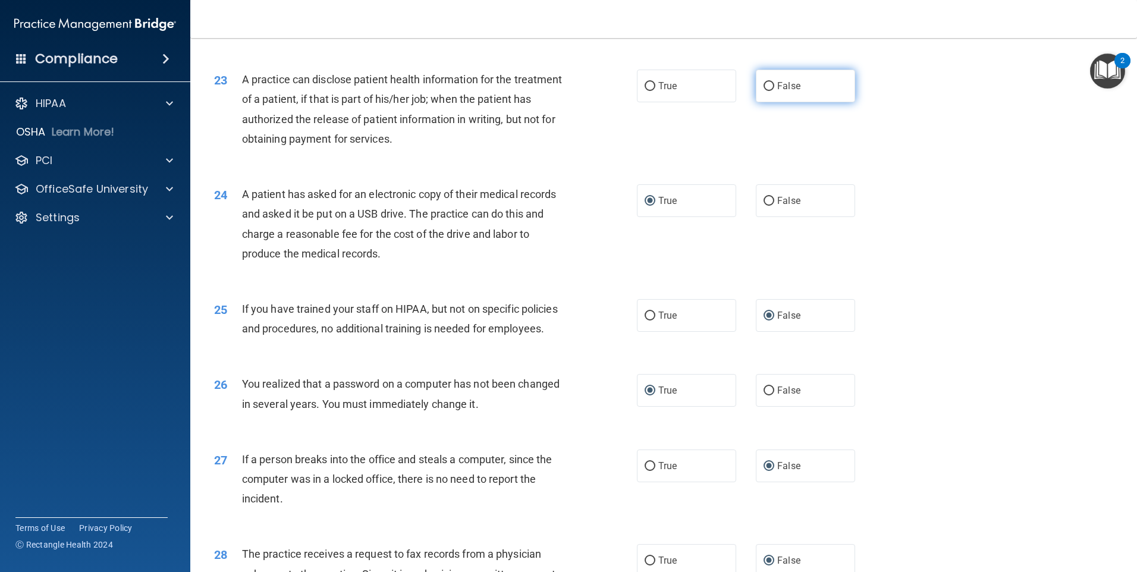
click at [763, 91] on input "False" at bounding box center [768, 86] width 11 height 9
radio input "true"
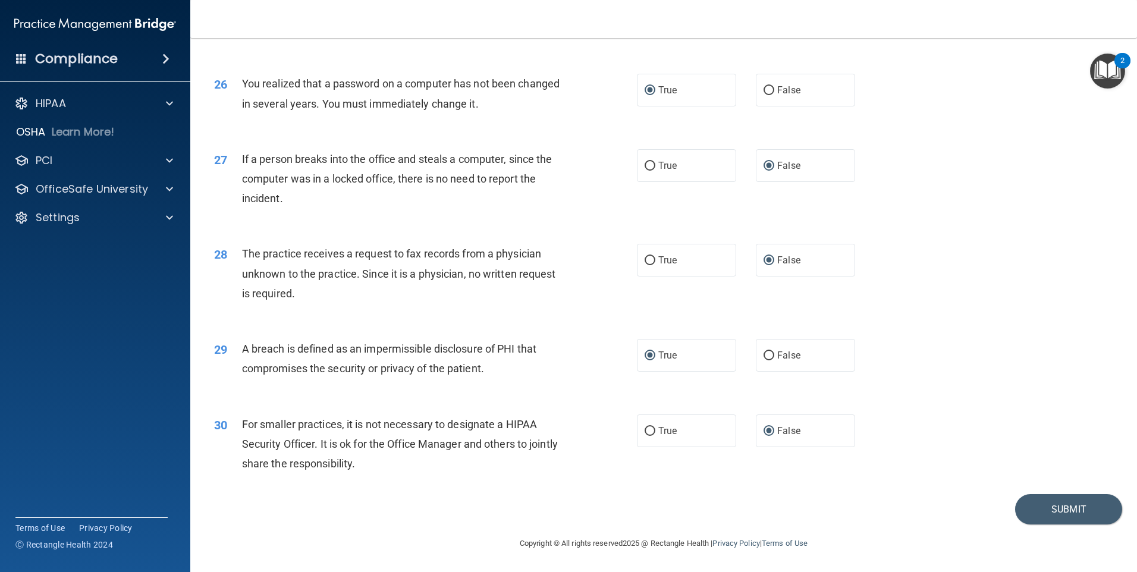
scroll to position [2262, 0]
click at [1048, 511] on button "Submit" at bounding box center [1068, 509] width 107 height 30
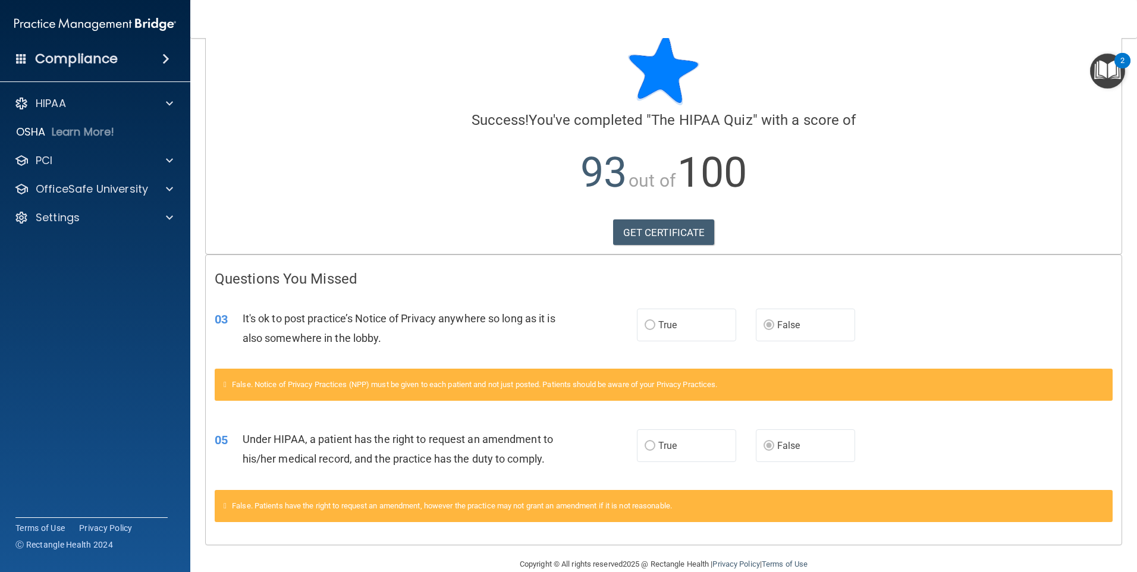
scroll to position [46, 0]
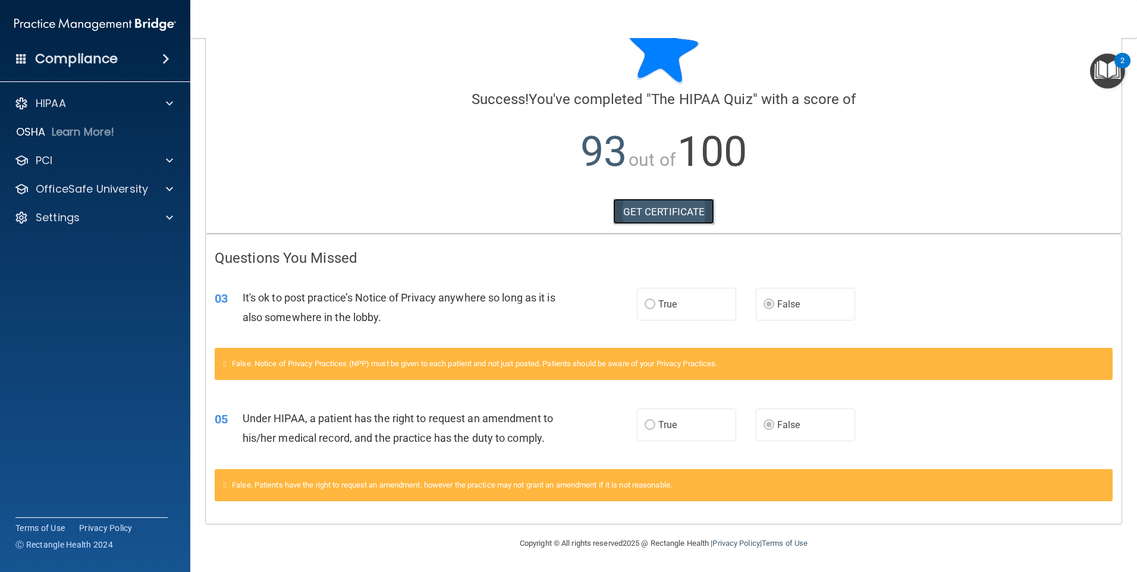
click at [640, 210] on link "GET CERTIFICATE" at bounding box center [664, 212] width 102 height 26
click at [51, 108] on p "HIPAA" at bounding box center [51, 103] width 30 height 14
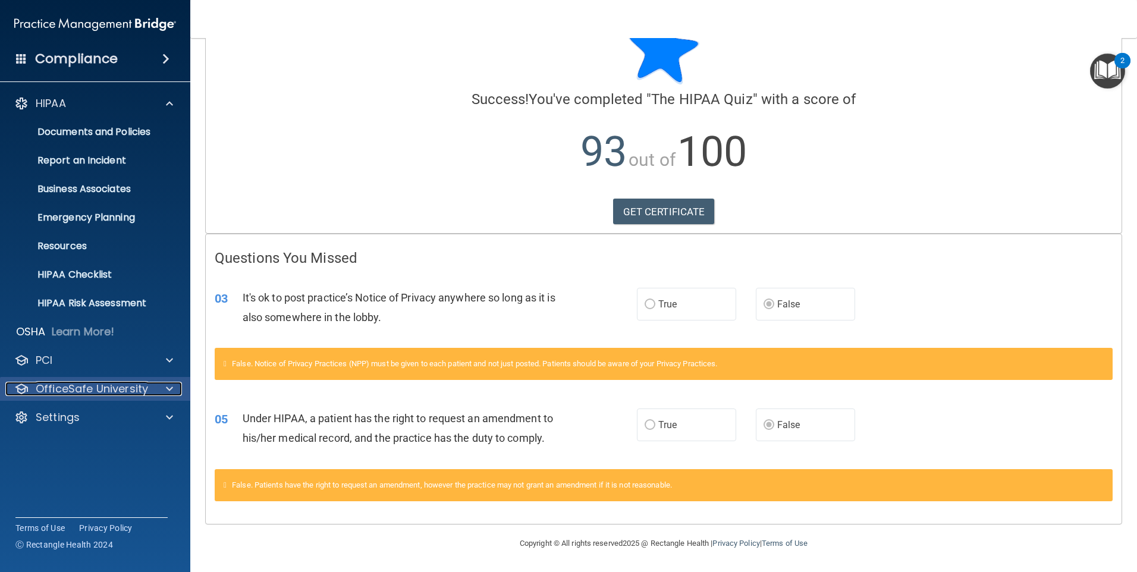
click at [58, 386] on p "OfficeSafe University" at bounding box center [92, 389] width 112 height 14
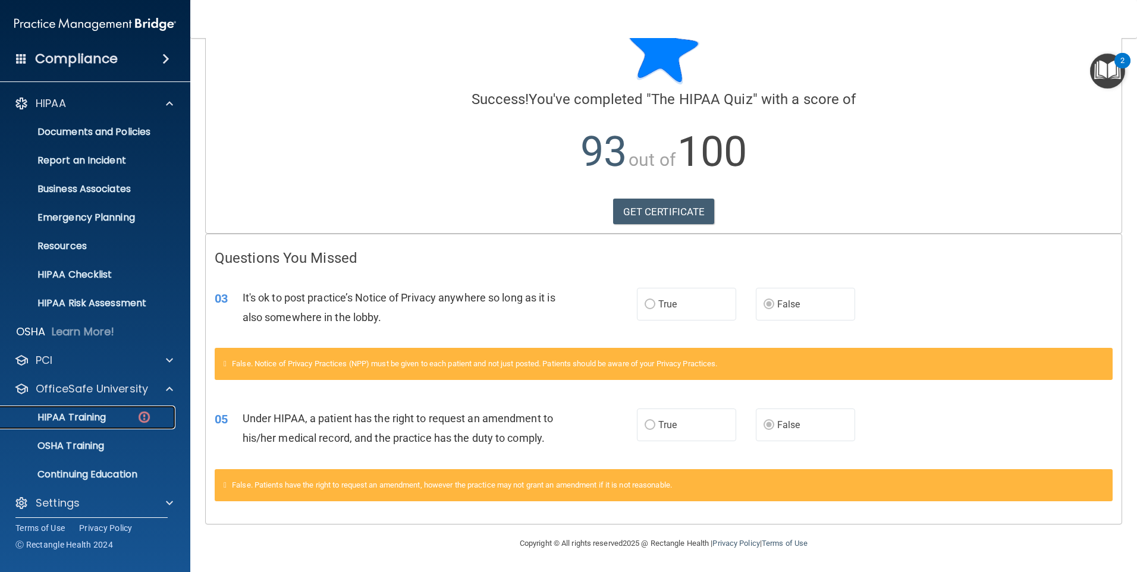
click at [64, 414] on p "HIPAA Training" at bounding box center [57, 417] width 98 height 12
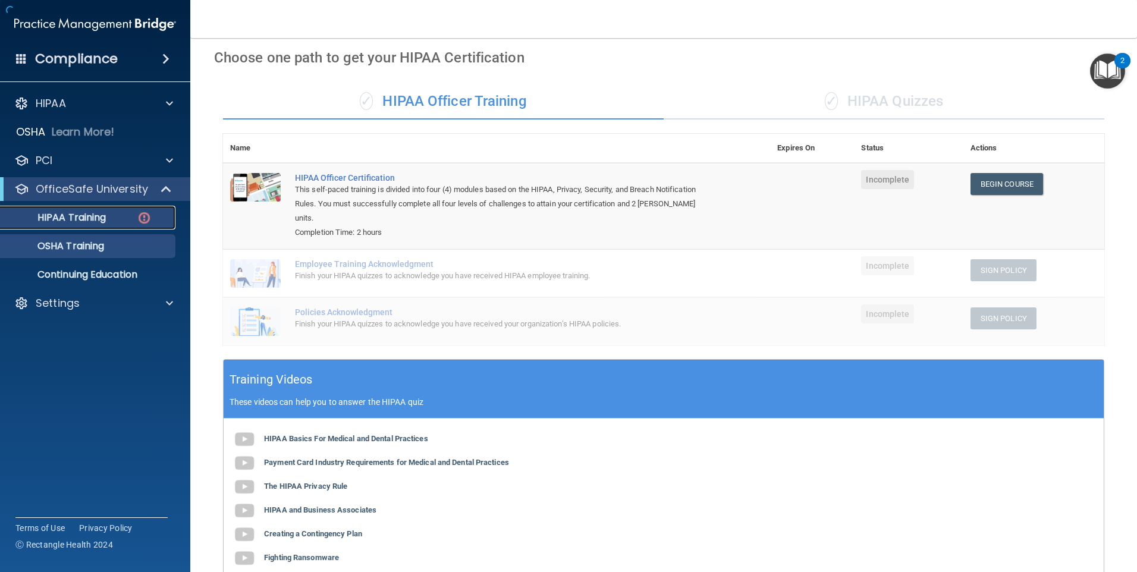
scroll to position [189, 0]
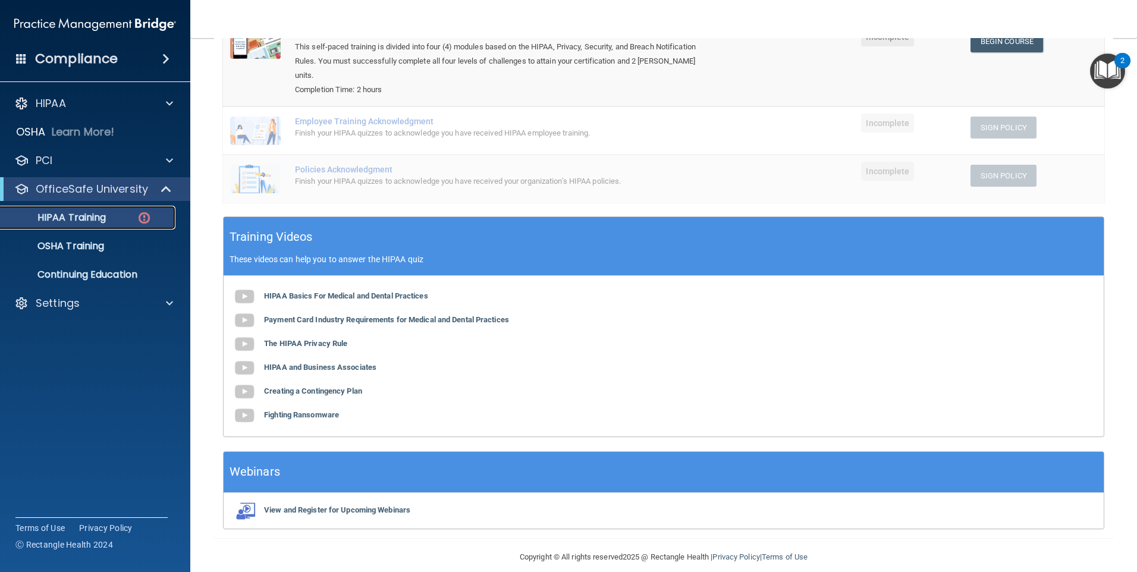
click at [78, 218] on p "HIPAA Training" at bounding box center [57, 218] width 98 height 12
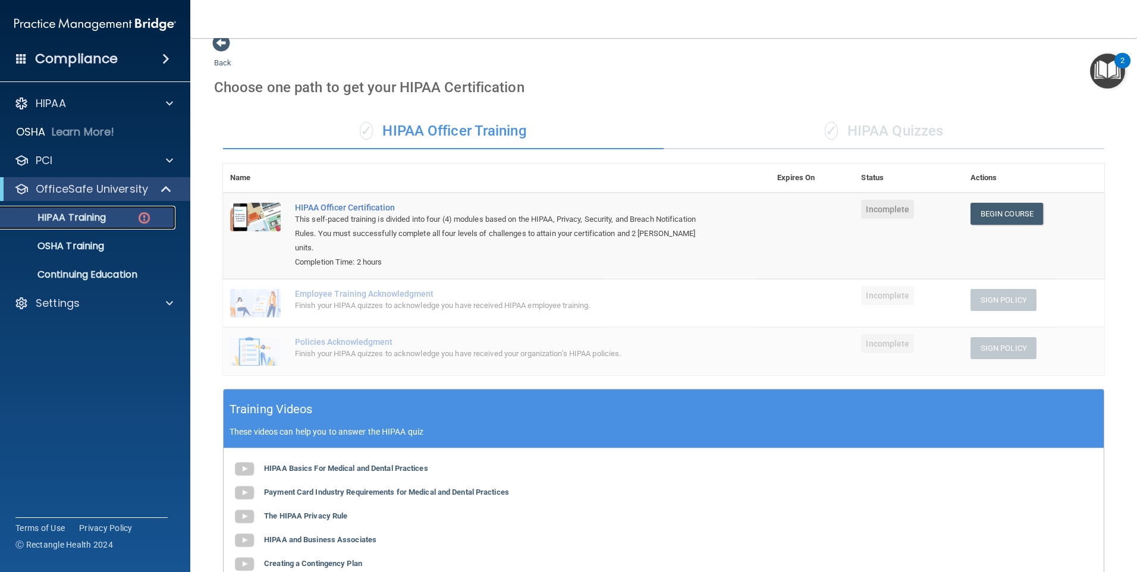
scroll to position [0, 0]
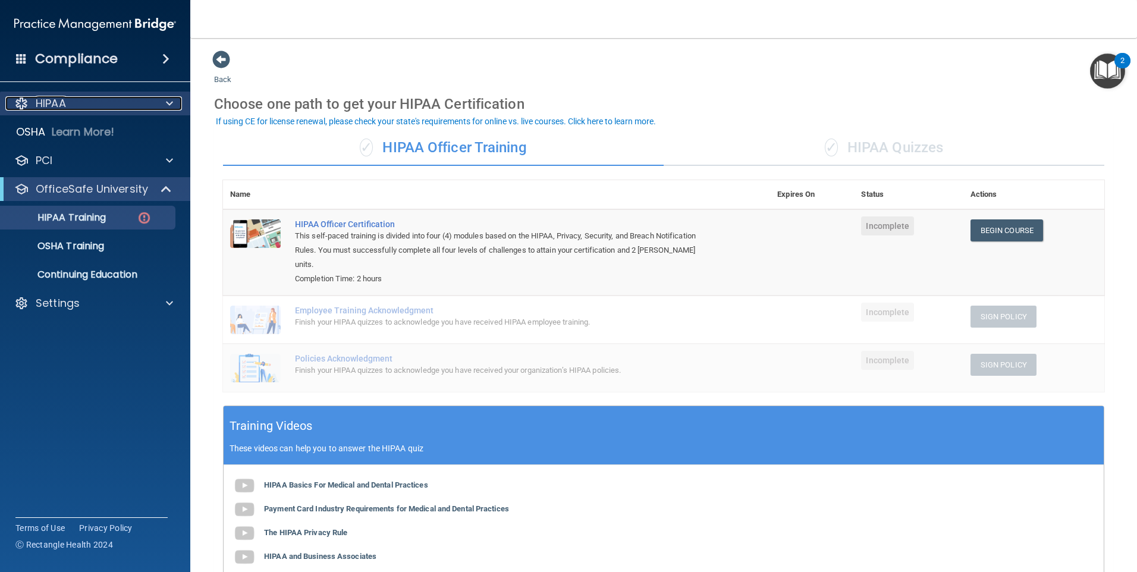
click at [45, 105] on p "HIPAA" at bounding box center [51, 103] width 30 height 14
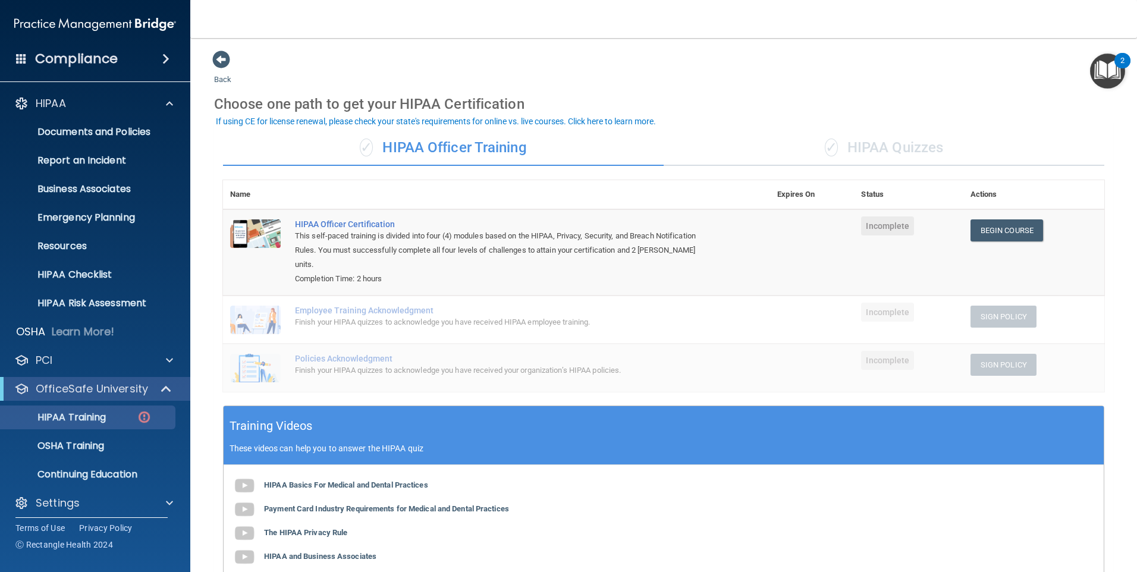
click at [501, 318] on td "Employee Training Acknowledgment Finish your HIPAA quizzes to acknowledge you h…" at bounding box center [529, 319] width 482 height 48
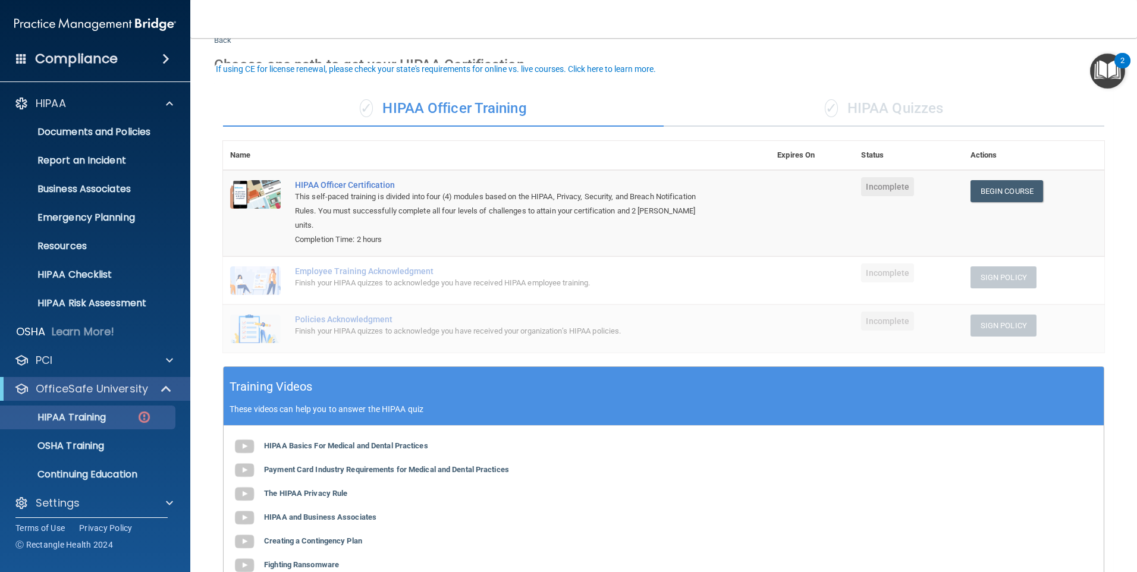
scroll to position [59, 0]
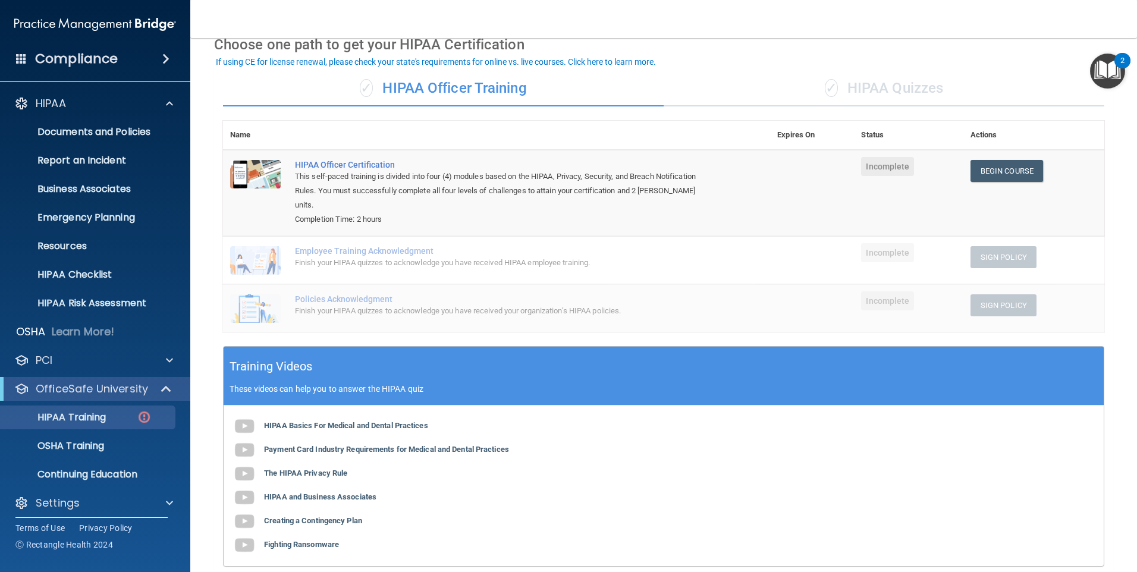
click at [776, 96] on div "✓ HIPAA Quizzes" at bounding box center [883, 89] width 441 height 36
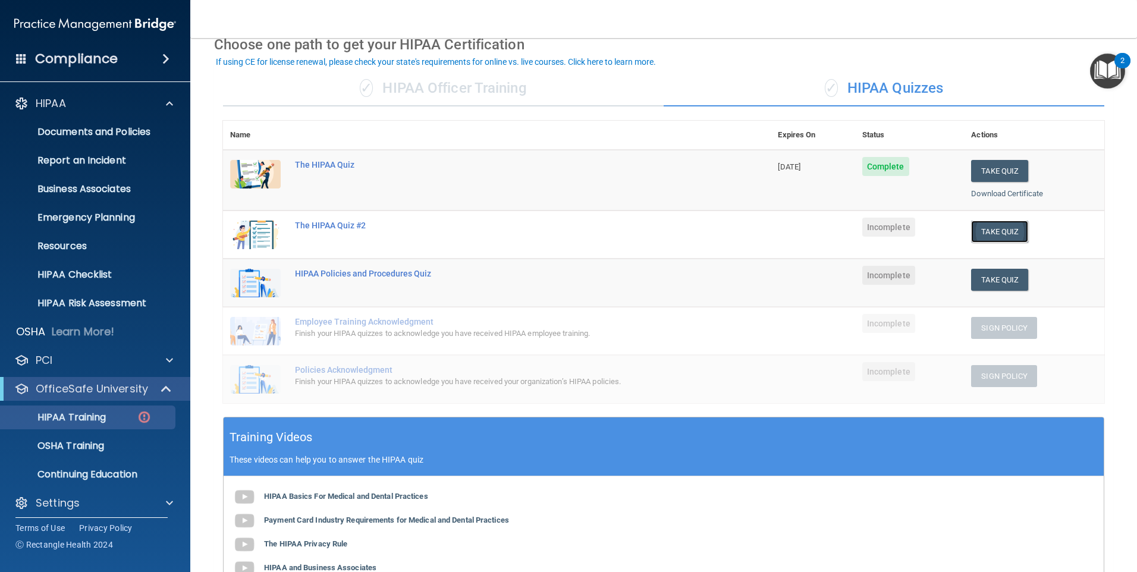
click at [993, 232] on button "Take Quiz" at bounding box center [999, 232] width 57 height 22
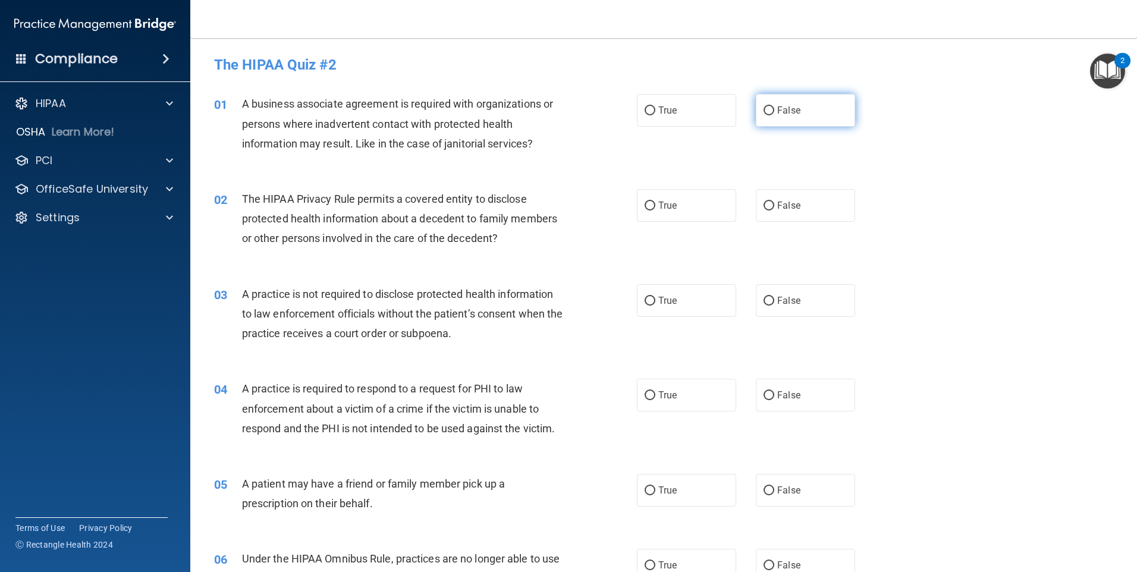
click at [763, 106] on input "False" at bounding box center [768, 110] width 11 height 9
radio input "true"
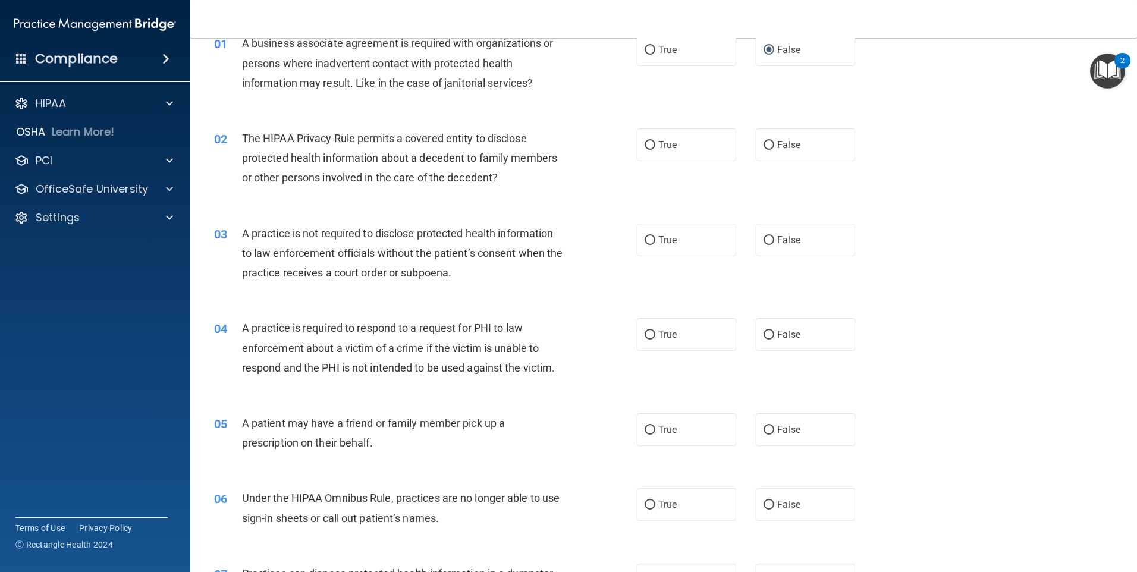
scroll to position [59, 0]
click at [765, 146] on input "False" at bounding box center [768, 146] width 11 height 9
radio input "true"
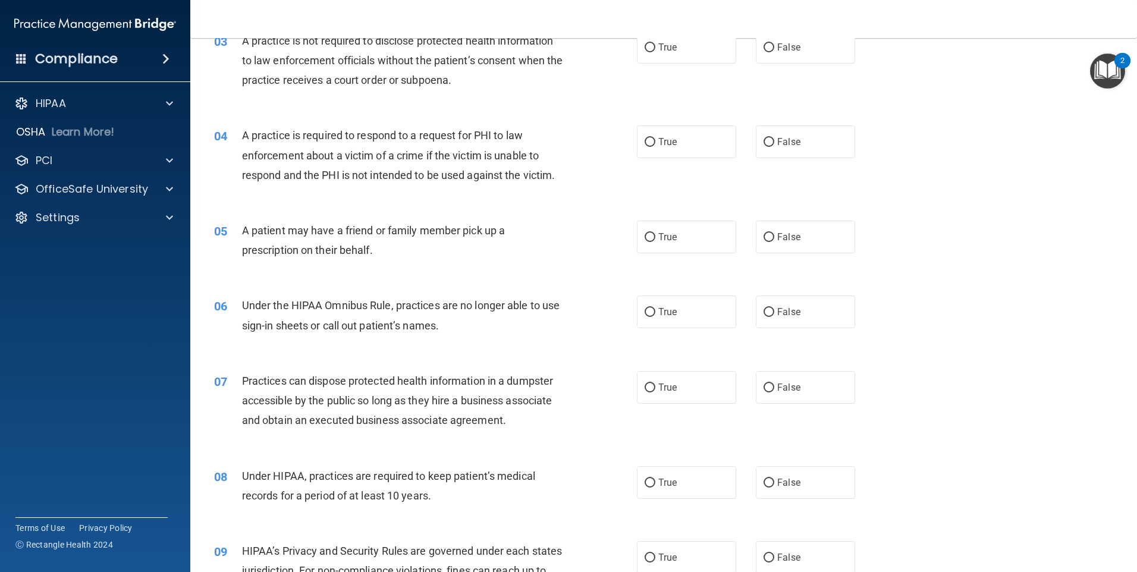
scroll to position [0, 0]
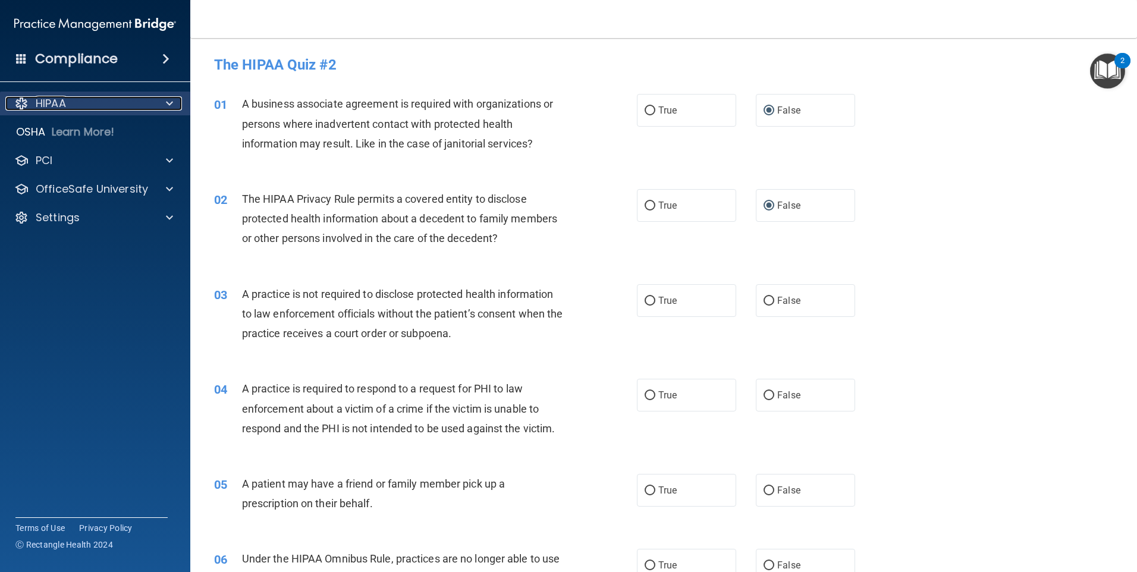
click at [73, 103] on div "HIPAA" at bounding box center [78, 103] width 147 height 14
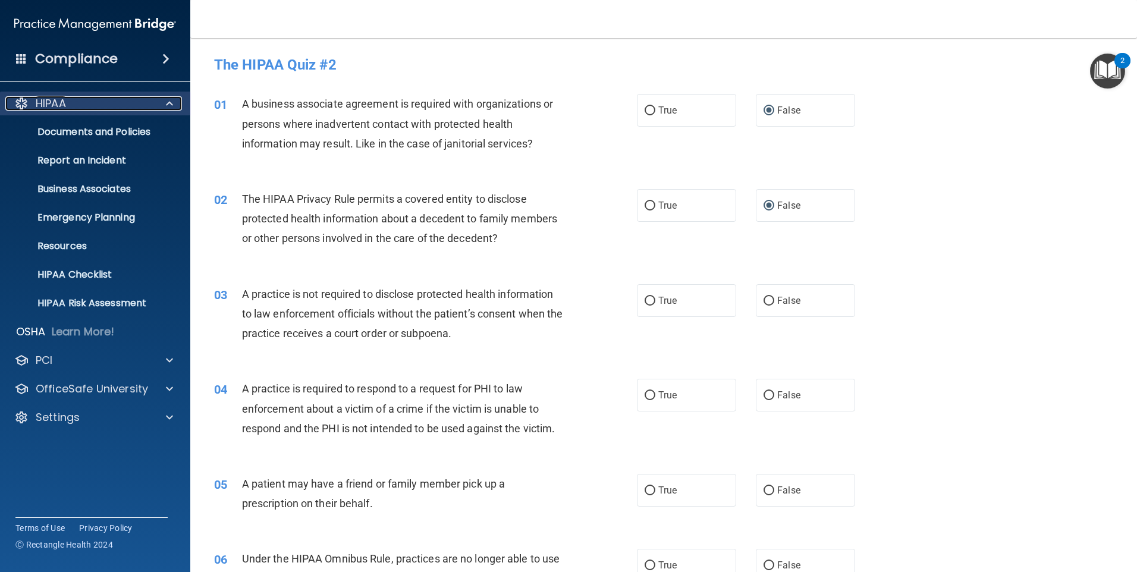
click at [42, 102] on p "HIPAA" at bounding box center [51, 103] width 30 height 14
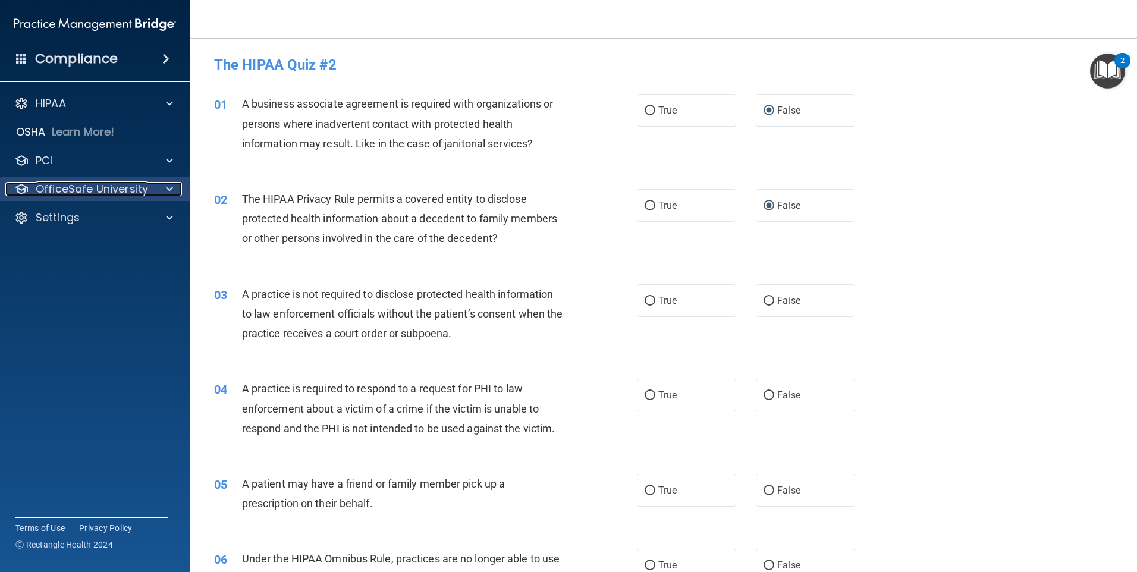
click at [58, 187] on p "OfficeSafe University" at bounding box center [92, 189] width 112 height 14
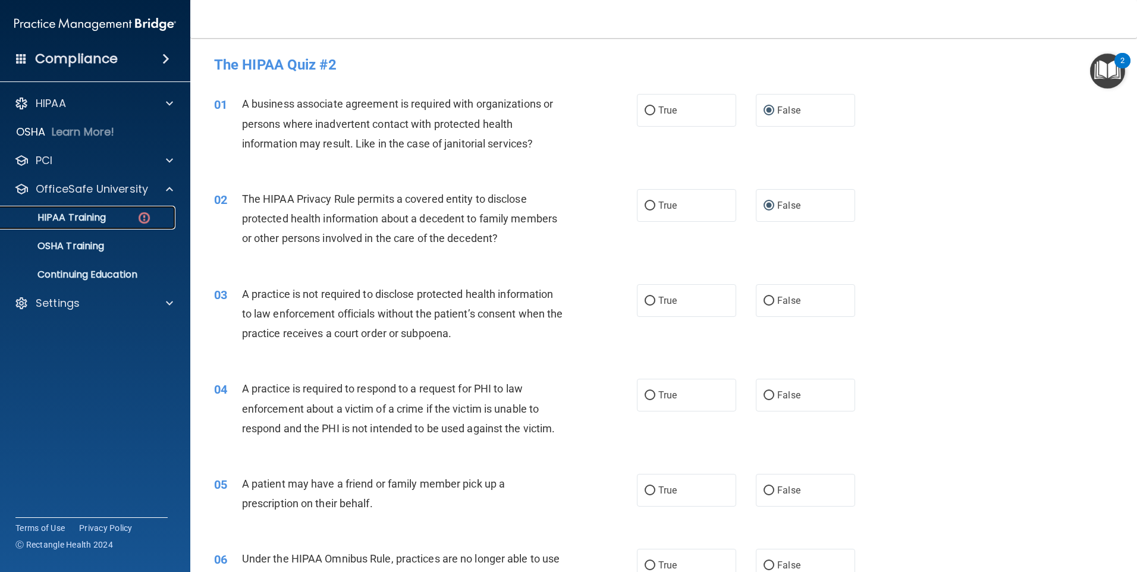
click at [57, 215] on p "HIPAA Training" at bounding box center [57, 218] width 98 height 12
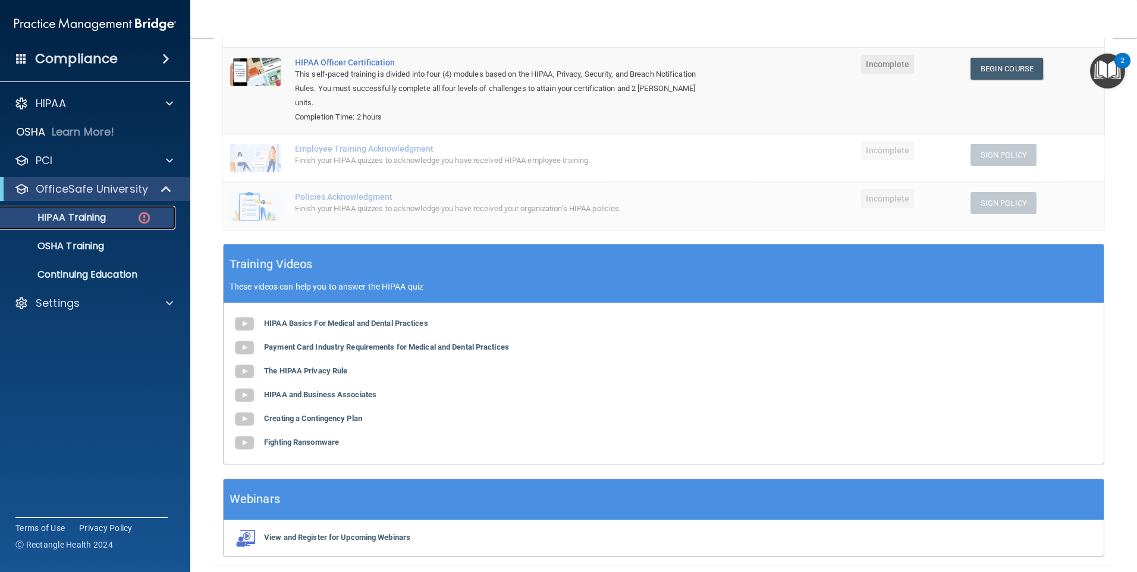
scroll to position [178, 0]
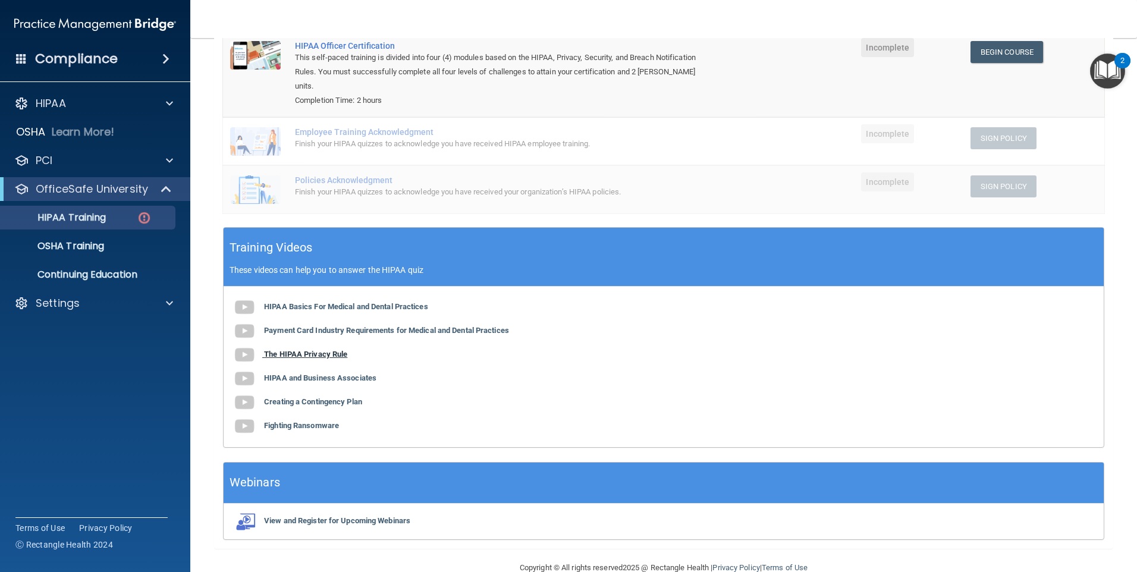
click at [320, 350] on b "The HIPAA Privacy Rule" at bounding box center [305, 354] width 83 height 9
click at [271, 373] on b "HIPAA and Business Associates" at bounding box center [320, 377] width 112 height 9
click at [59, 188] on p "OfficeSafe University" at bounding box center [92, 189] width 112 height 14
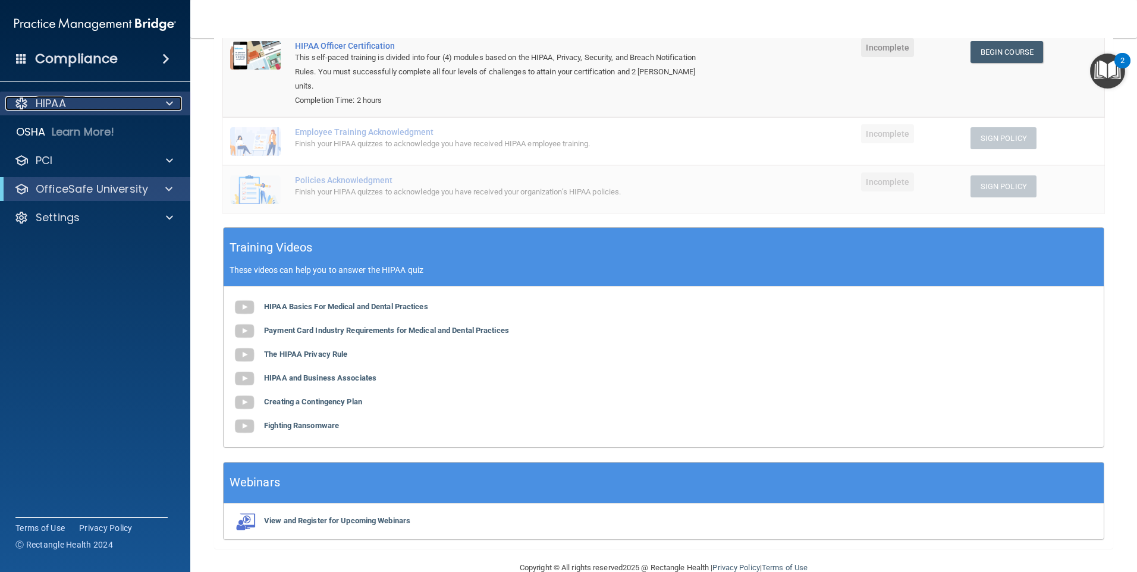
click at [52, 99] on p "HIPAA" at bounding box center [51, 103] width 30 height 14
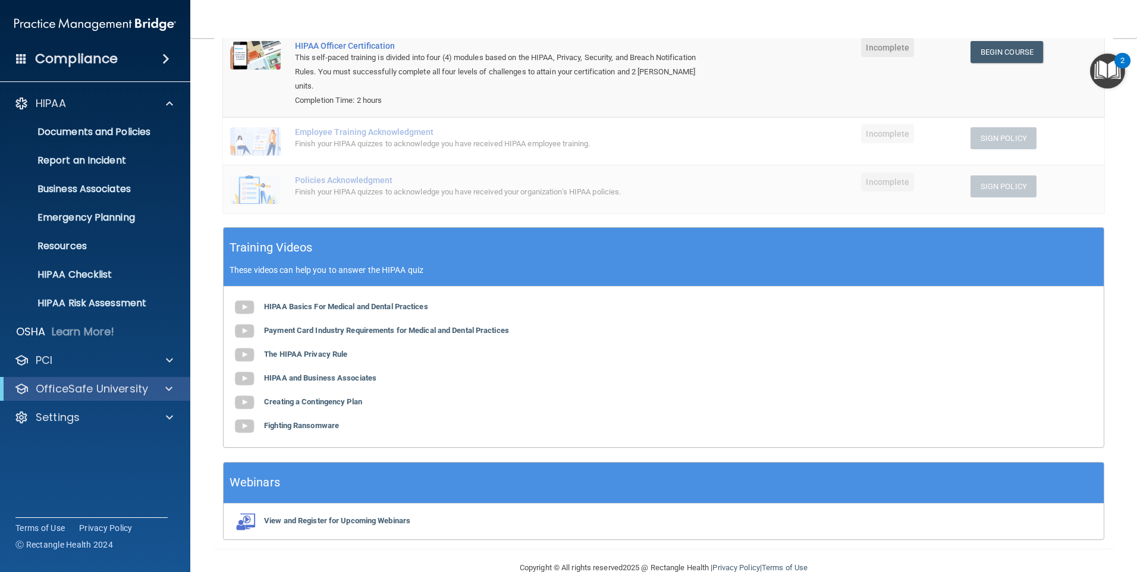
click at [59, 58] on h4 "Compliance" at bounding box center [76, 59] width 83 height 17
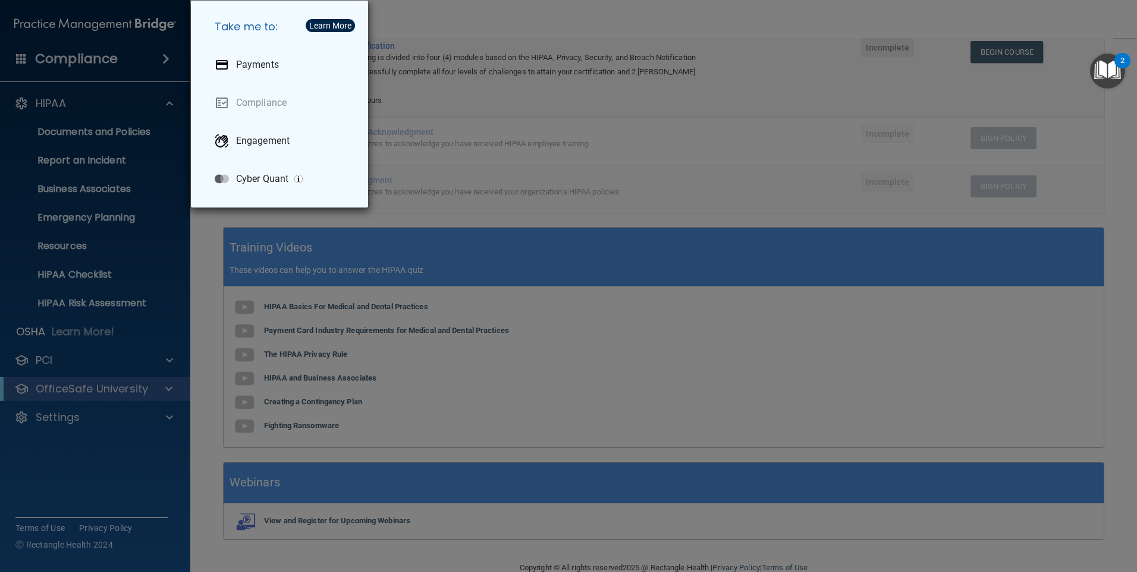
click at [533, 391] on div "Take me to: Payments Compliance Engagement Cyber Quant" at bounding box center [568, 286] width 1137 height 572
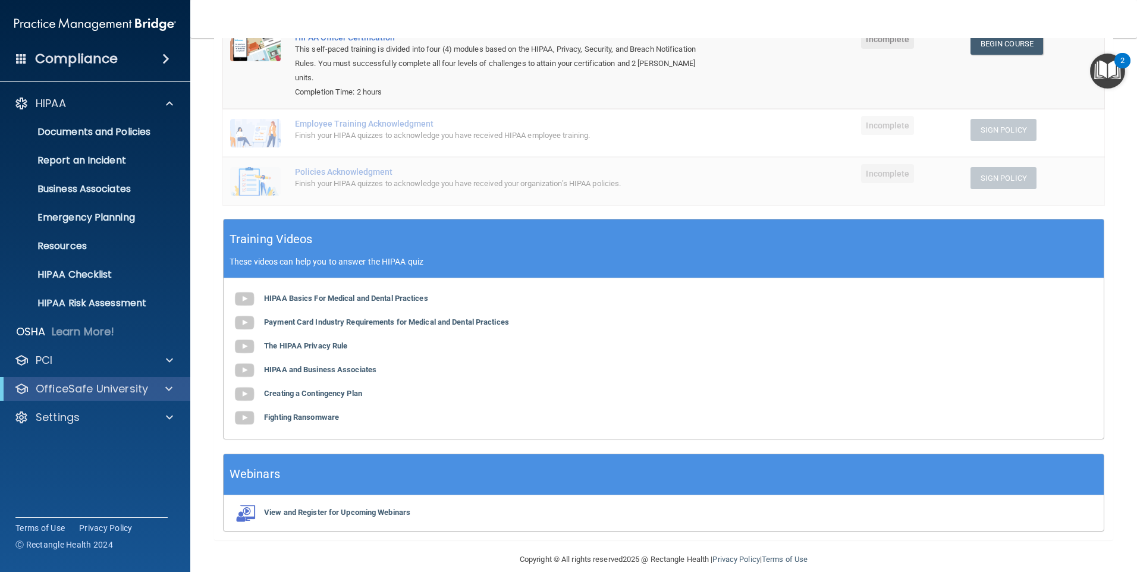
scroll to position [189, 0]
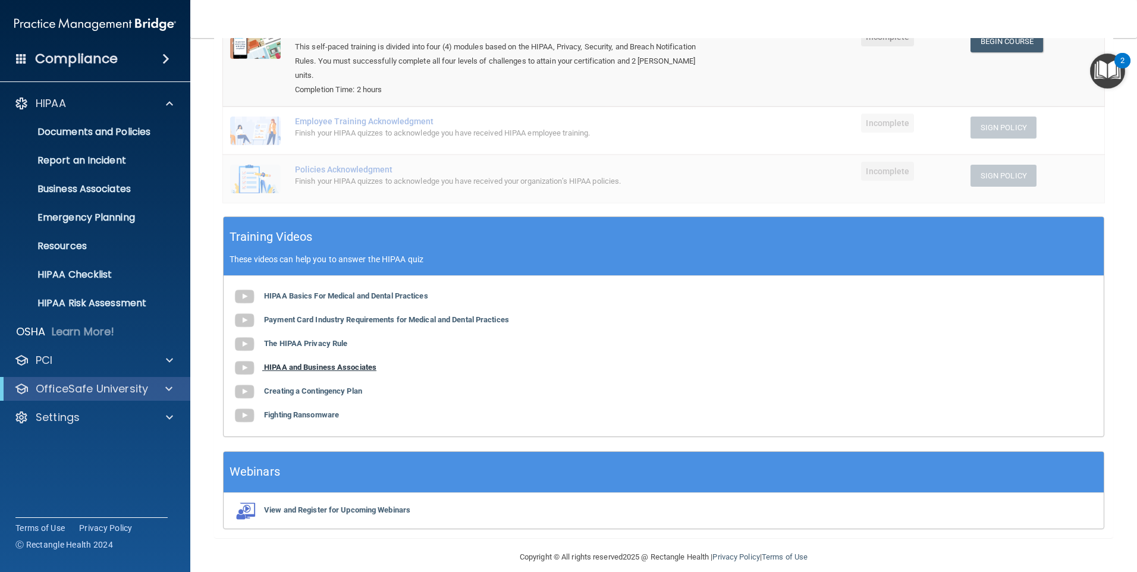
click at [300, 363] on b "HIPAA and Business Associates" at bounding box center [320, 367] width 112 height 9
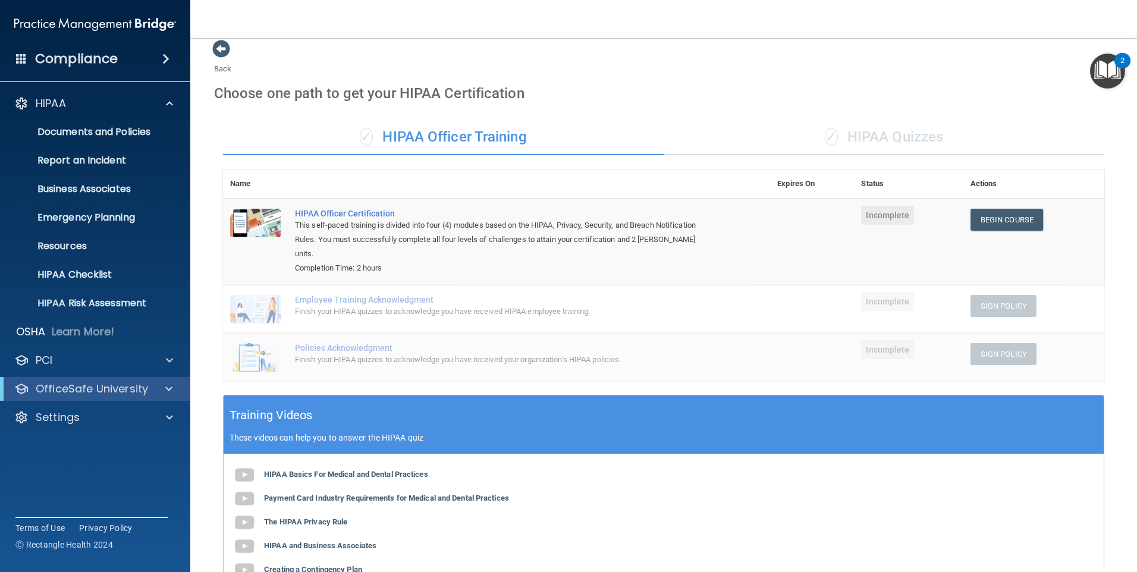
scroll to position [0, 0]
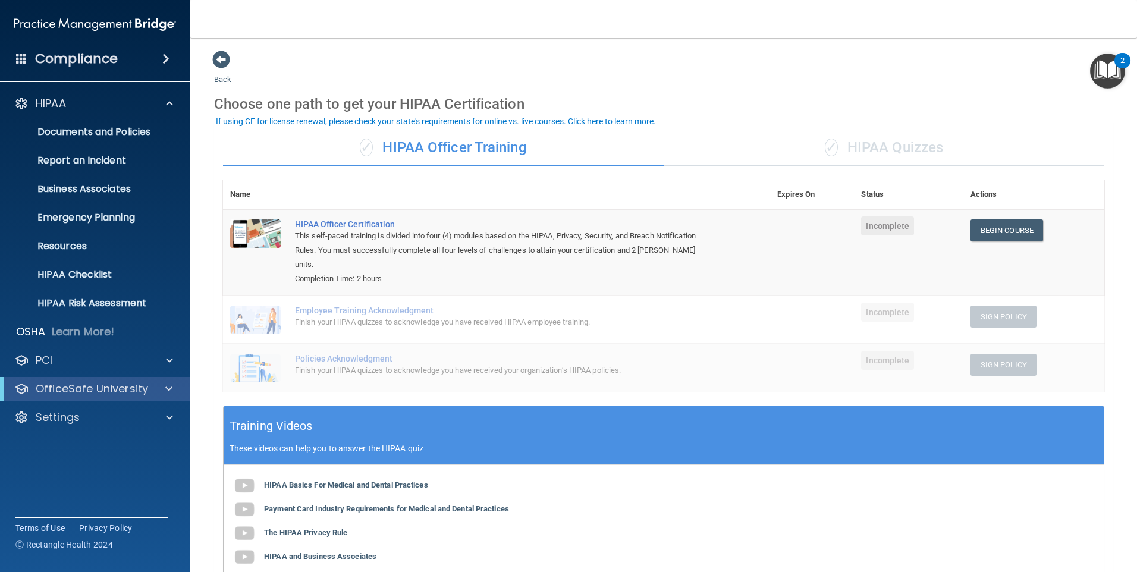
click at [850, 150] on div "✓ HIPAA Quizzes" at bounding box center [883, 148] width 441 height 36
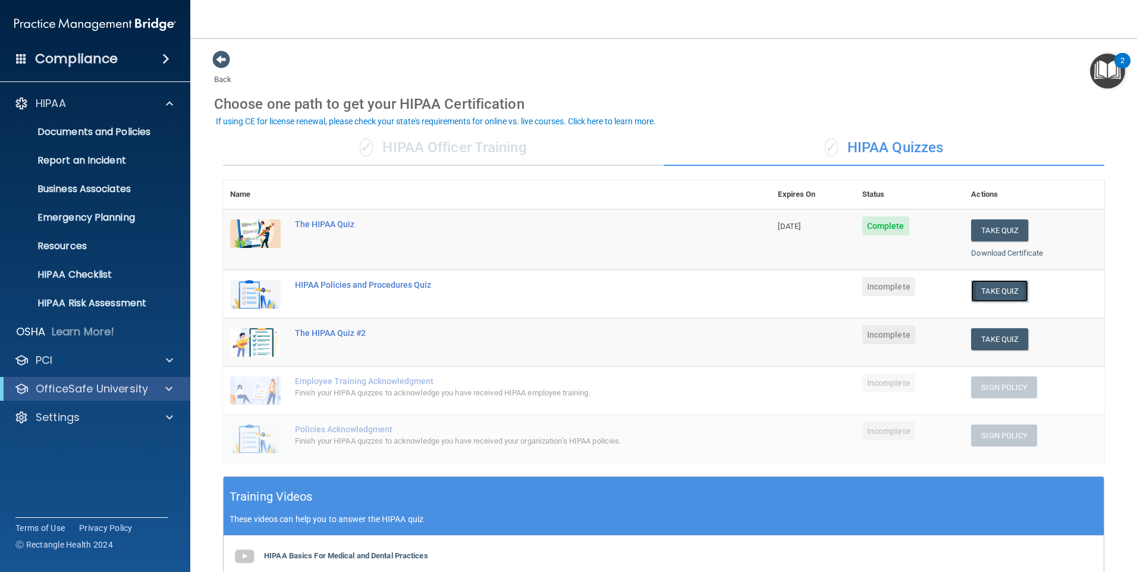
click at [992, 287] on button "Take Quiz" at bounding box center [999, 291] width 57 height 22
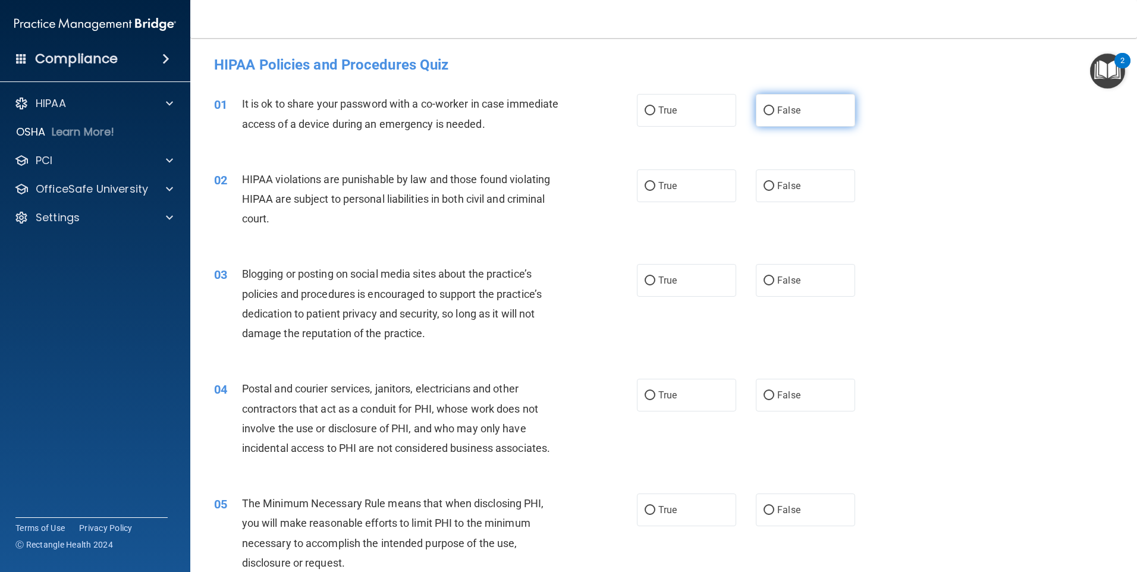
click at [763, 111] on input "False" at bounding box center [768, 110] width 11 height 9
radio input "true"
click at [644, 185] on input "True" at bounding box center [649, 186] width 11 height 9
radio input "true"
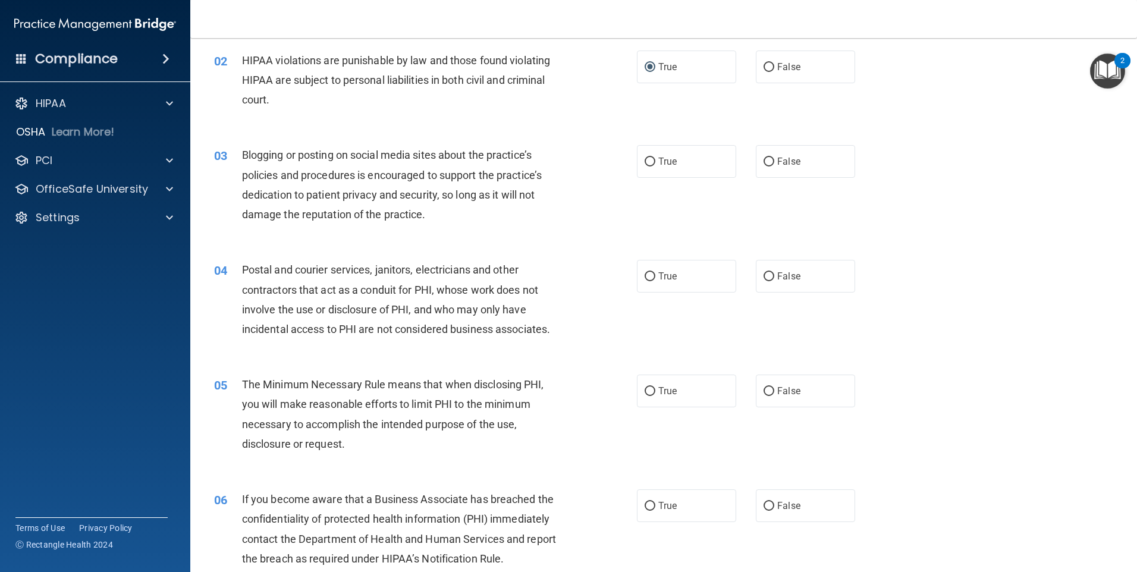
scroll to position [178, 0]
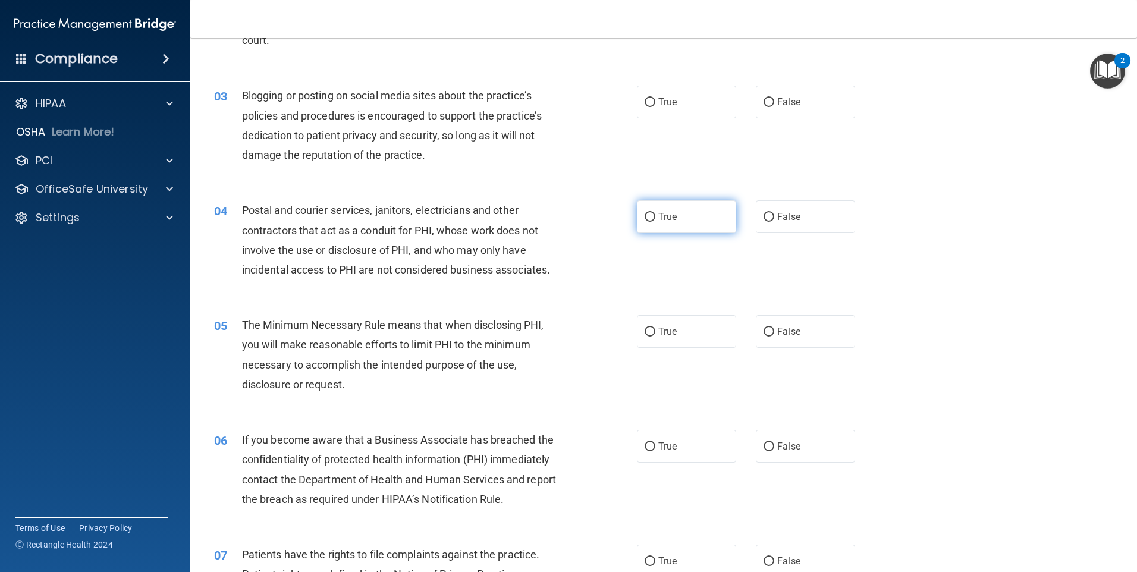
click at [644, 216] on input "True" at bounding box center [649, 217] width 11 height 9
radio input "true"
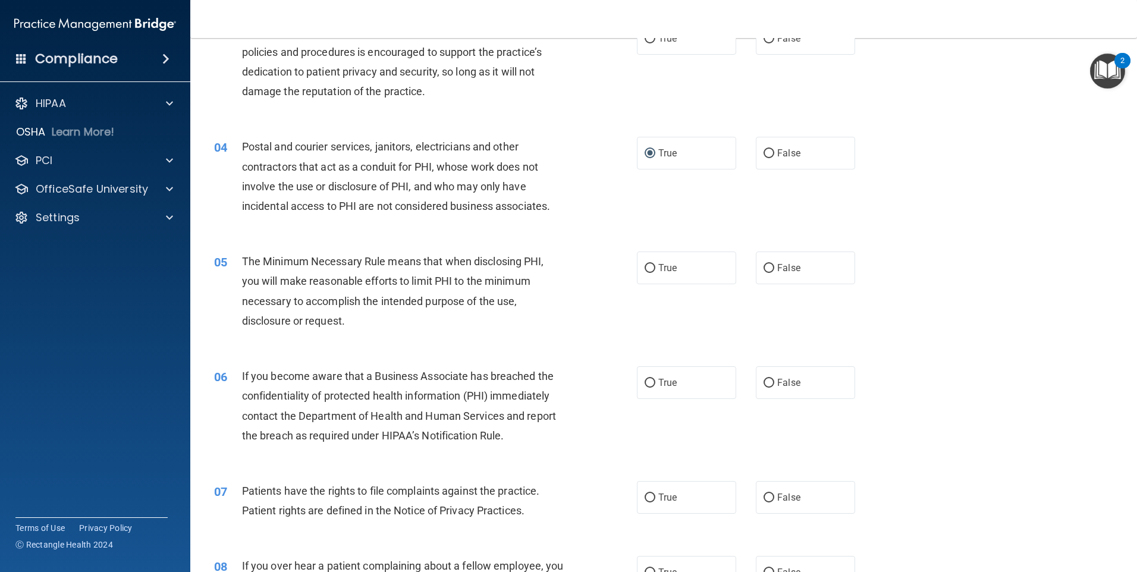
scroll to position [297, 0]
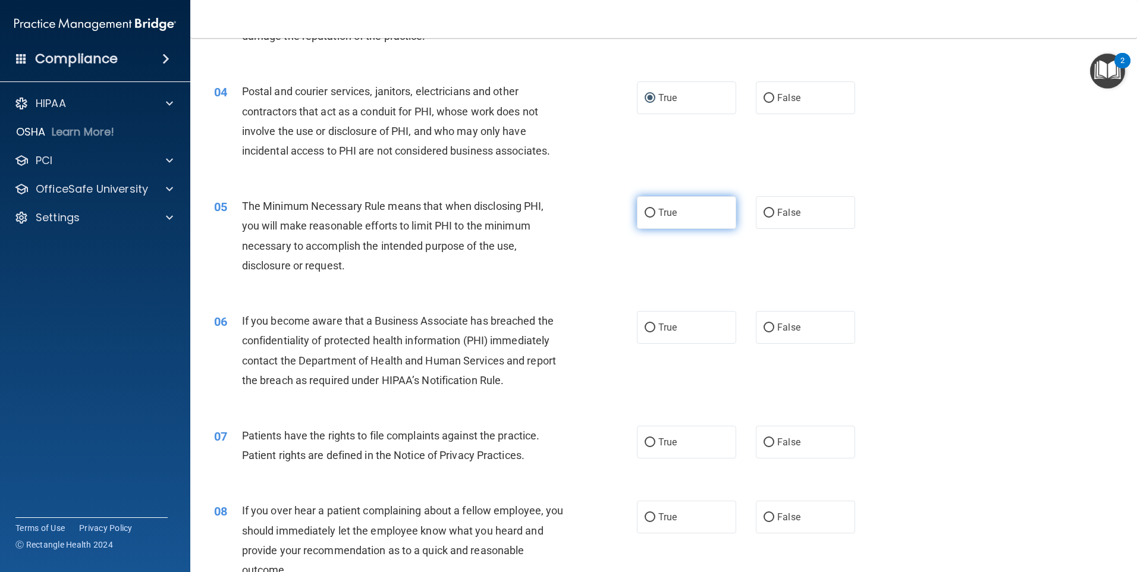
click at [646, 213] on input "True" at bounding box center [649, 213] width 11 height 9
radio input "true"
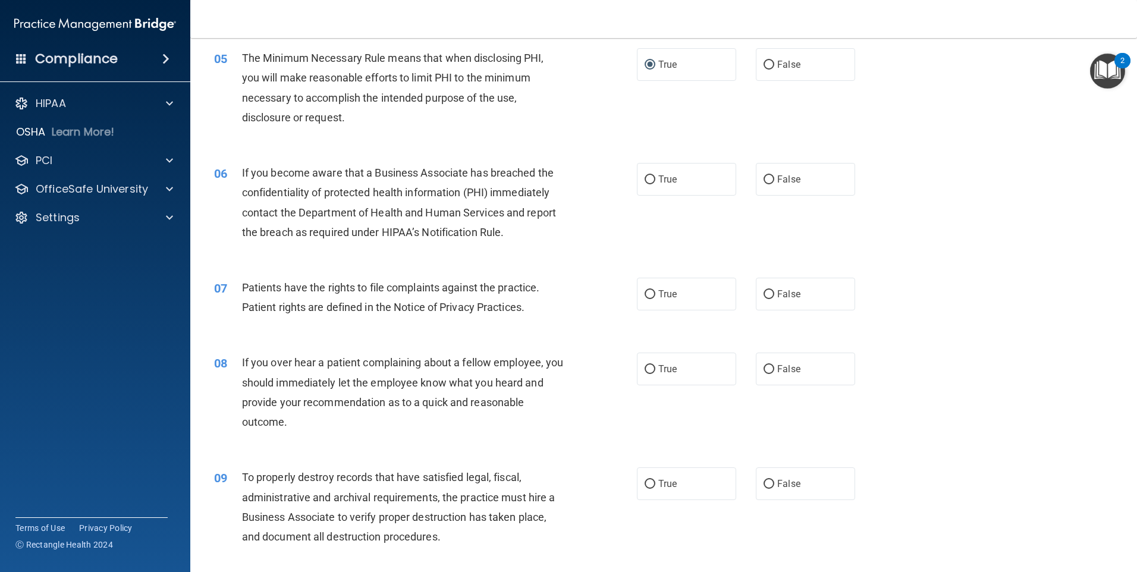
scroll to position [476, 0]
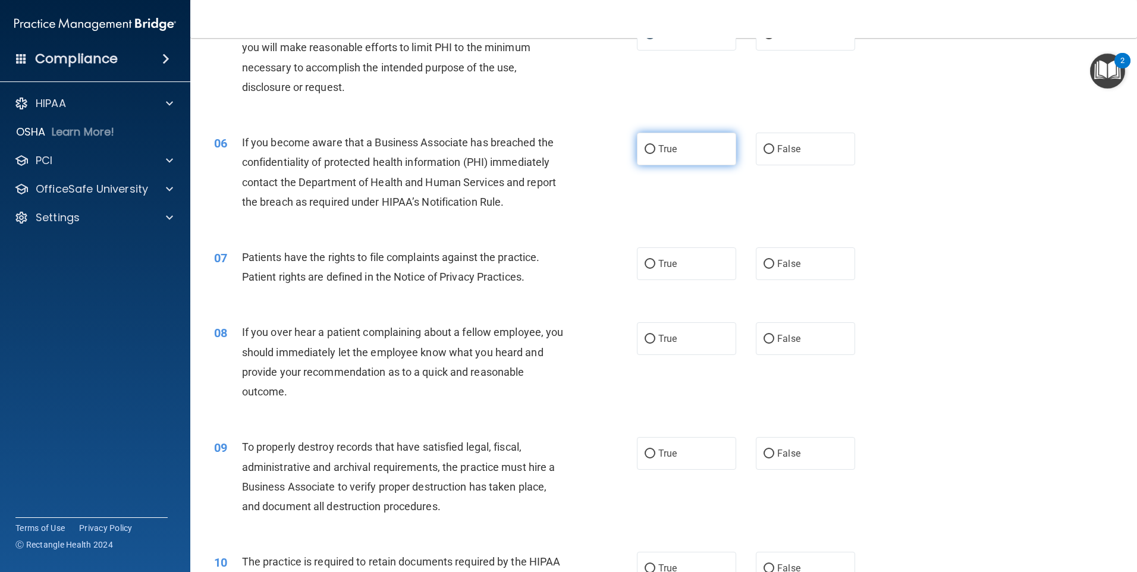
click at [644, 152] on input "True" at bounding box center [649, 149] width 11 height 9
radio input "true"
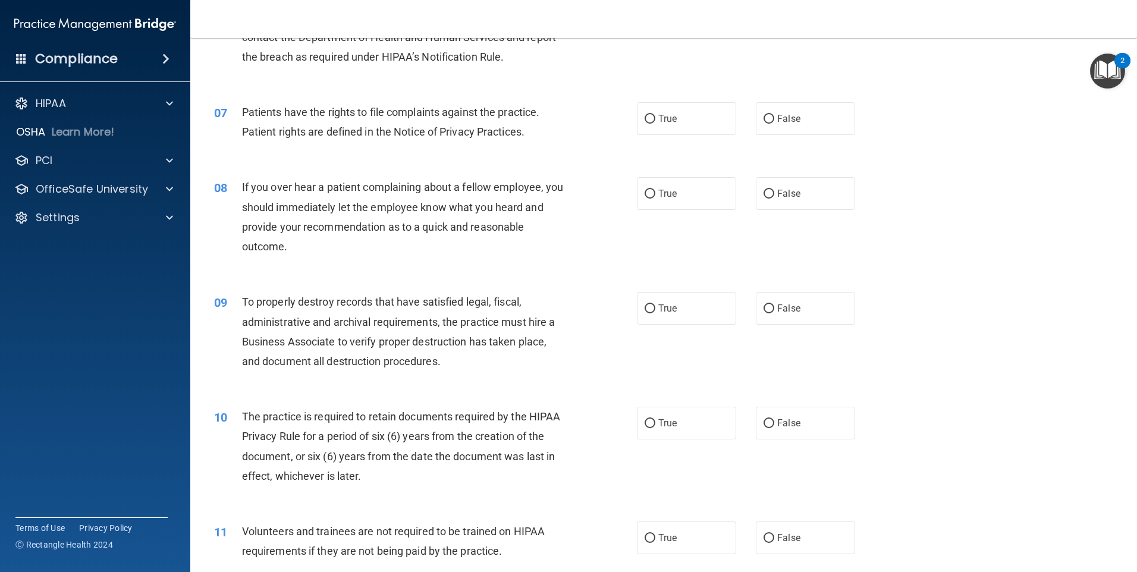
scroll to position [595, 0]
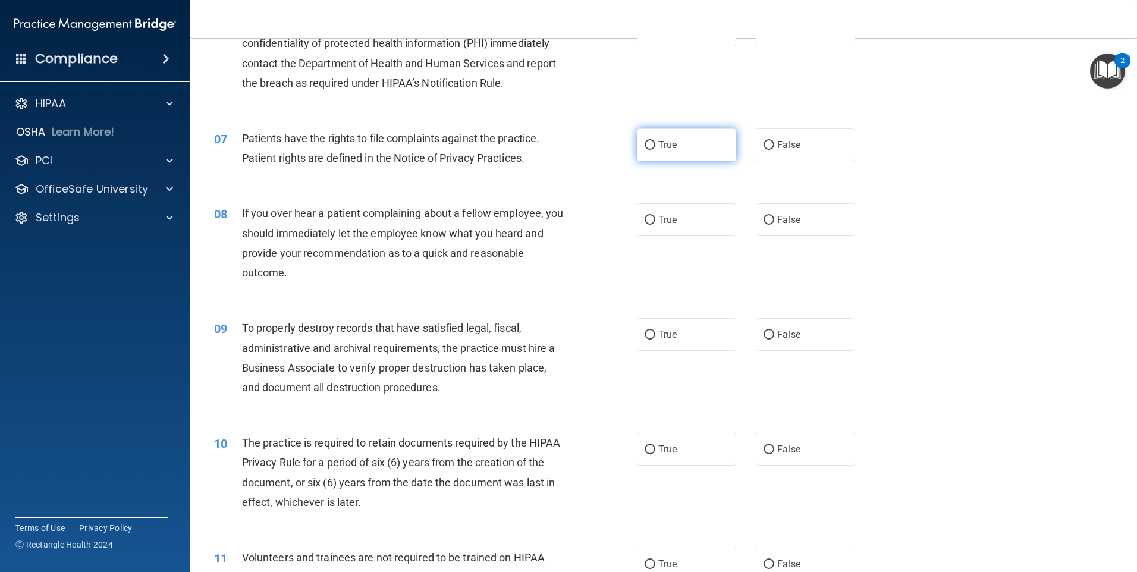
click at [649, 146] on input "True" at bounding box center [649, 145] width 11 height 9
radio input "true"
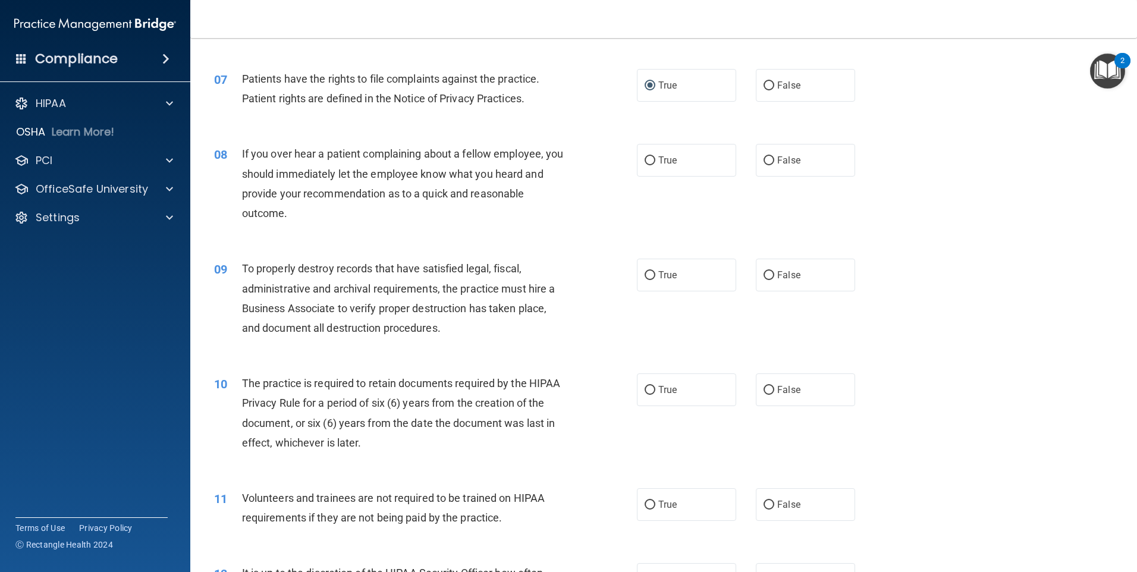
scroll to position [713, 0]
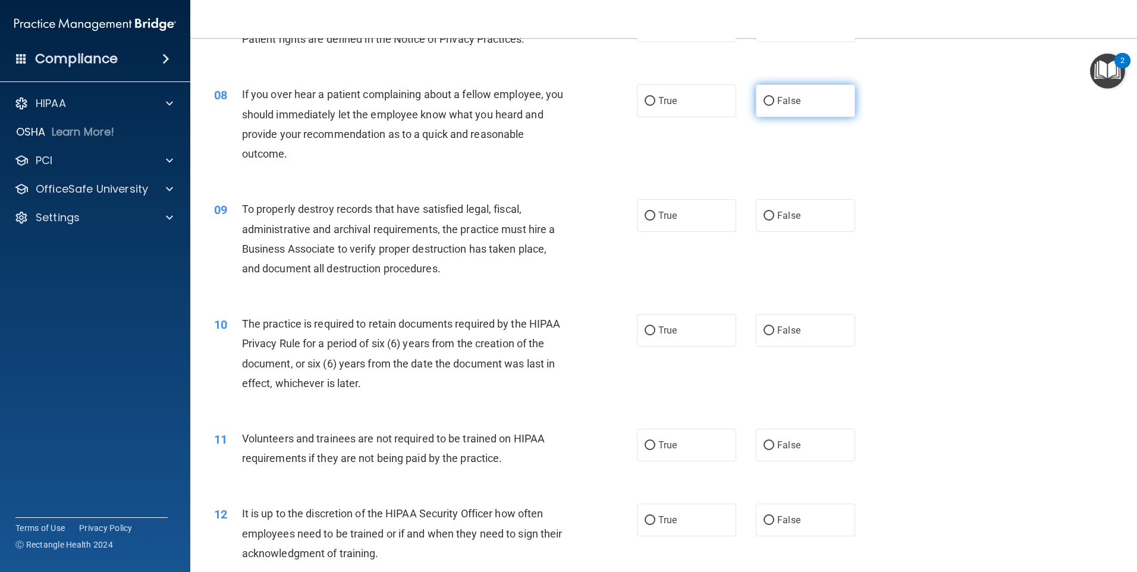
click at [765, 99] on input "False" at bounding box center [768, 101] width 11 height 9
radio input "true"
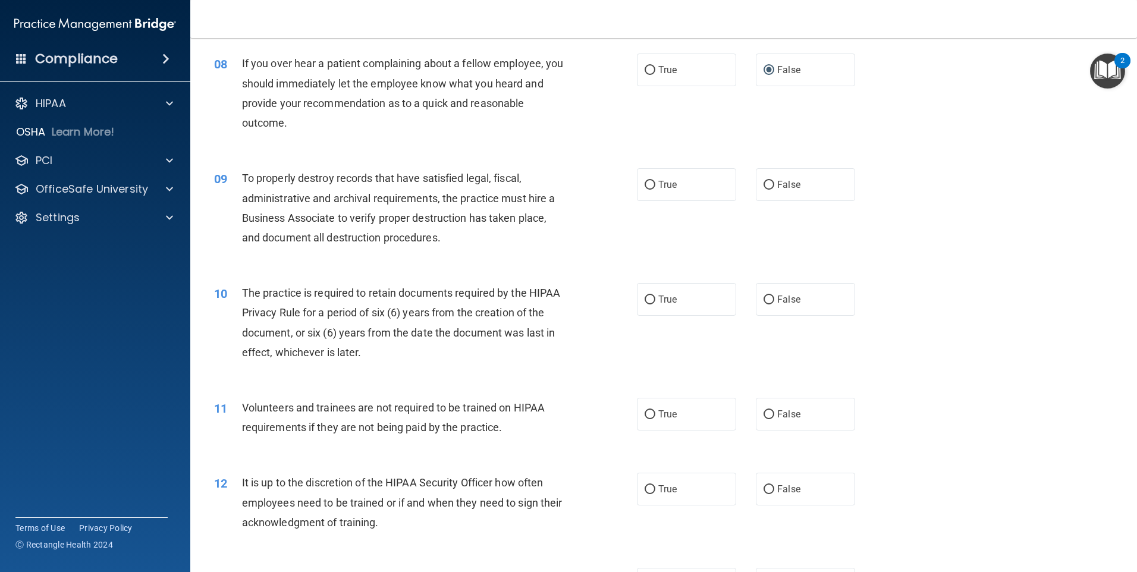
scroll to position [773, 0]
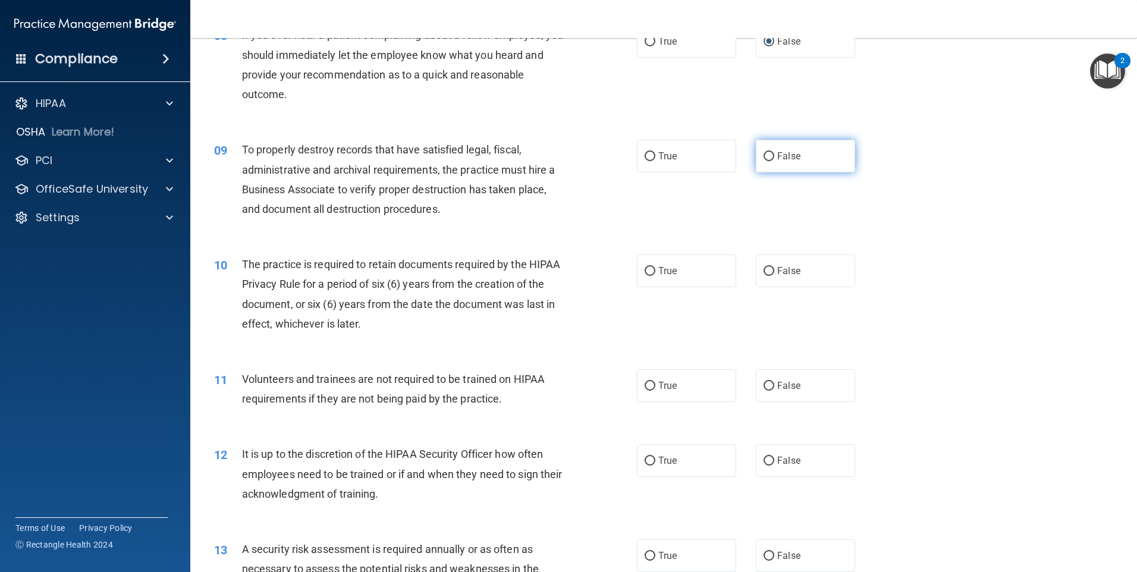
click at [766, 158] on input "False" at bounding box center [768, 156] width 11 height 9
radio input "true"
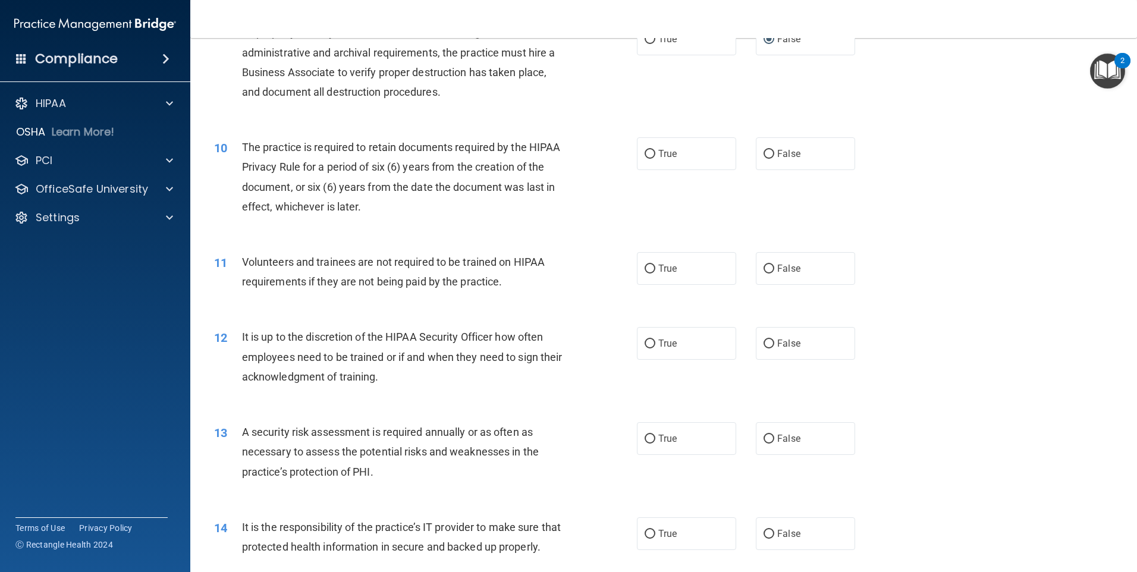
scroll to position [892, 0]
click at [646, 155] on input "True" at bounding box center [649, 152] width 11 height 9
radio input "true"
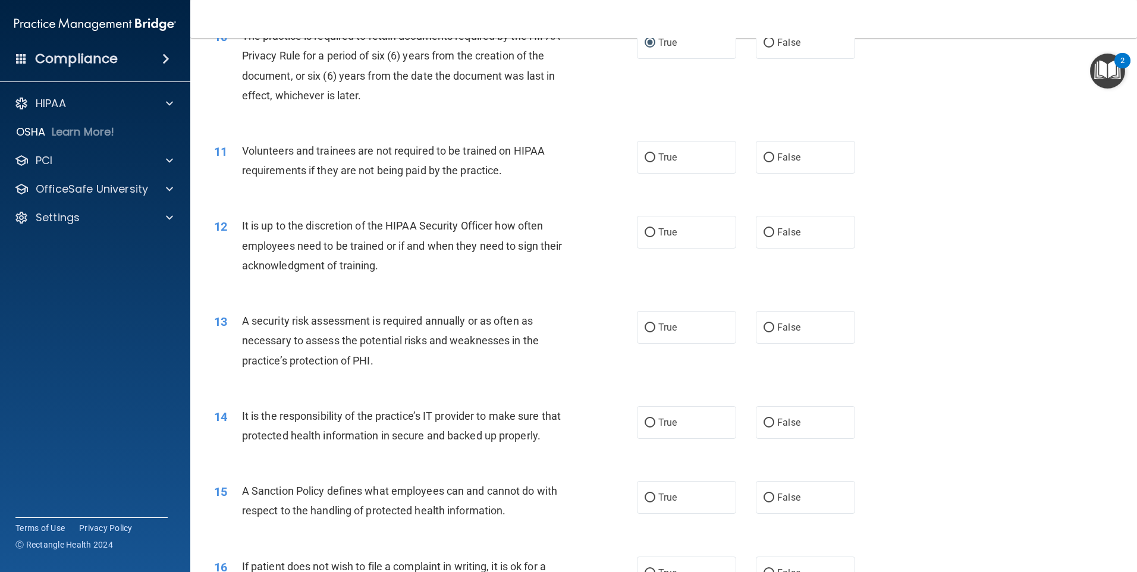
scroll to position [1011, 0]
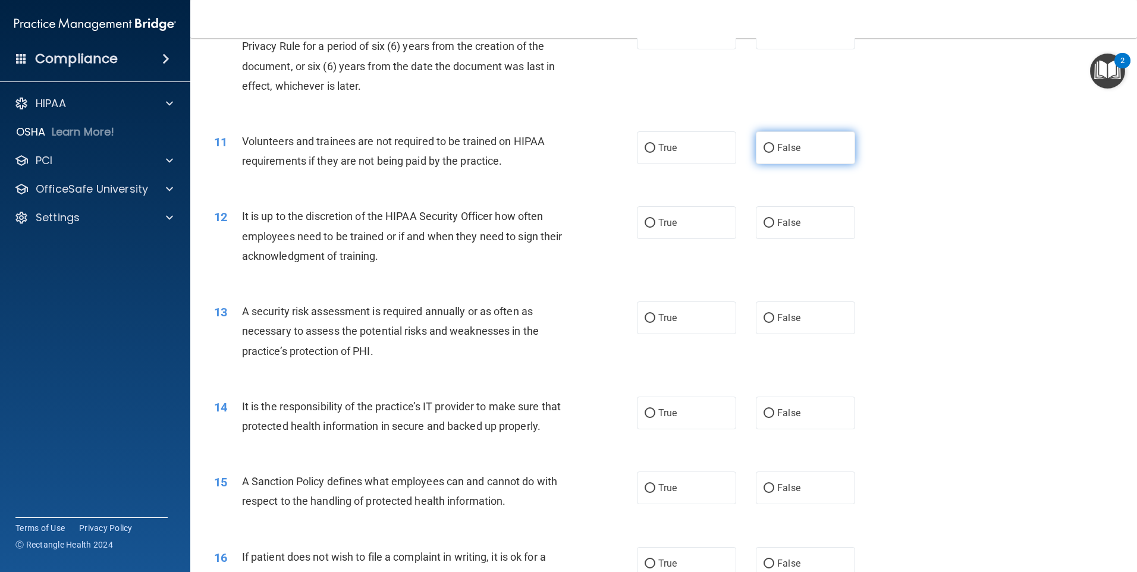
click at [756, 146] on label "False" at bounding box center [805, 147] width 99 height 33
click at [763, 146] on input "False" at bounding box center [768, 148] width 11 height 9
radio input "true"
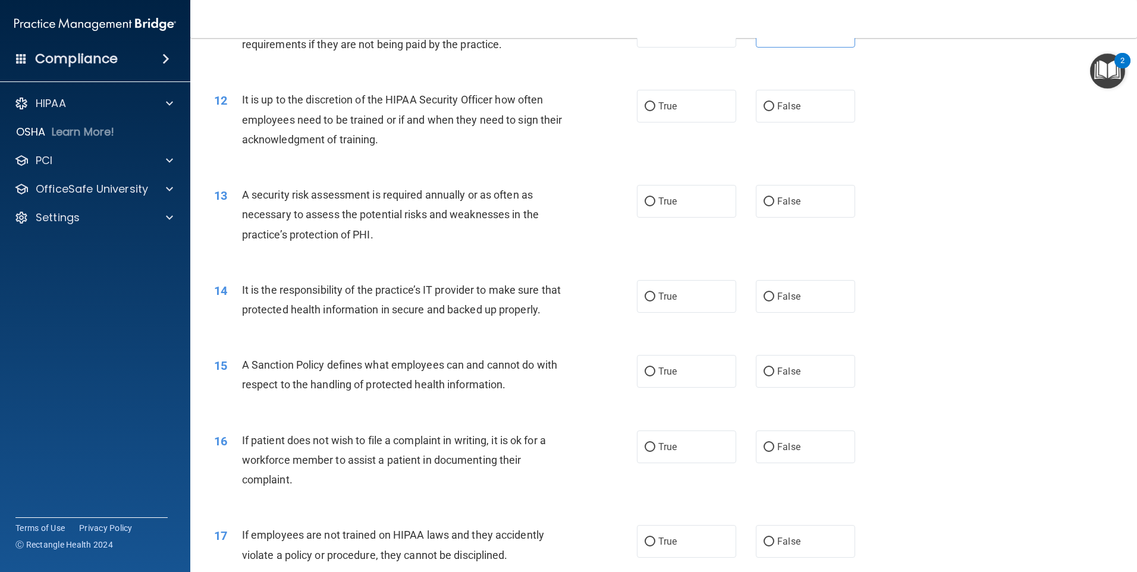
scroll to position [1130, 0]
click at [644, 103] on input "True" at bounding box center [649, 104] width 11 height 9
radio input "true"
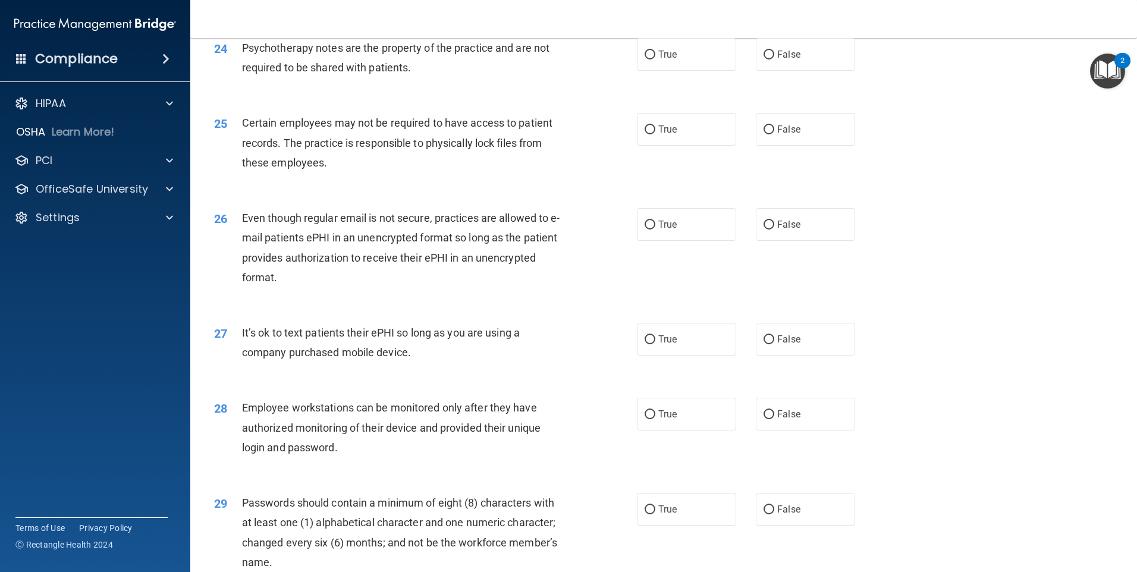
scroll to position [2413, 0]
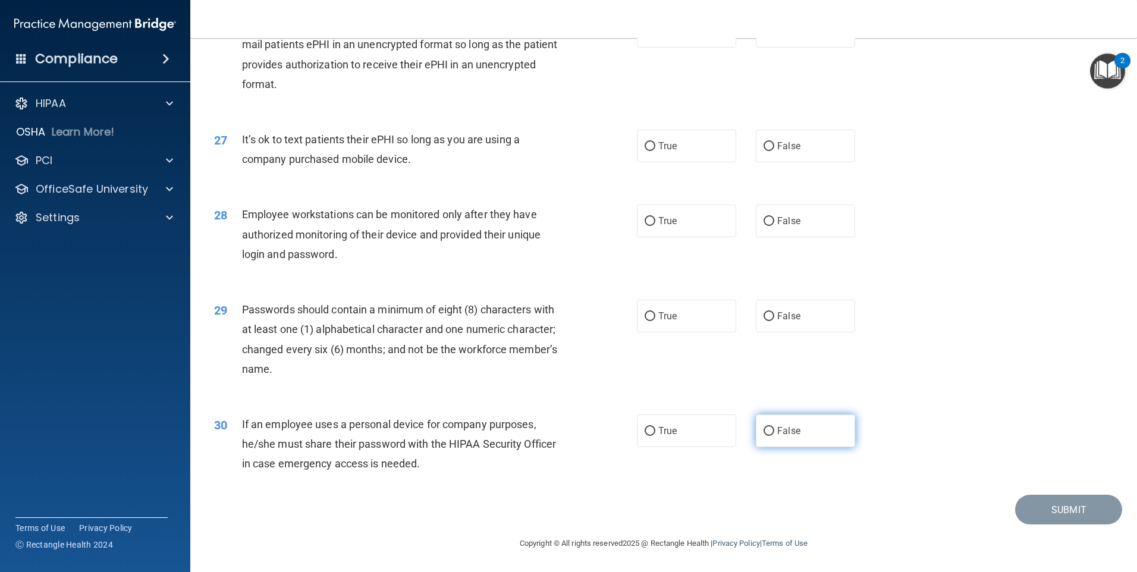
click at [764, 430] on input "False" at bounding box center [768, 431] width 11 height 9
radio input "true"
click at [644, 317] on input "True" at bounding box center [649, 316] width 11 height 9
radio input "true"
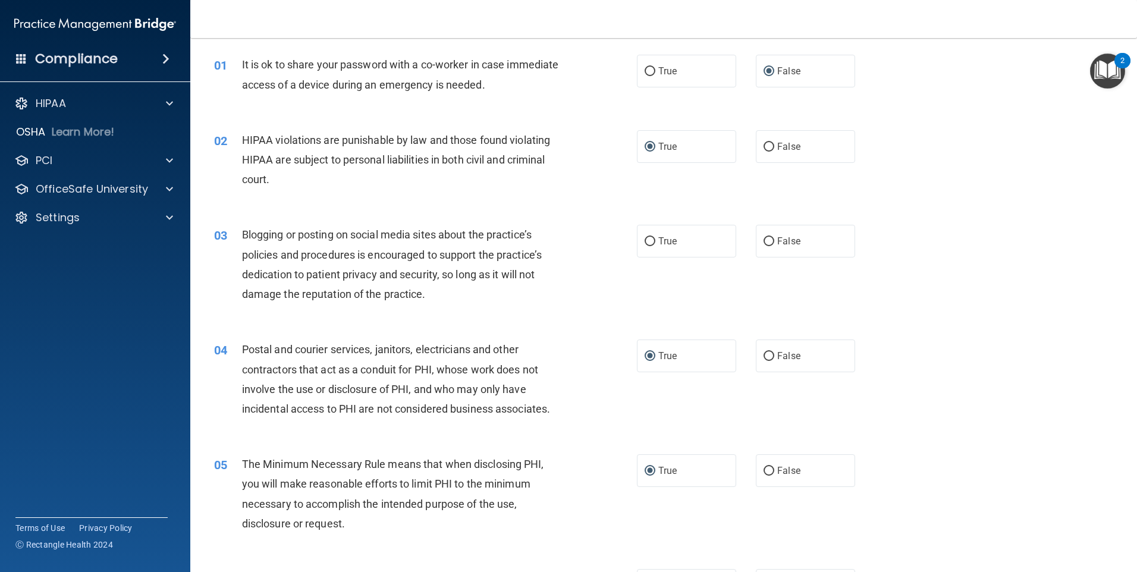
scroll to position [0, 0]
